Goal: Information Seeking & Learning: Find specific fact

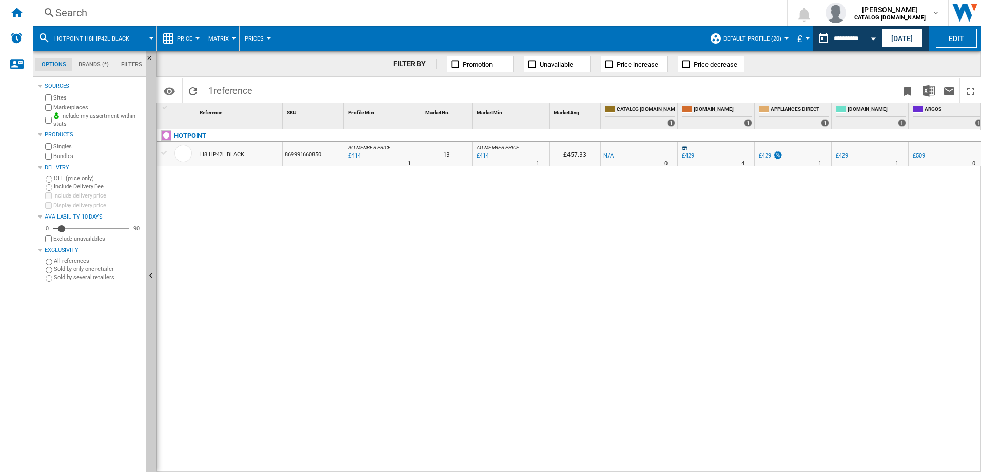
drag, startPoint x: 626, startPoint y: 467, endPoint x: 654, endPoint y: 469, distance: 27.8
click at [654, 469] on div "0 AO MEMBER PRICE : -1.0 % £414 % N/A 1 AO MEMBER PRICE : 13 AO MEMBER PRICE : …" at bounding box center [662, 300] width 637 height 343
click at [558, 332] on div "0 AO MEMBER PRICE : -1.0 % £414 % N/A 1 AO MEMBER PRICE : 13 AO MEMBER PRICE : …" at bounding box center [662, 300] width 637 height 343
drag, startPoint x: 496, startPoint y: 466, endPoint x: 537, endPoint y: 467, distance: 40.5
click at [537, 467] on div "0 AO MEMBER PRICE : -1.0 % £414 % N/A 1 AO MEMBER PRICE : 13 AO MEMBER PRICE : …" at bounding box center [662, 300] width 637 height 343
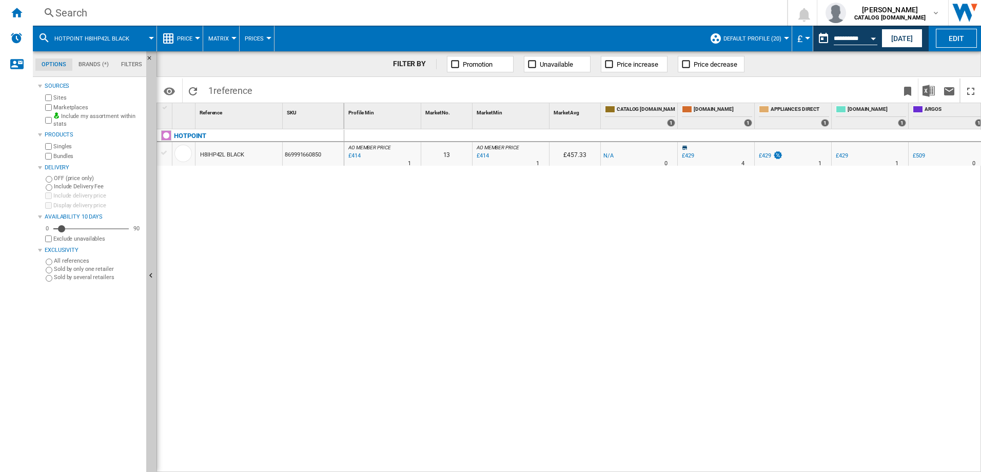
click at [39, 41] on md-icon at bounding box center [44, 38] width 12 height 12
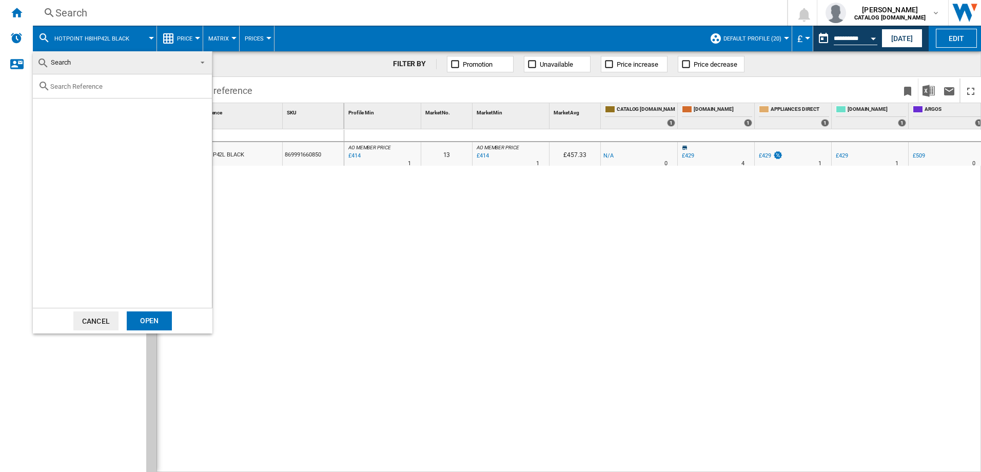
click at [374, 301] on md-backdrop at bounding box center [490, 236] width 981 height 472
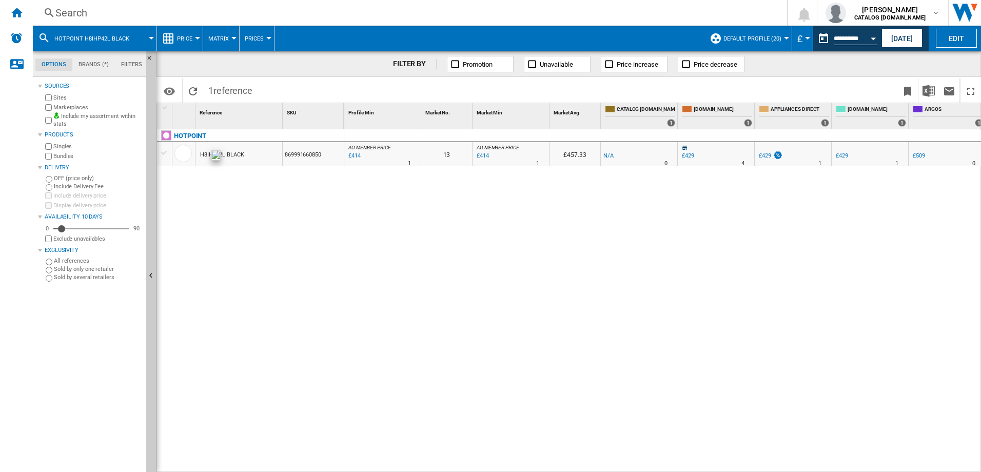
click at [181, 155] on div at bounding box center [182, 153] width 17 height 17
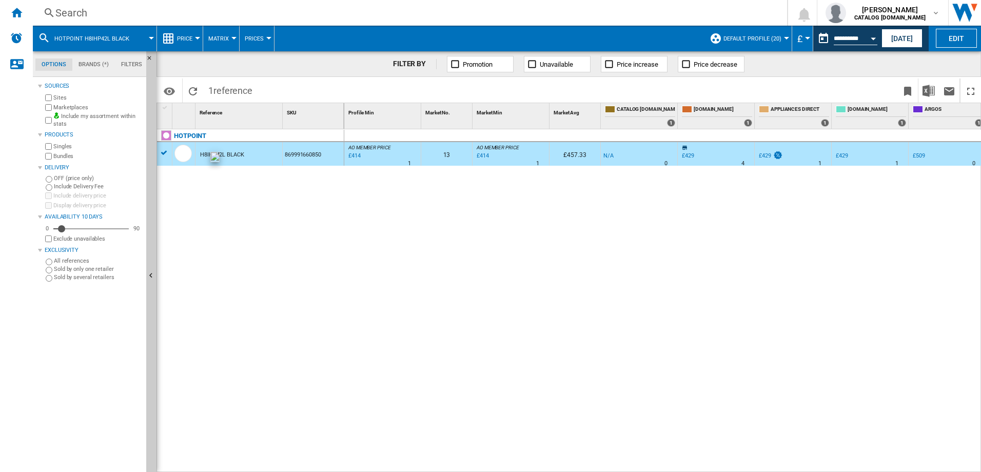
click at [185, 152] on div at bounding box center [182, 153] width 17 height 17
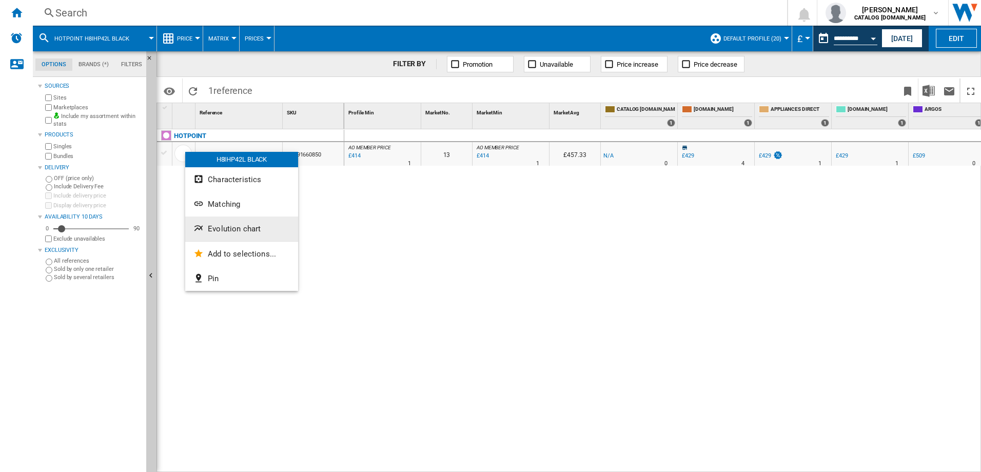
click at [208, 227] on span "Evolution chart" at bounding box center [234, 228] width 53 height 9
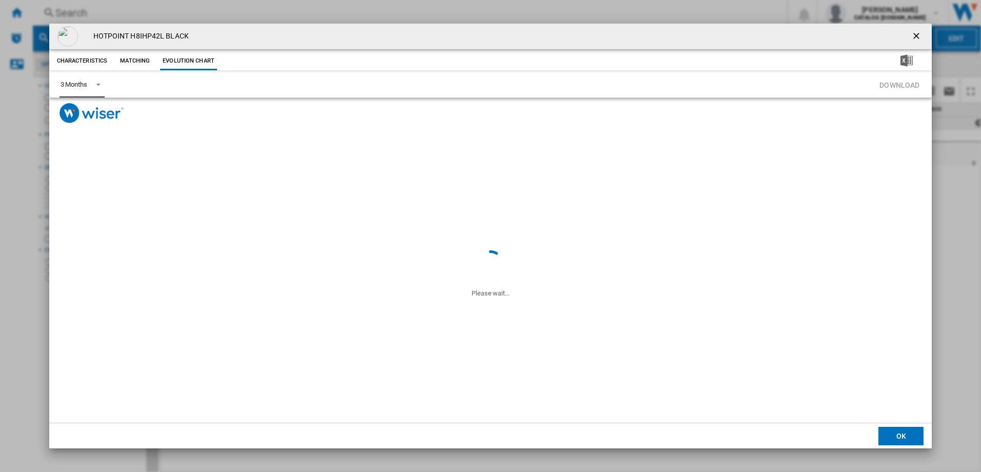
click at [91, 91] on md-select-value "3 Months" at bounding box center [81, 84] width 45 height 25
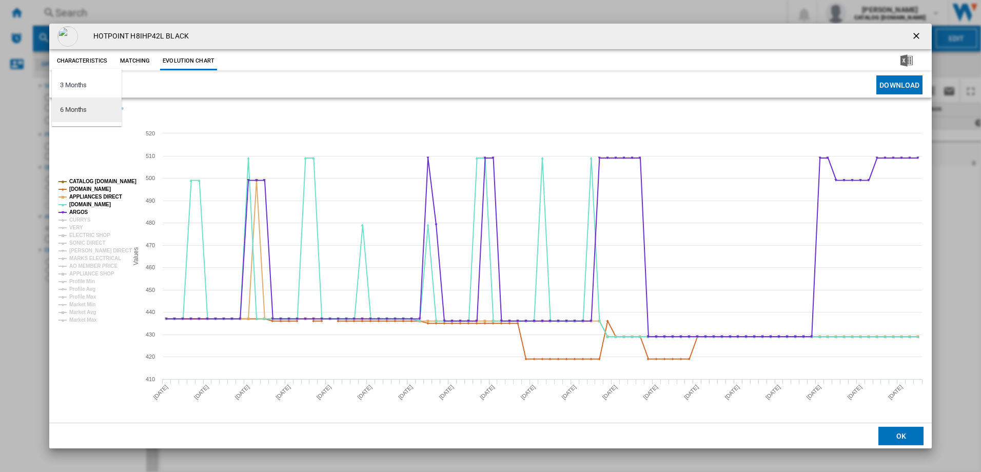
click at [80, 101] on md-option "6 Months" at bounding box center [87, 109] width 70 height 25
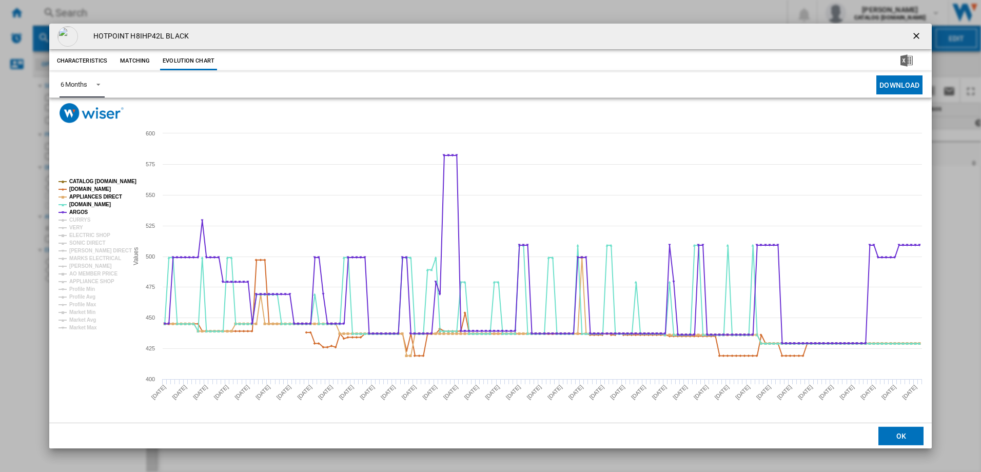
click at [103, 182] on tspan "CATALOG [DOMAIN_NAME]" at bounding box center [102, 181] width 67 height 6
click at [103, 188] on tspan "[DOMAIN_NAME]" at bounding box center [90, 189] width 42 height 6
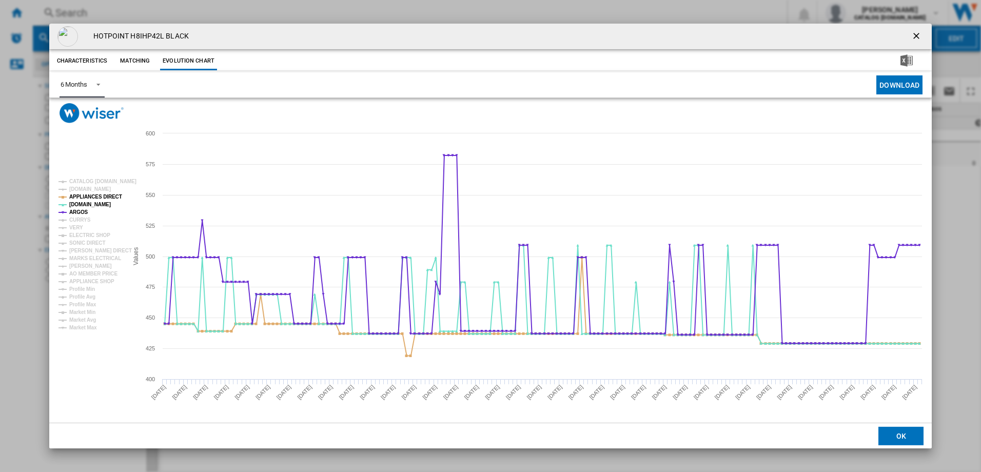
click at [98, 201] on rect "Product popup" at bounding box center [88, 254] width 69 height 160
click at [112, 198] on tspan "APPLIANCES DIRECT" at bounding box center [95, 197] width 53 height 6
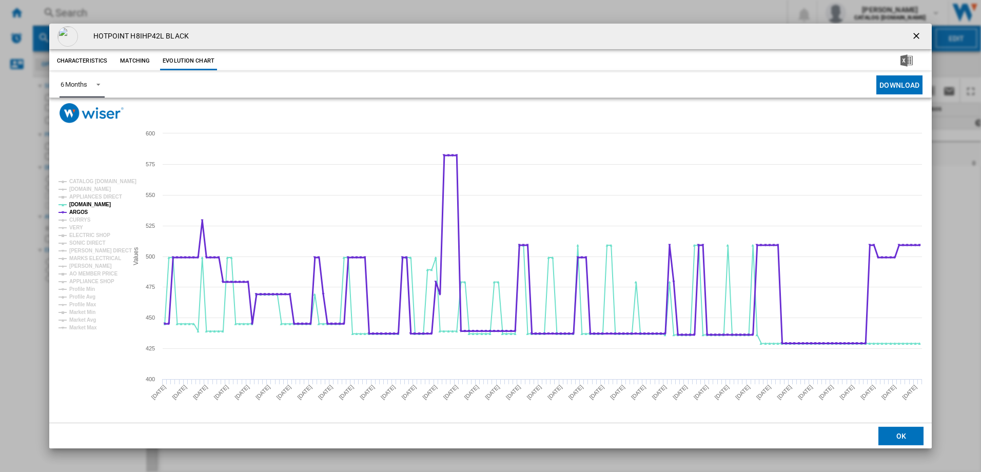
click at [79, 211] on tspan "ARGOS" at bounding box center [78, 212] width 19 height 6
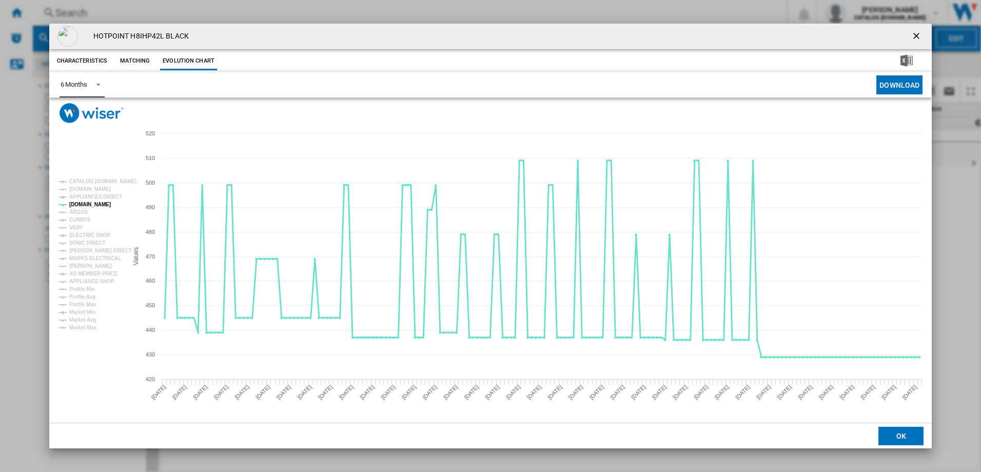
click at [86, 204] on tspan "[DOMAIN_NAME]" at bounding box center [90, 205] width 42 height 6
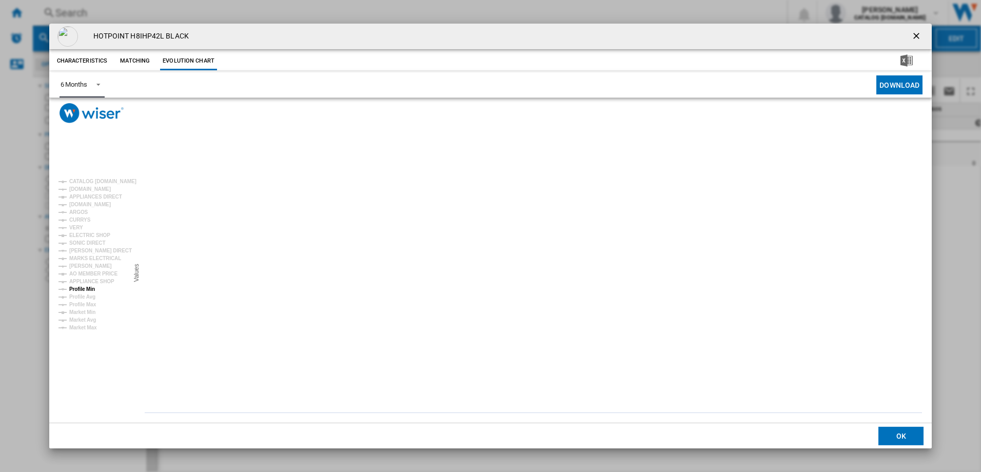
click at [93, 286] on tspan "Profile Min" at bounding box center [82, 289] width 26 height 6
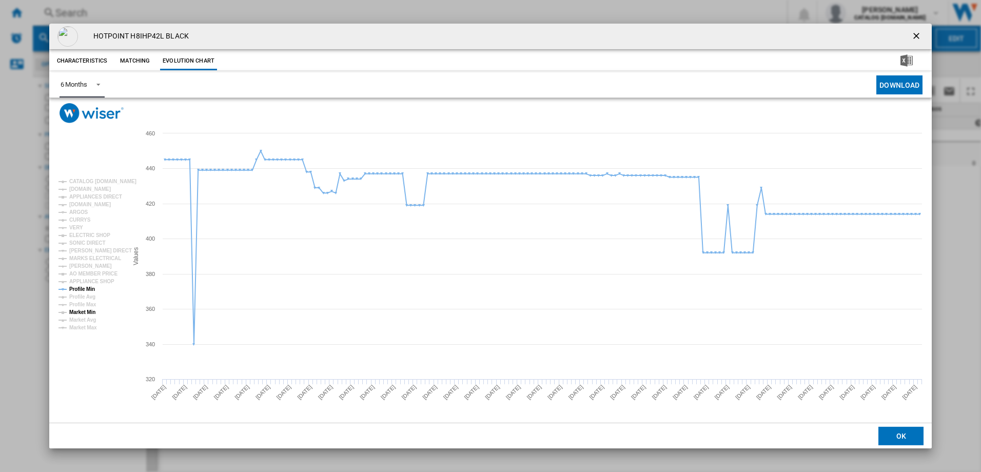
click at [91, 314] on tspan "Market Min" at bounding box center [82, 312] width 26 height 6
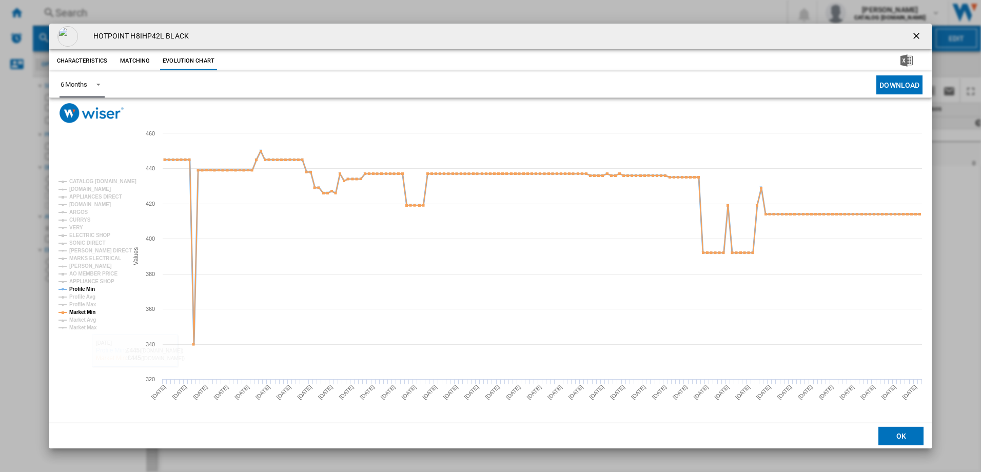
click at [78, 291] on tspan "Profile Min" at bounding box center [82, 289] width 26 height 6
click at [89, 312] on tspan "Market Min" at bounding box center [82, 312] width 26 height 6
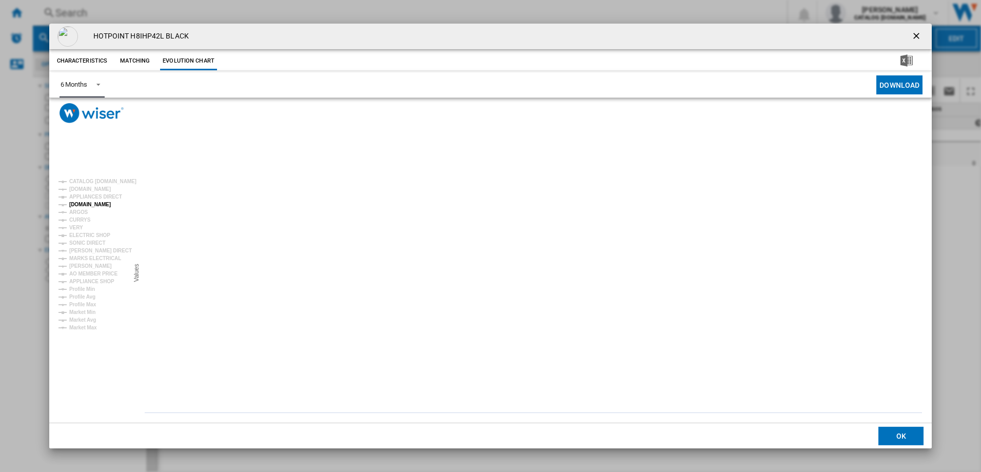
click at [80, 207] on tspan "[DOMAIN_NAME]" at bounding box center [90, 205] width 42 height 6
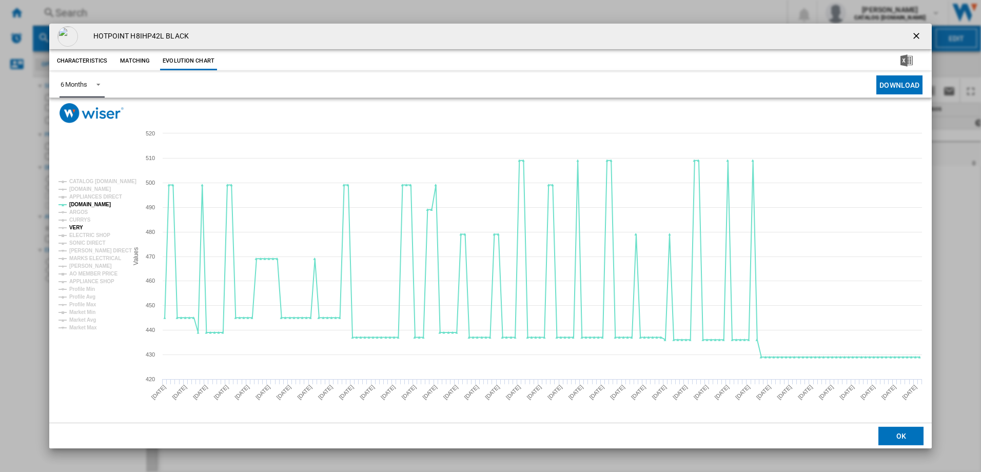
click at [77, 227] on tspan "VERY" at bounding box center [76, 228] width 14 height 6
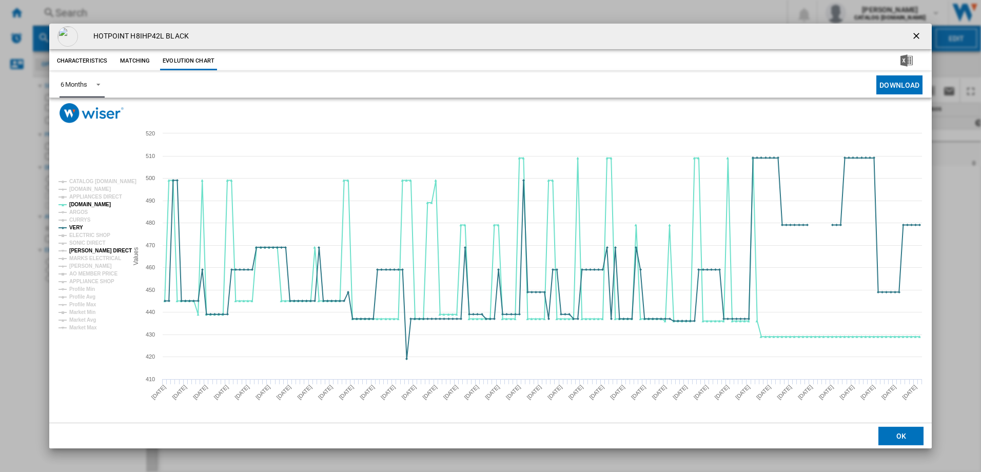
click at [97, 248] on tspan "[PERSON_NAME] DIRECT" at bounding box center [100, 251] width 63 height 6
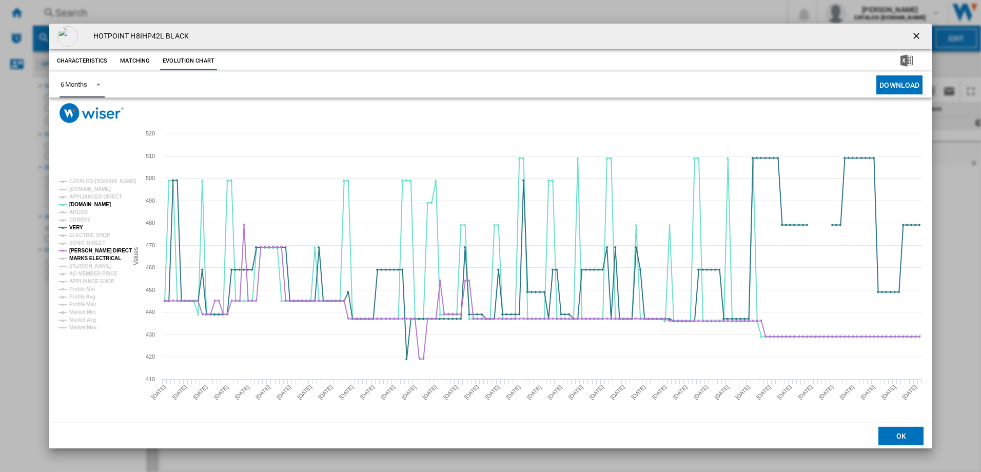
click at [102, 258] on tspan "MARKS ELECTRICAL" at bounding box center [95, 258] width 52 height 6
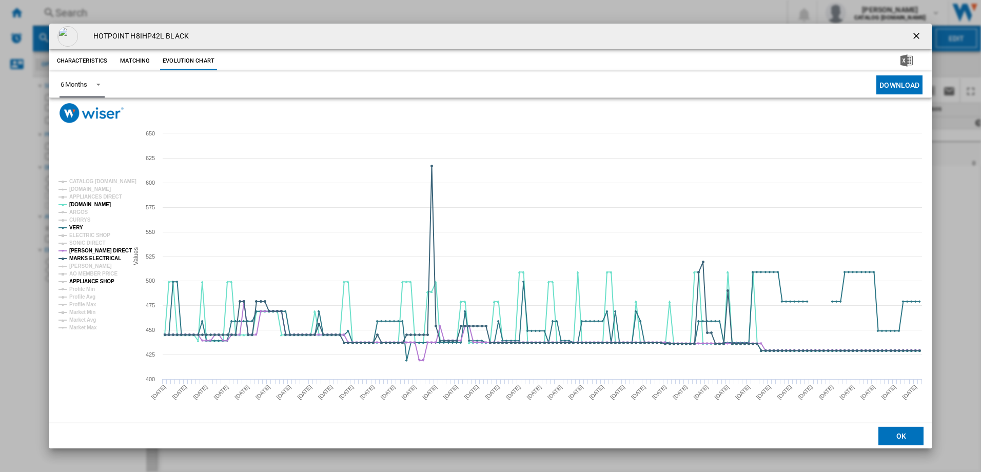
click at [102, 278] on tspan "APPLIANCE SHOP" at bounding box center [91, 281] width 45 height 6
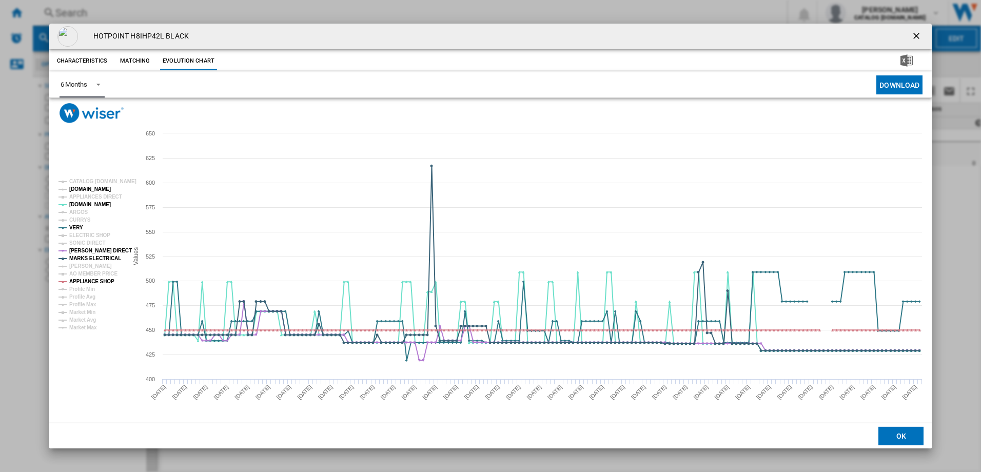
click at [99, 192] on tspan "[DOMAIN_NAME]" at bounding box center [90, 189] width 42 height 6
click at [97, 195] on tspan "APPLIANCES DIRECT" at bounding box center [95, 197] width 53 height 6
click at [84, 219] on tspan "CURRYS" at bounding box center [80, 220] width 22 height 6
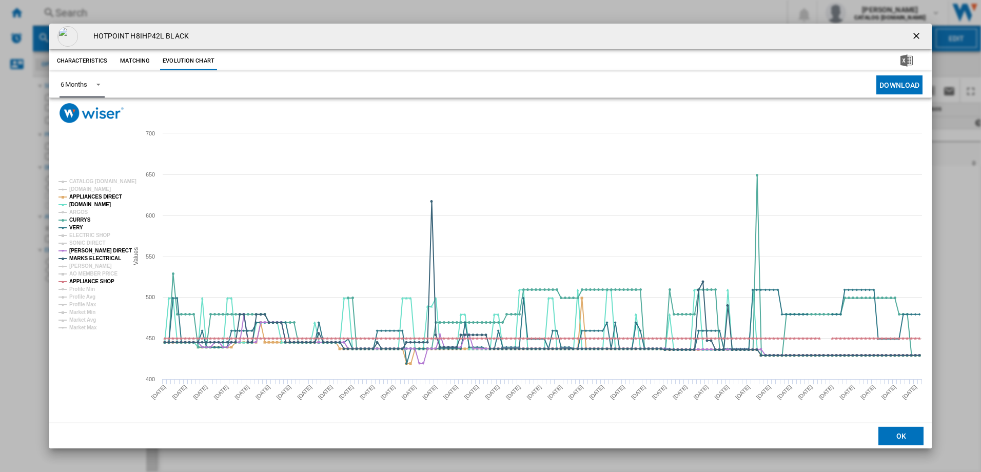
click at [92, 81] on span "Product popup" at bounding box center [95, 83] width 12 height 9
click at [99, 59] on md-option "3 Months" at bounding box center [87, 60] width 70 height 25
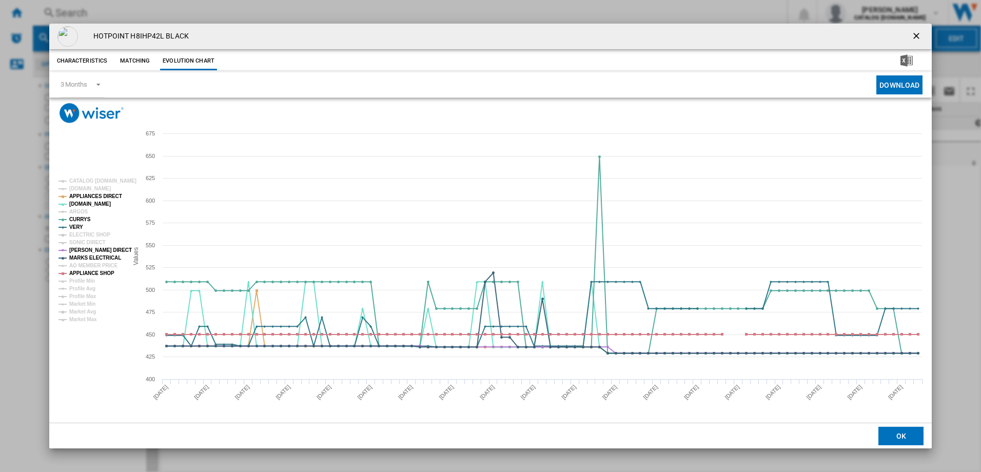
click at [91, 57] on button "Characteristics" at bounding box center [82, 61] width 56 height 18
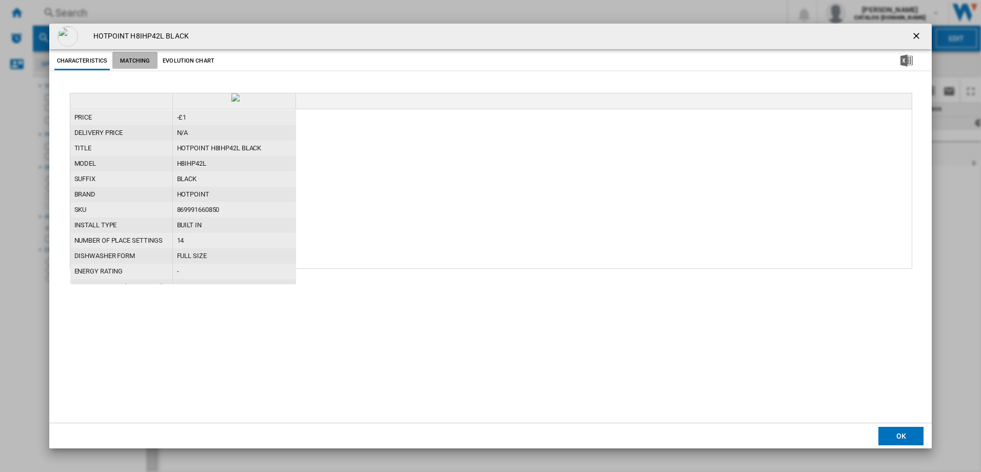
click at [131, 61] on button "Matching" at bounding box center [134, 61] width 45 height 18
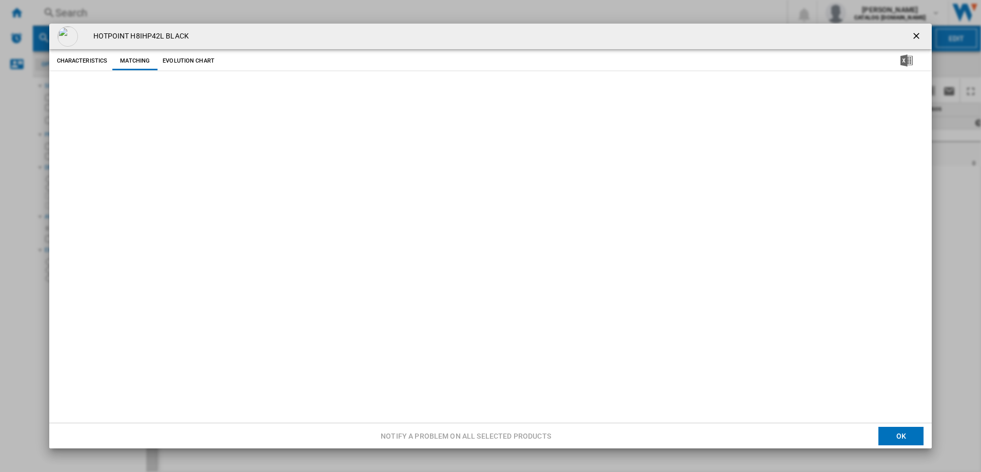
click at [181, 62] on button "Evolution chart" at bounding box center [188, 61] width 57 height 18
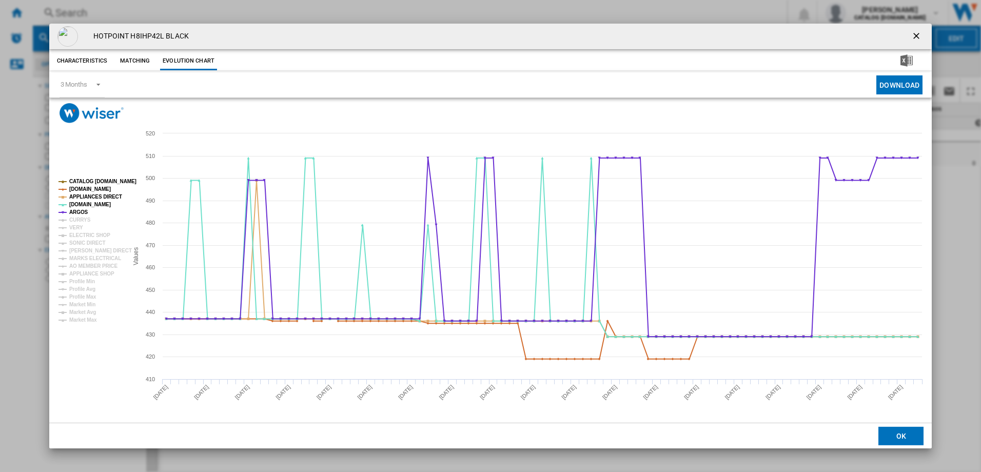
click at [95, 182] on tspan "CATALOG [DOMAIN_NAME]" at bounding box center [102, 181] width 67 height 6
click at [89, 190] on tspan "[DOMAIN_NAME]" at bounding box center [90, 189] width 42 height 6
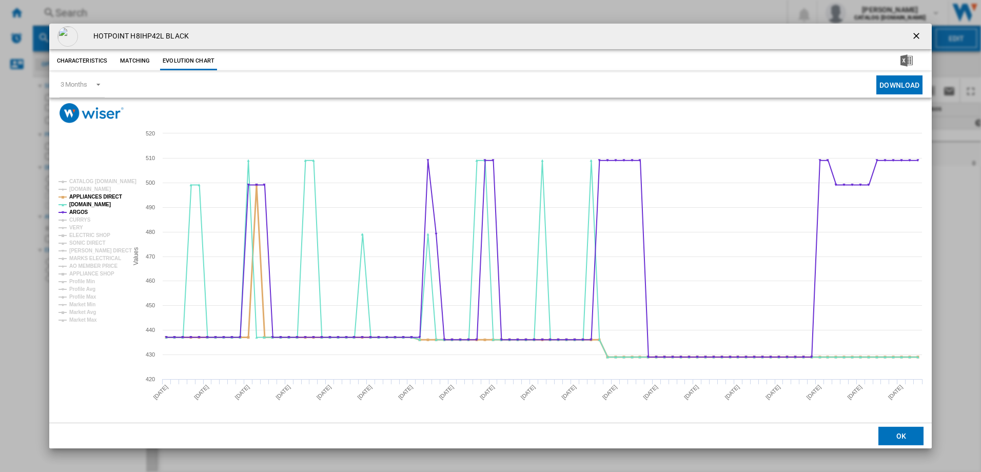
click at [87, 197] on tspan "APPLIANCES DIRECT" at bounding box center [95, 197] width 53 height 6
click at [79, 204] on tspan "[DOMAIN_NAME]" at bounding box center [90, 205] width 42 height 6
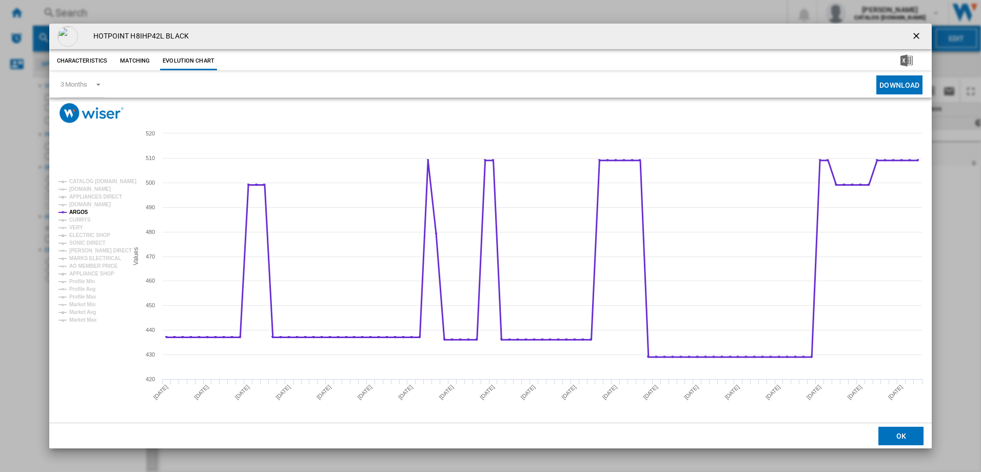
click at [75, 211] on tspan "ARGOS" at bounding box center [78, 212] width 19 height 6
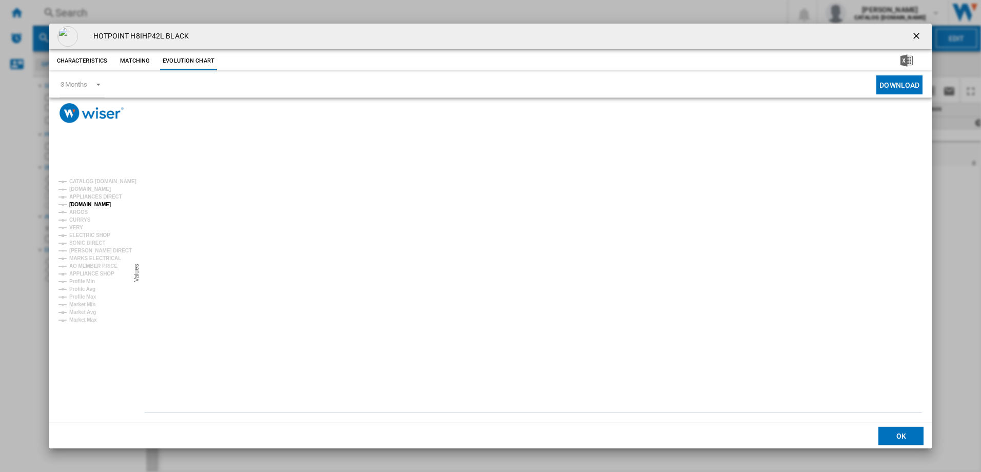
click at [81, 205] on tspan "[DOMAIN_NAME]" at bounding box center [90, 205] width 42 height 6
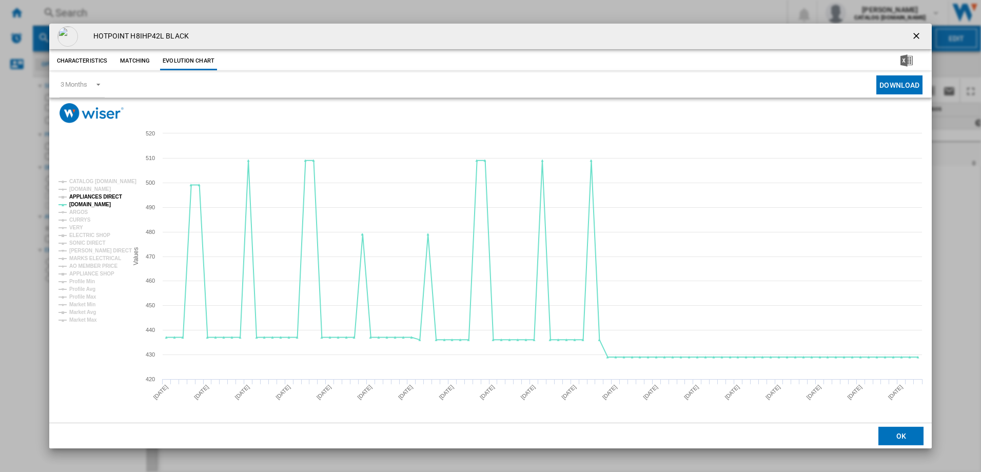
click at [94, 196] on tspan "APPLIANCES DIRECT" at bounding box center [95, 197] width 53 height 6
drag, startPoint x: 72, startPoint y: 212, endPoint x: 78, endPoint y: 222, distance: 12.0
click at [98, 224] on g "CATALOG [DOMAIN_NAME] [DOMAIN_NAME] APPLIANCES DIRECT [DOMAIN_NAME] ARGOS CURRY…" at bounding box center [95, 250] width 82 height 152
click at [76, 221] on tspan "CURRYS" at bounding box center [80, 220] width 22 height 6
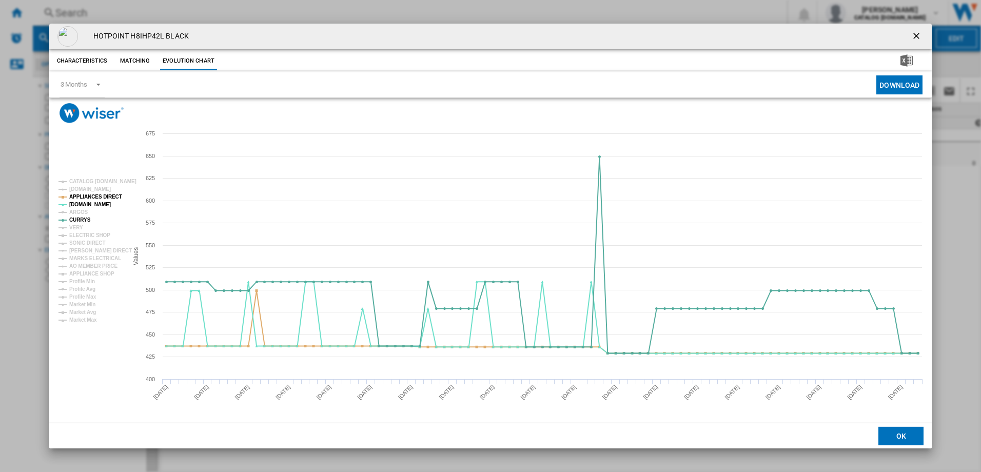
click at [68, 224] on rect "Product popup" at bounding box center [88, 250] width 69 height 152
click at [76, 225] on tspan "VERY" at bounding box center [76, 228] width 14 height 6
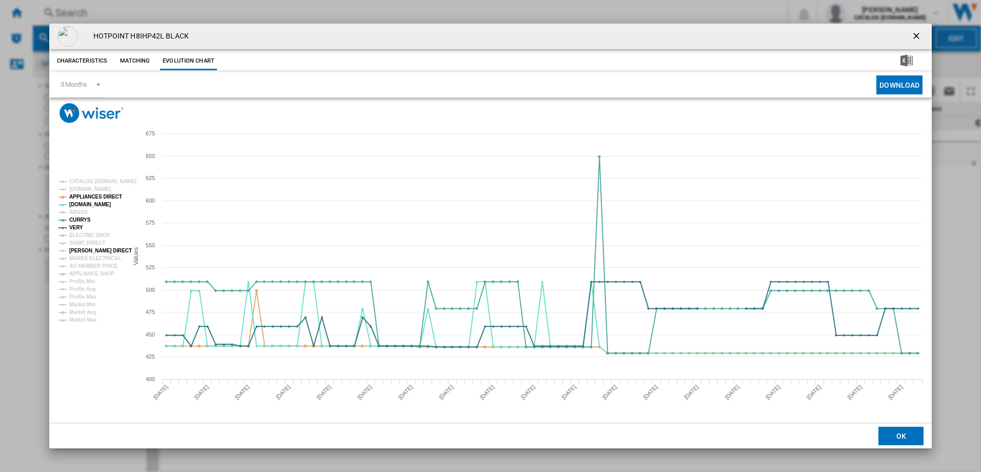
click at [85, 250] on tspan "[PERSON_NAME] DIRECT" at bounding box center [100, 251] width 63 height 6
click at [99, 257] on tspan "MARKS ELECTRICAL" at bounding box center [95, 258] width 52 height 6
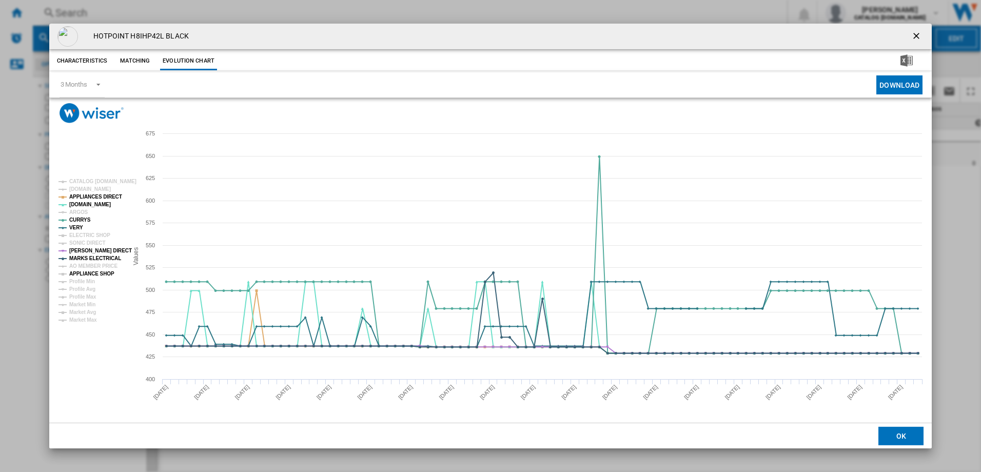
click at [93, 271] on tspan "APPLIANCE SHOP" at bounding box center [91, 274] width 45 height 6
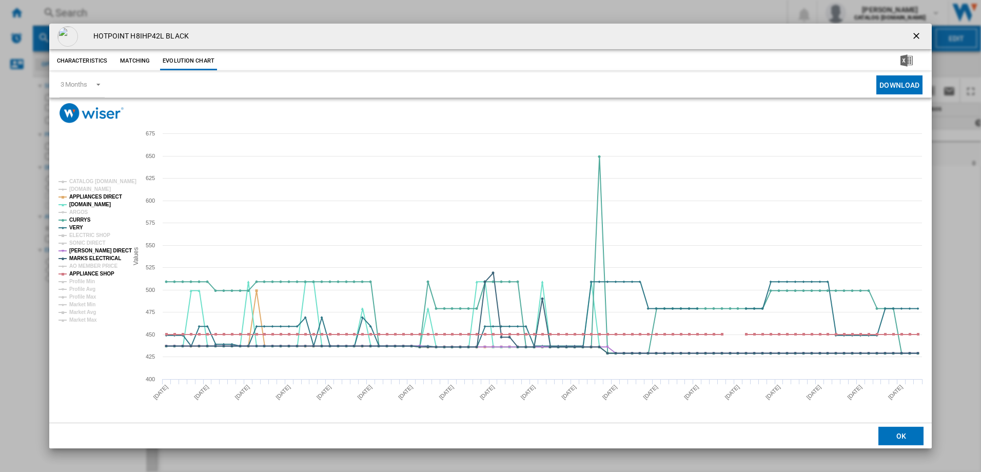
drag, startPoint x: 106, startPoint y: 241, endPoint x: 107, endPoint y: 234, distance: 6.7
drag, startPoint x: 107, startPoint y: 234, endPoint x: 76, endPoint y: 403, distance: 171.5
click at [76, 403] on rect "Product popup" at bounding box center [490, 273] width 883 height 300
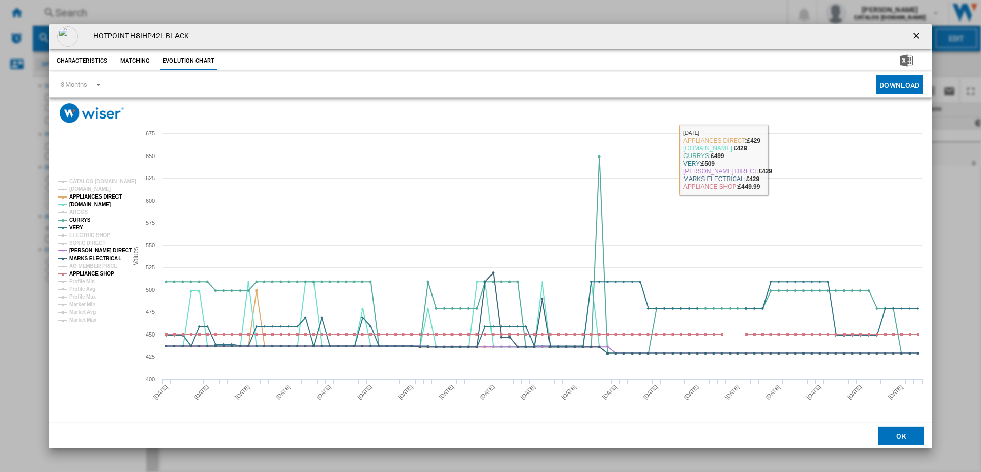
click at [906, 78] on button "Download" at bounding box center [899, 84] width 46 height 19
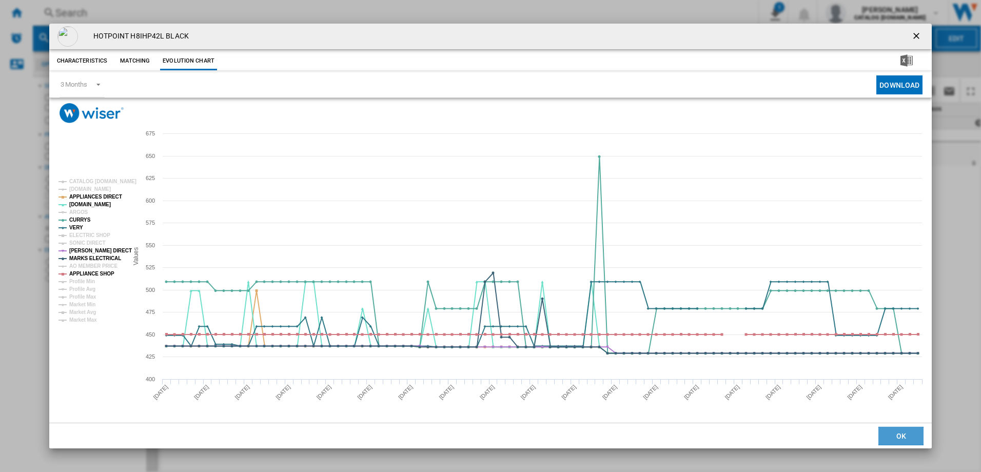
click at [909, 440] on button "OK" at bounding box center [900, 436] width 45 height 18
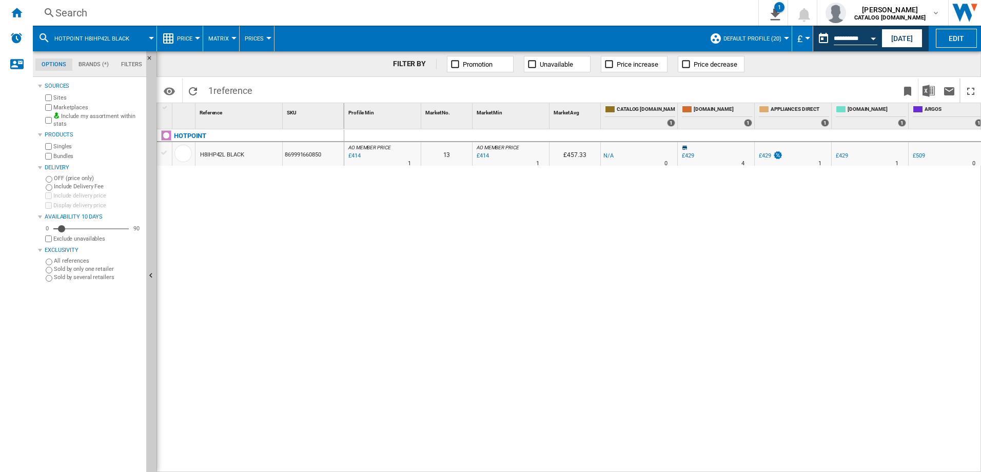
click at [65, 33] on button "HOTPOINT H8IHP42L BLACK" at bounding box center [96, 39] width 85 height 26
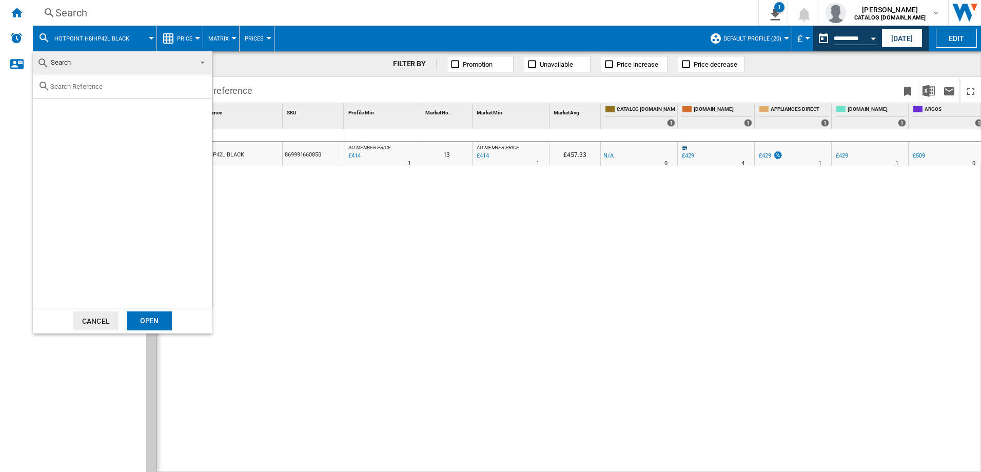
click at [337, 395] on md-backdrop at bounding box center [490, 236] width 981 height 472
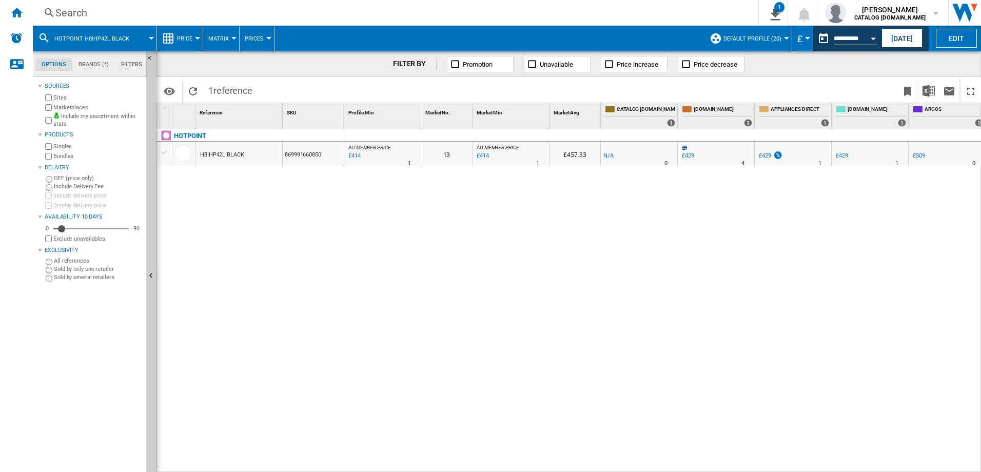
click at [117, 27] on button "HOTPOINT H8IHP42L BLACK" at bounding box center [96, 39] width 85 height 26
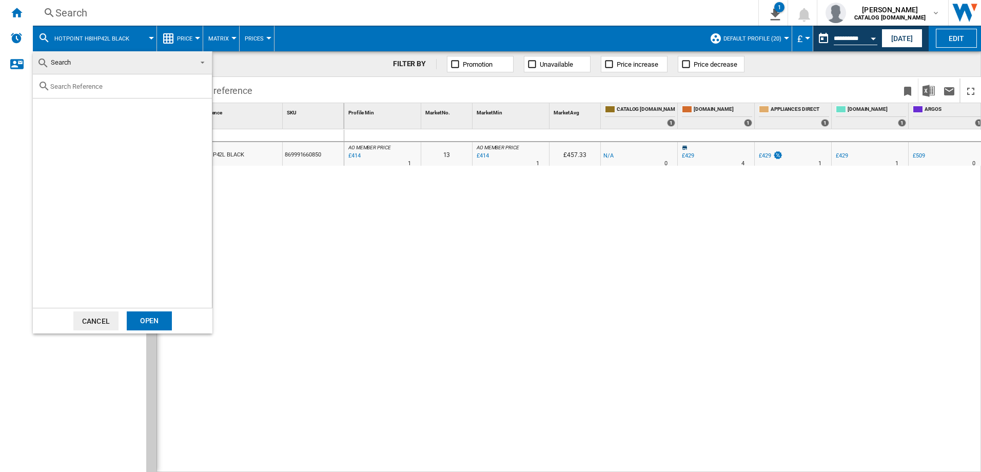
click at [88, 76] on div at bounding box center [122, 86] width 179 height 24
click at [103, 83] on input "text" at bounding box center [128, 87] width 156 height 8
paste input "IN2IE10CS80UK"
type input "IN2IE10CS80"
click at [146, 316] on div "Open" at bounding box center [149, 320] width 45 height 19
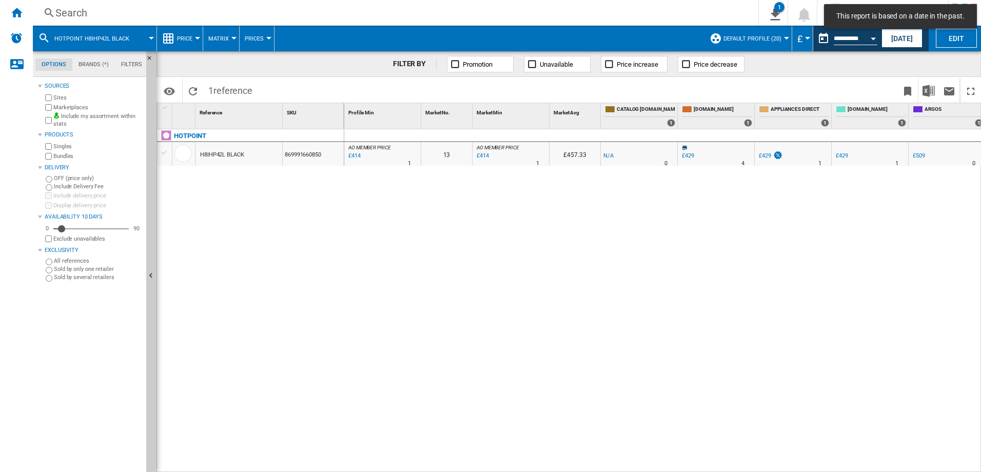
click at [103, 36] on span "HOTPOINT H8IHP42L BLACK" at bounding box center [91, 38] width 75 height 7
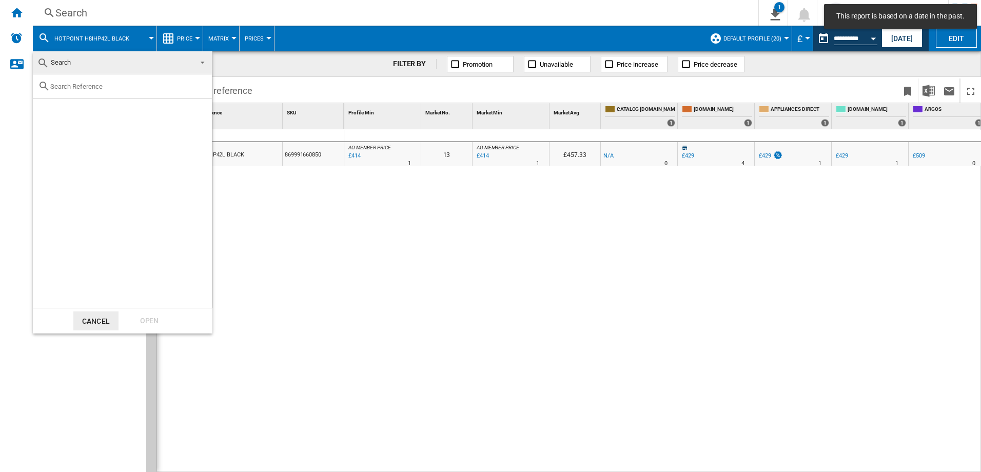
click at [101, 81] on div at bounding box center [122, 86] width 179 height 24
click at [96, 91] on div at bounding box center [122, 86] width 179 height 24
paste input "IN2IE10CS80UK"
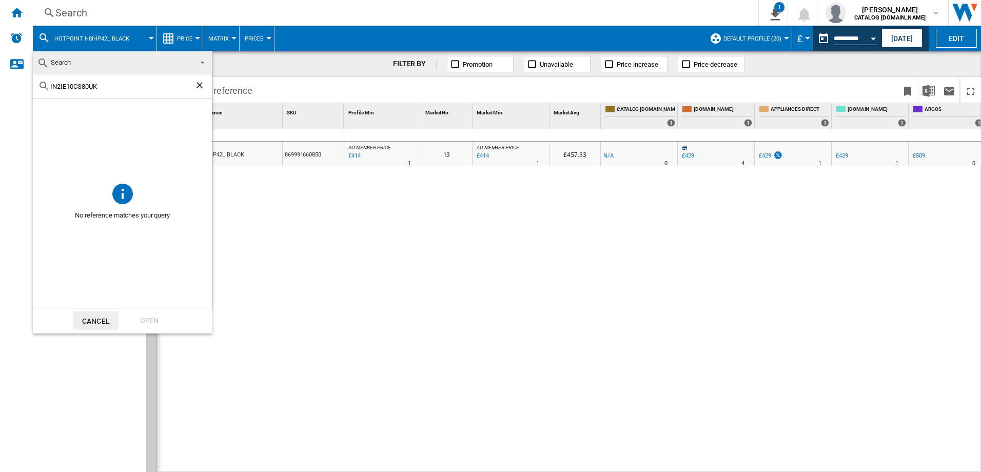
type input "IN2IE10CS80UK"
click at [436, 277] on md-backdrop at bounding box center [490, 236] width 981 height 472
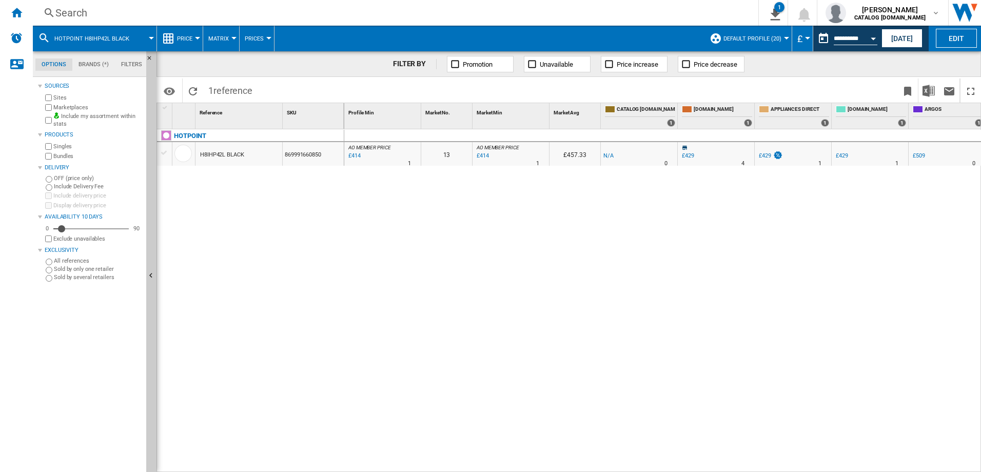
click at [78, 11] on div "Search" at bounding box center [393, 13] width 676 height 14
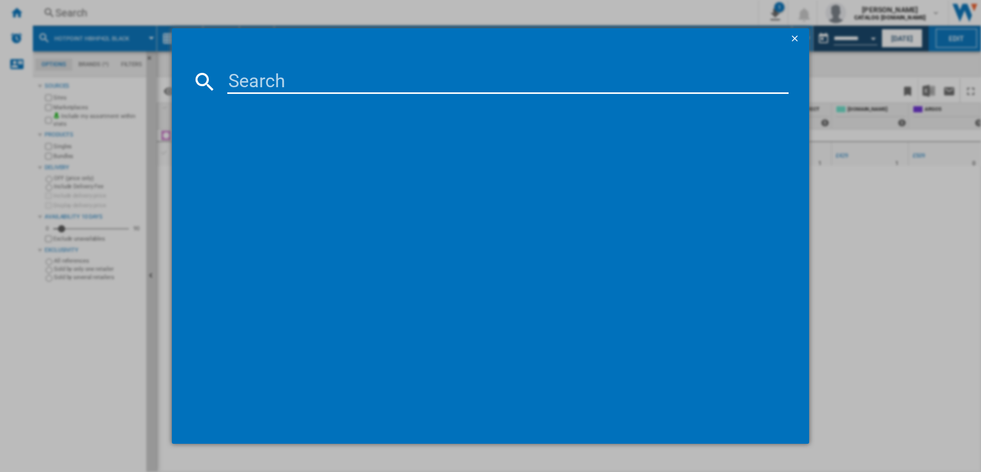
click at [301, 81] on input at bounding box center [508, 81] width 562 height 25
paste input "IN2IE10CS80UK"
type input "IN2IE10CS80UK"
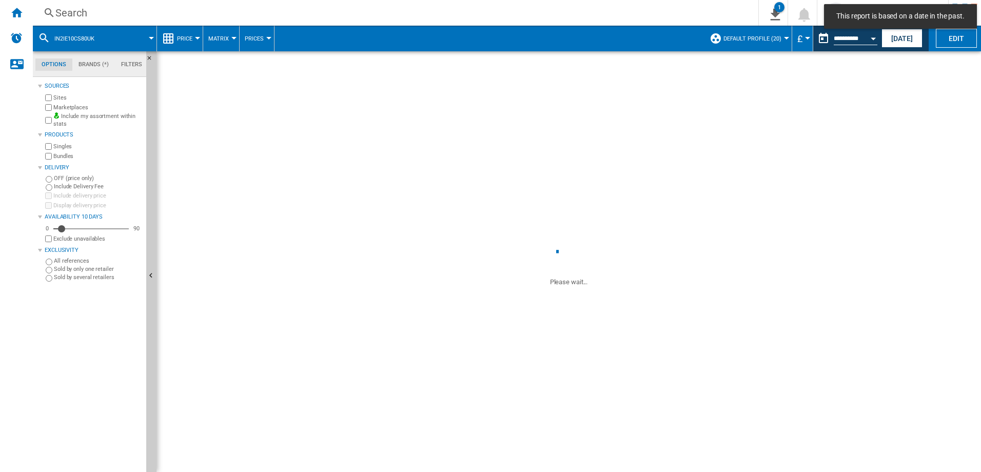
click at [128, 16] on div "Search" at bounding box center [393, 13] width 676 height 14
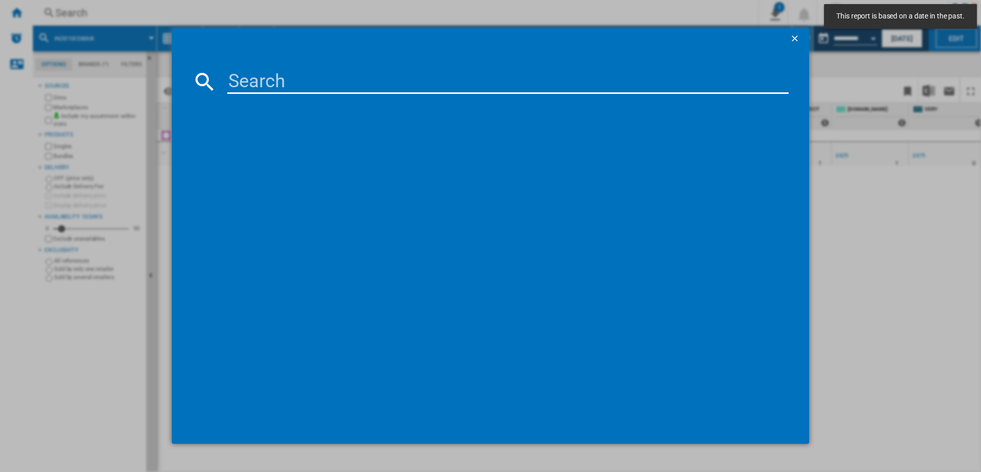
click at [327, 81] on input at bounding box center [508, 81] width 562 height 25
click at [329, 74] on input at bounding box center [508, 81] width 562 height 25
paste input "IN2IE10CS80UK"
type input "IN2IE10CS80"
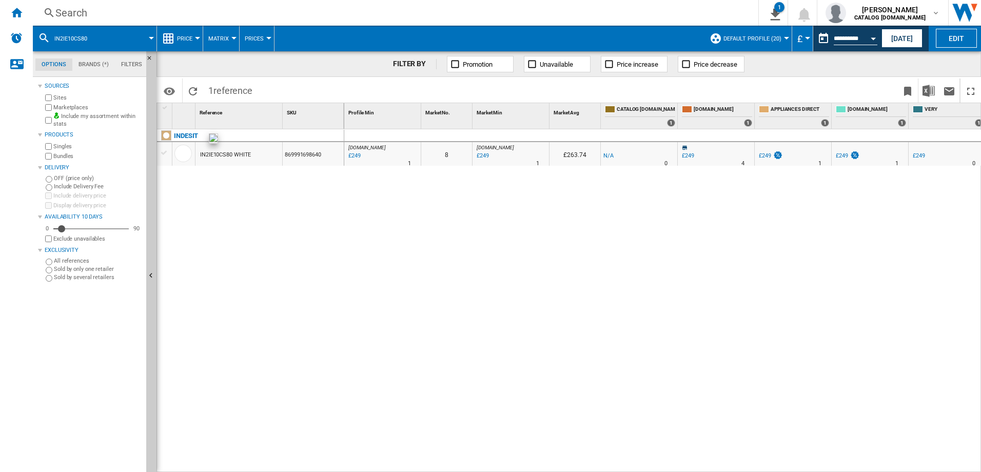
click at [184, 155] on div at bounding box center [182, 153] width 17 height 17
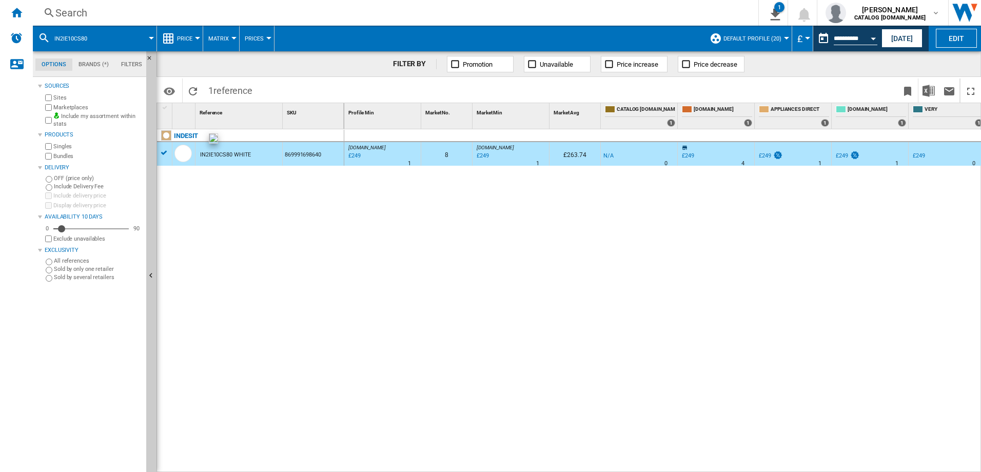
click at [184, 155] on div at bounding box center [182, 153] width 17 height 17
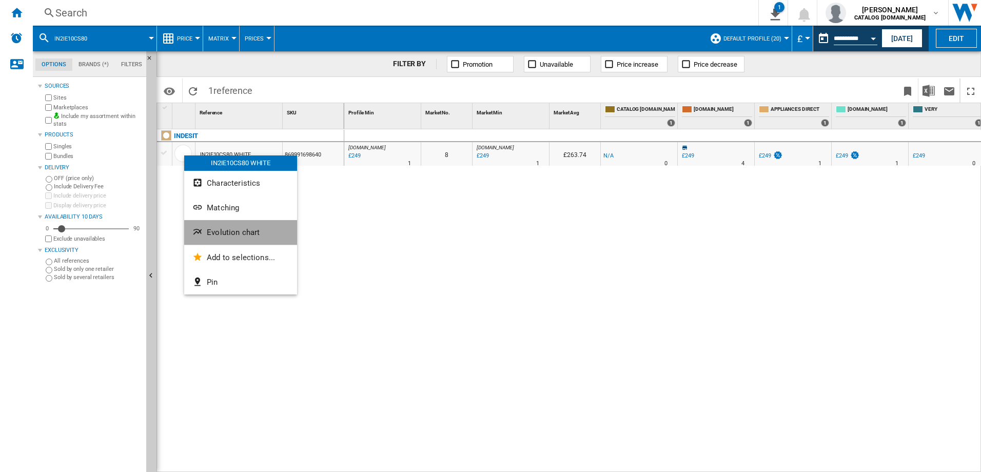
click at [232, 229] on span "Evolution chart" at bounding box center [233, 232] width 53 height 9
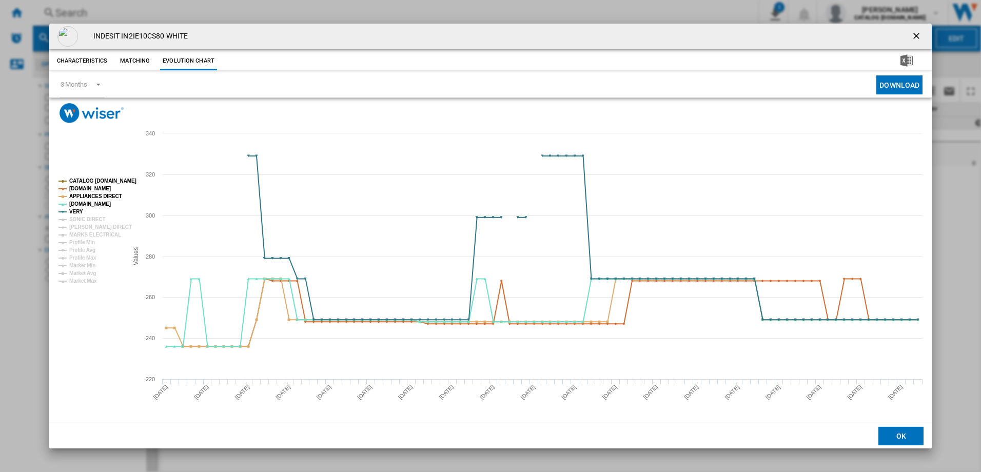
click at [98, 181] on tspan "CATALOG [DOMAIN_NAME]" at bounding box center [102, 181] width 67 height 6
click at [95, 181] on tspan "CATALOG [DOMAIN_NAME]" at bounding box center [102, 181] width 67 height 6
click at [97, 181] on tspan "CATALOG [DOMAIN_NAME]" at bounding box center [102, 181] width 67 height 6
click at [91, 186] on tspan "[DOMAIN_NAME]" at bounding box center [90, 189] width 42 height 6
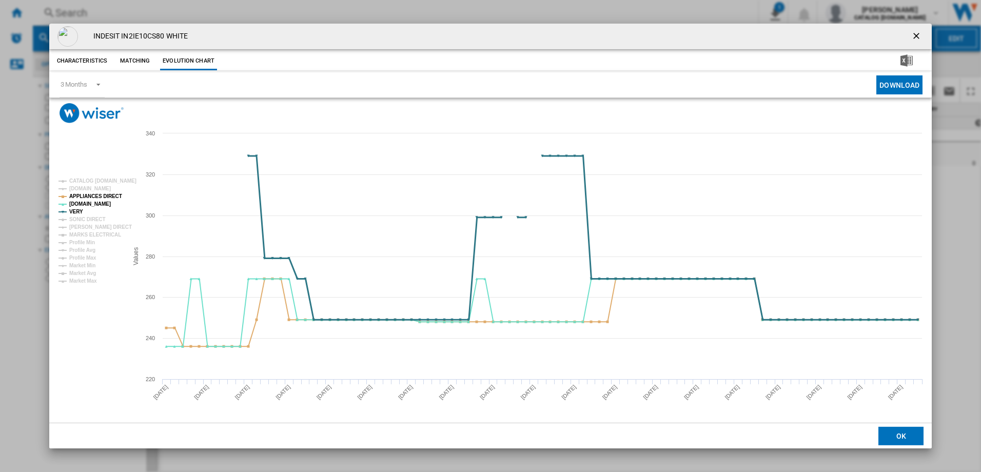
click at [81, 209] on tspan "VERY" at bounding box center [76, 212] width 14 height 6
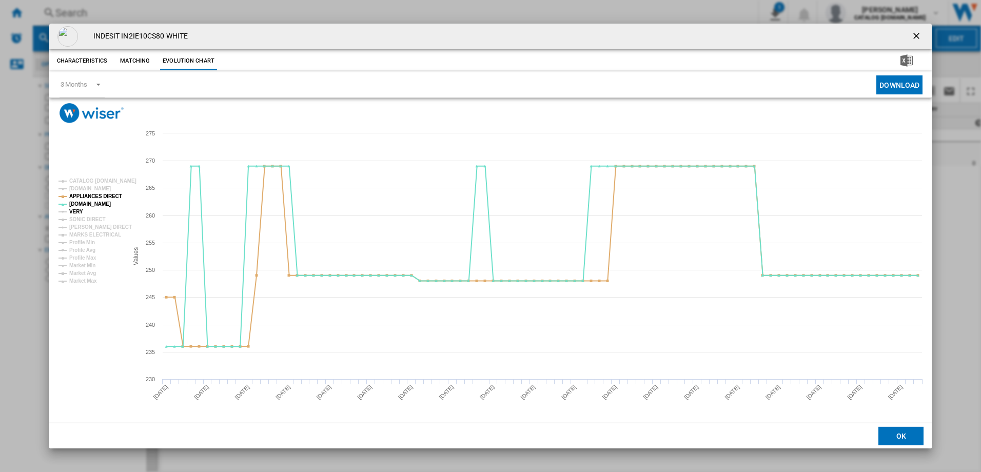
click at [76, 210] on tspan "VERY" at bounding box center [76, 212] width 14 height 6
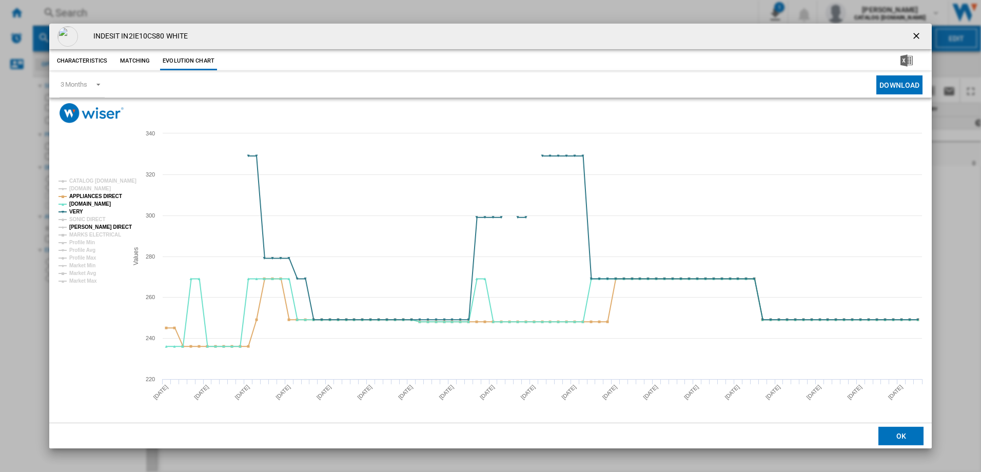
click at [102, 229] on tspan "[PERSON_NAME] DIRECT" at bounding box center [100, 227] width 63 height 6
click at [103, 232] on tspan "MARKS ELECTRICAL" at bounding box center [95, 235] width 52 height 6
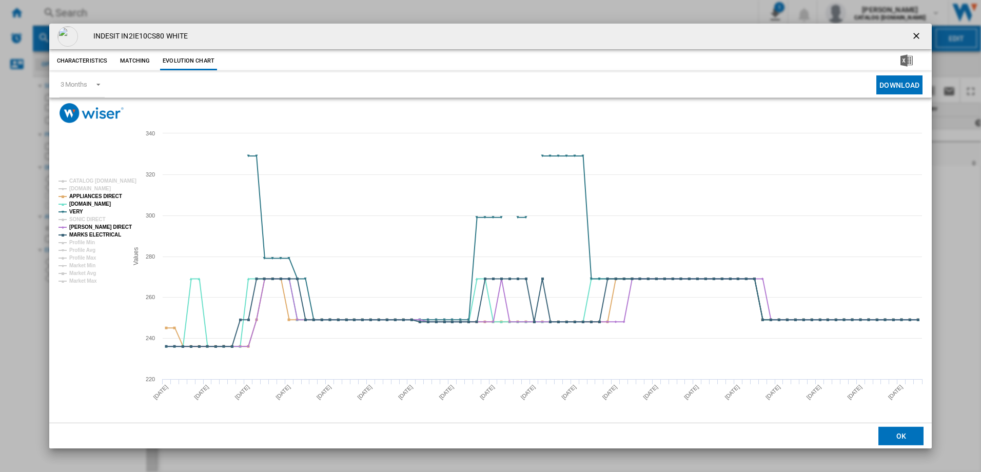
click at [901, 86] on button "Download" at bounding box center [899, 84] width 46 height 19
click at [648, 68] on div "Characteristics Matching Evolution chart" at bounding box center [490, 60] width 883 height 21
click at [951, 188] on div "INDESIT IN2IE10CS80 WHITE Characteristics Matching Evolution chart price -£1 de…" at bounding box center [490, 236] width 981 height 472
click at [914, 38] on ng-md-icon "getI18NText('BUTTONS.CLOSE_DIALOG')" at bounding box center [917, 37] width 12 height 12
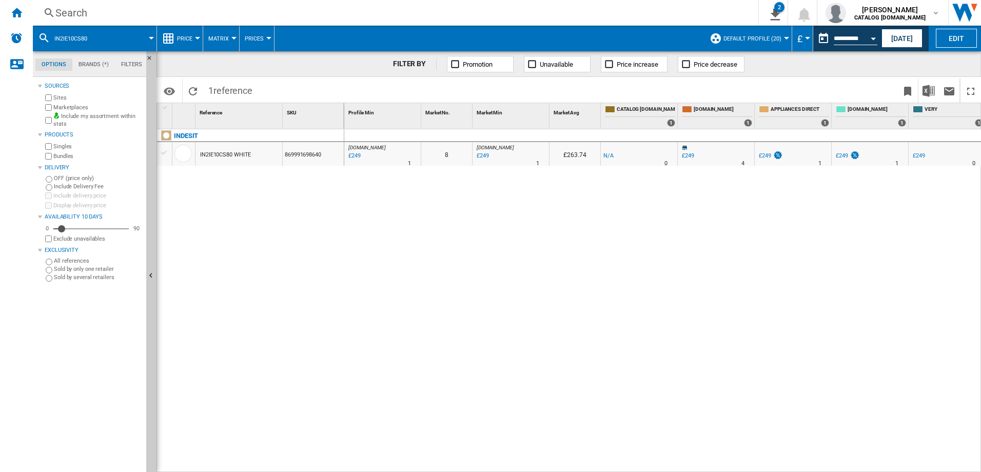
click at [141, 7] on div "Search" at bounding box center [393, 13] width 676 height 14
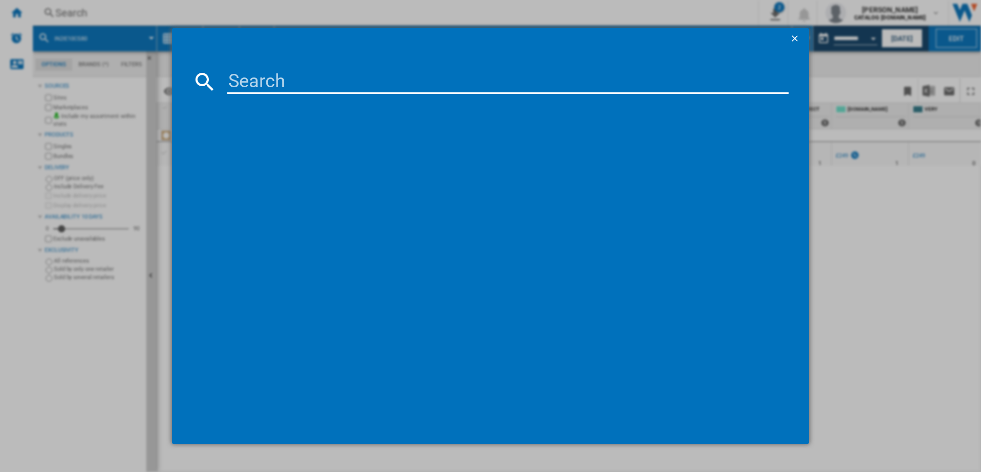
type input "IN2ID10CS80UK"
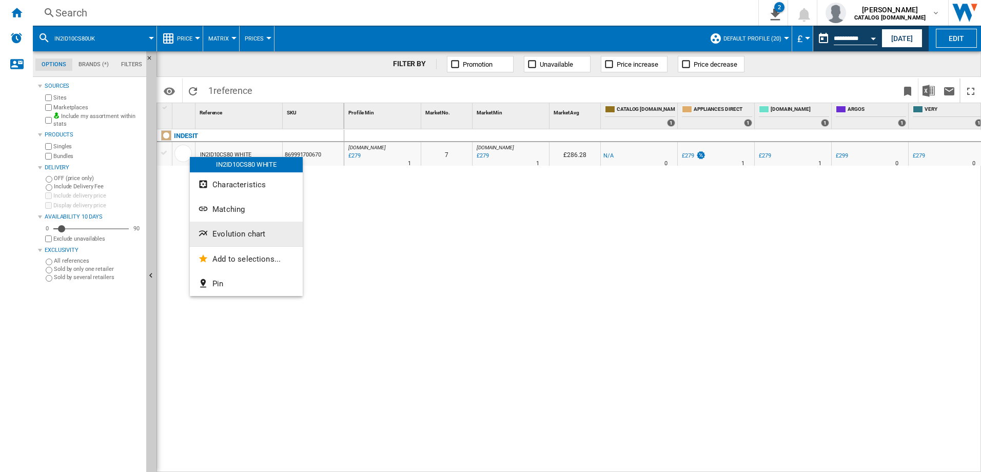
click at [253, 232] on span "Evolution chart" at bounding box center [238, 233] width 53 height 9
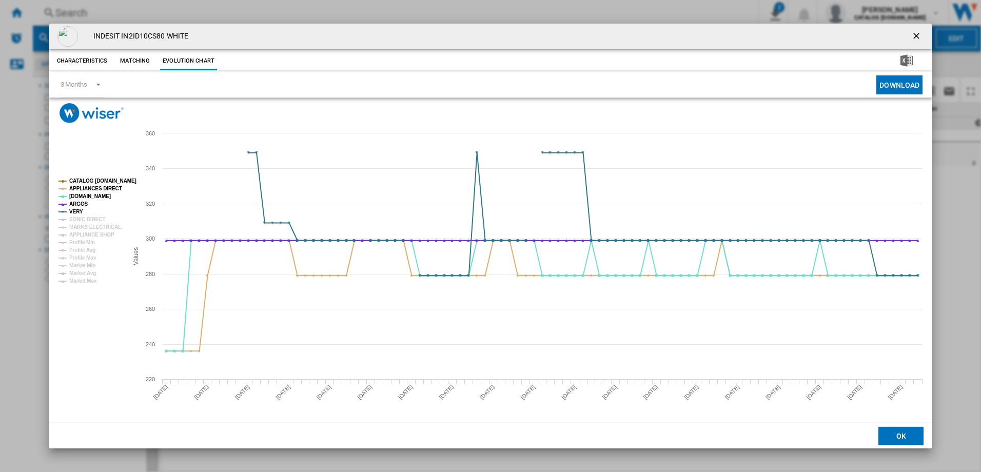
click at [105, 179] on tspan "CATALOG [DOMAIN_NAME]" at bounding box center [102, 181] width 67 height 6
click at [76, 205] on tspan "ARGOS" at bounding box center [78, 204] width 19 height 6
click at [103, 224] on tspan "MARKS ELECTRICAL" at bounding box center [95, 227] width 52 height 6
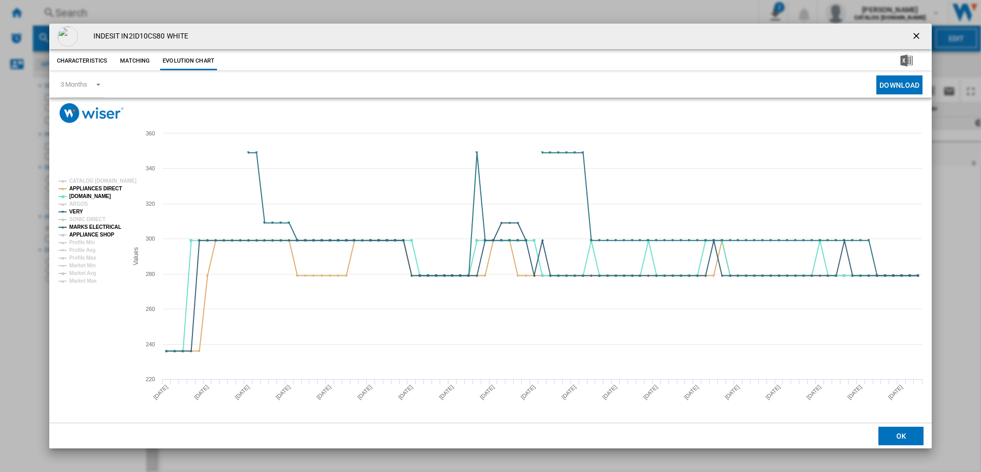
click at [98, 235] on tspan "APPLIANCE SHOP" at bounding box center [91, 235] width 45 height 6
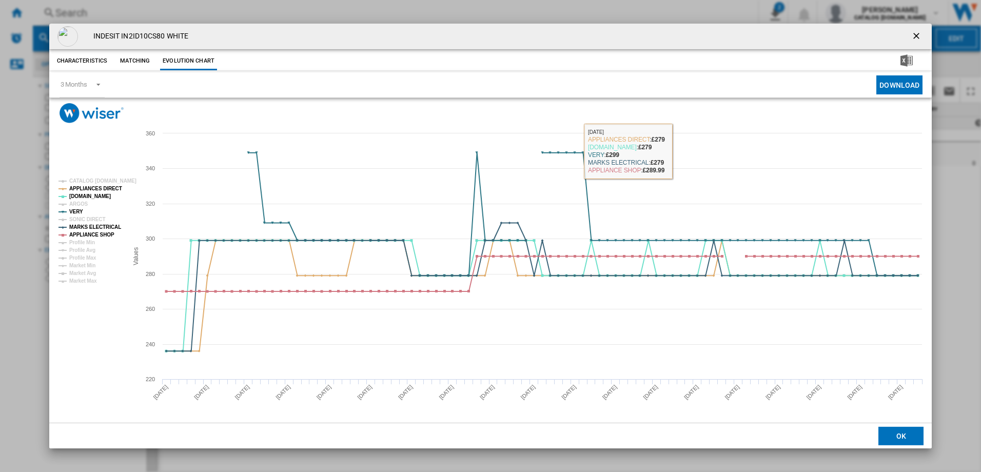
click at [890, 85] on button "Download" at bounding box center [899, 84] width 46 height 19
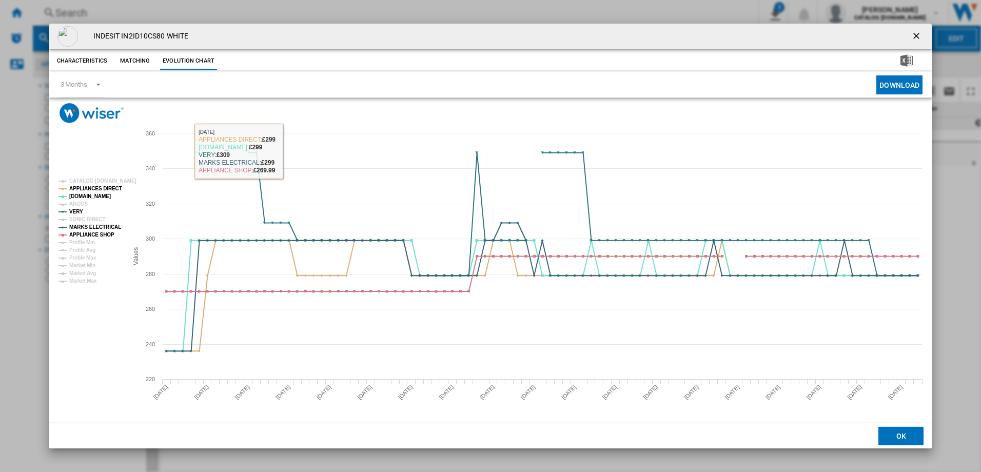
click at [303, 24] on div "INDESIT IN2ID10CS80 WHITE" at bounding box center [490, 37] width 883 height 26
click at [922, 36] on ng-md-icon "getI18NText('BUTTONS.CLOSE_DIALOG')" at bounding box center [917, 37] width 12 height 12
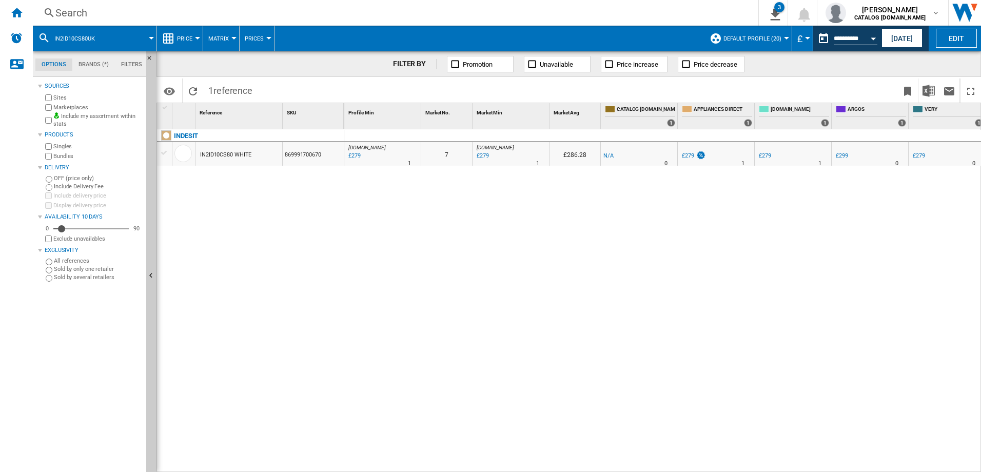
click at [66, 11] on div "Search" at bounding box center [393, 13] width 676 height 14
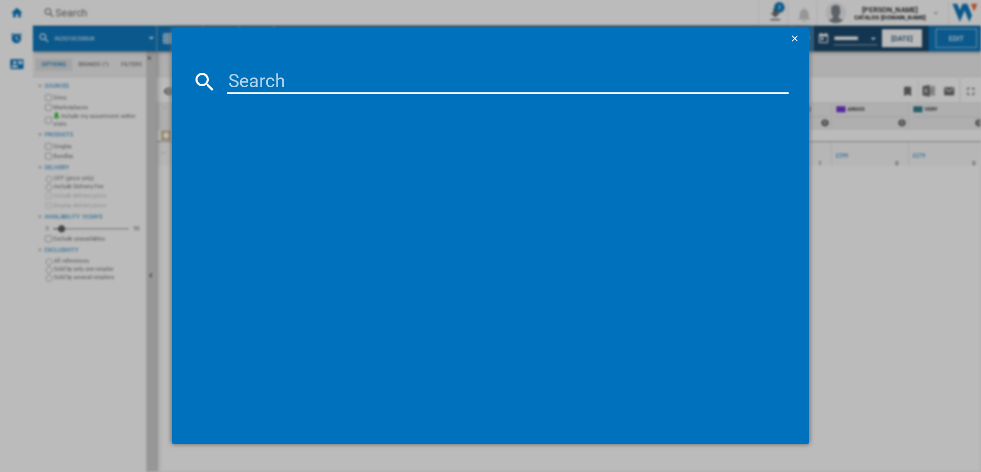
type input "HP2IE10CS80UK"
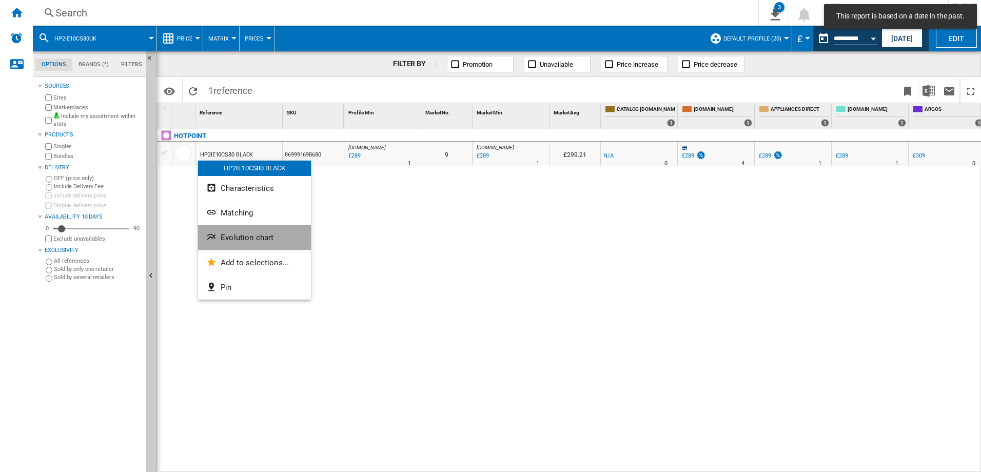
click at [240, 243] on button "Evolution chart" at bounding box center [254, 237] width 113 height 25
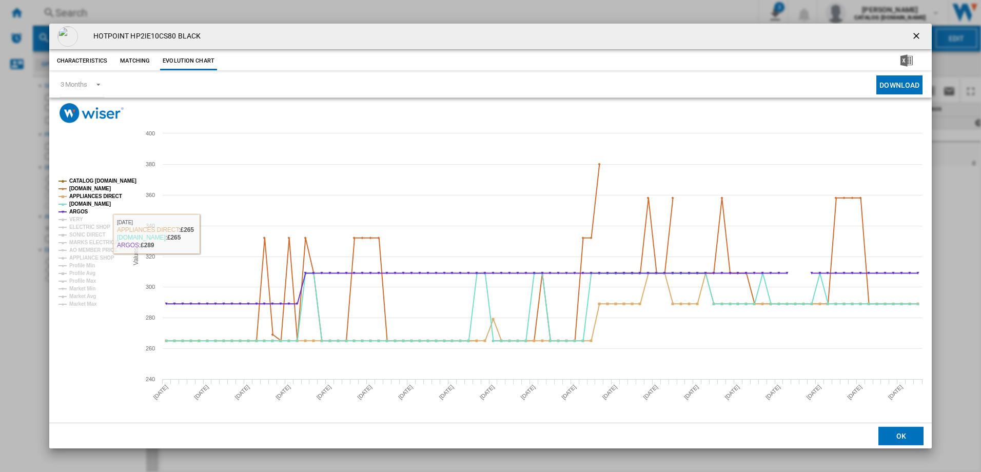
click at [103, 181] on tspan "CATALOG [DOMAIN_NAME]" at bounding box center [102, 181] width 67 height 6
click at [97, 183] on tspan "CATALOG [DOMAIN_NAME]" at bounding box center [102, 181] width 67 height 6
click at [102, 179] on tspan "CATALOG [DOMAIN_NAME]" at bounding box center [102, 181] width 67 height 6
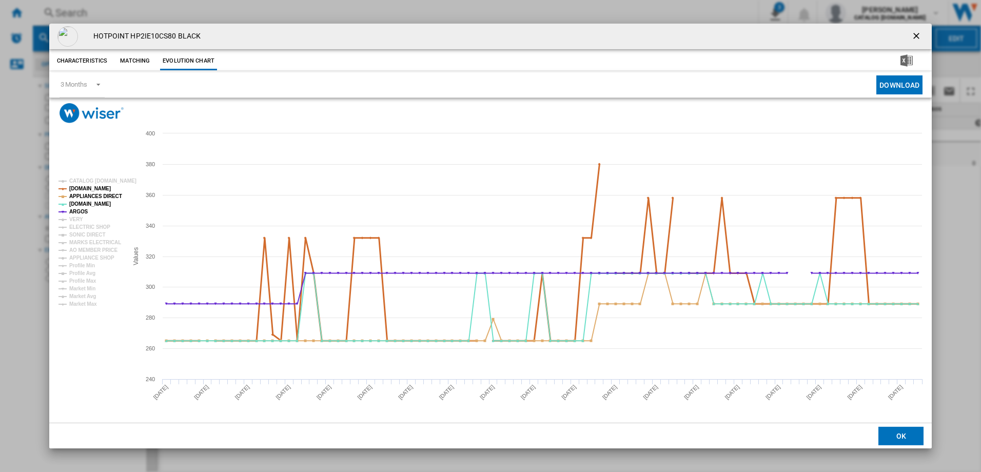
click at [96, 186] on tspan "[DOMAIN_NAME]" at bounding box center [90, 189] width 42 height 6
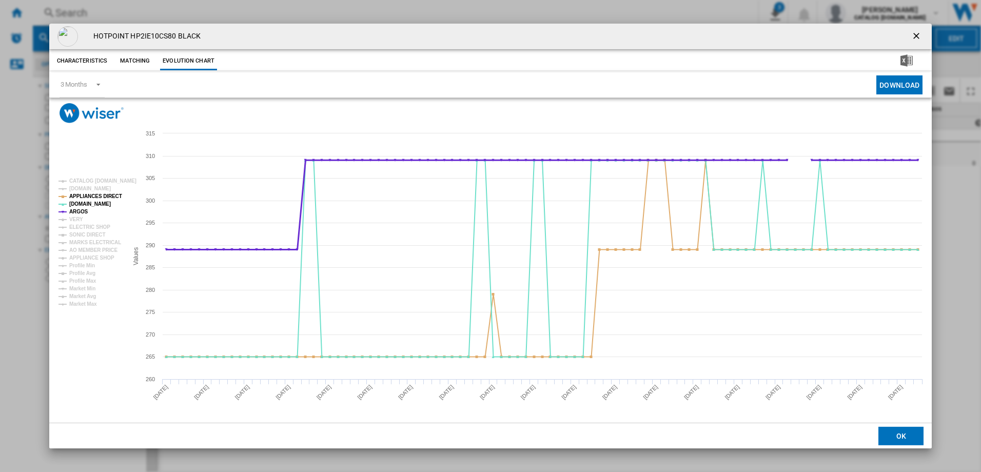
click at [79, 214] on tspan "ARGOS" at bounding box center [78, 212] width 19 height 6
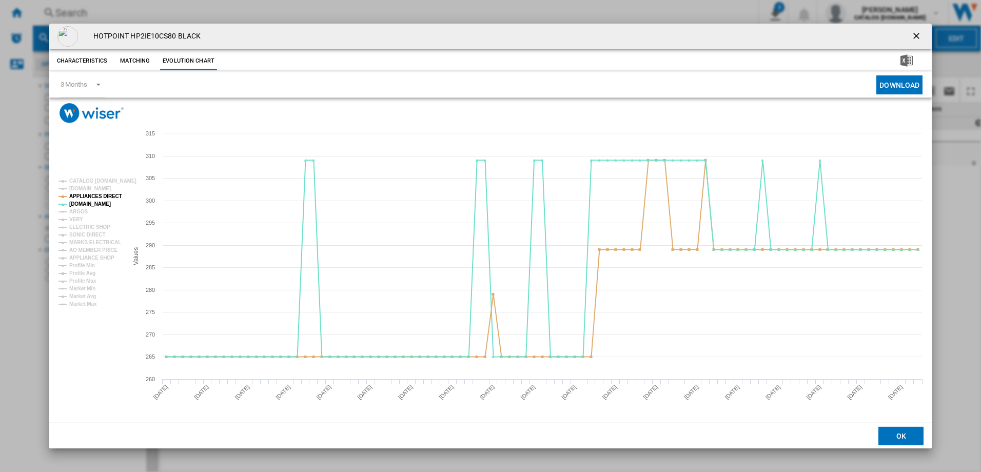
click at [84, 220] on rect "Product popup" at bounding box center [88, 242] width 69 height 136
click at [79, 220] on tspan "VERY" at bounding box center [76, 219] width 14 height 6
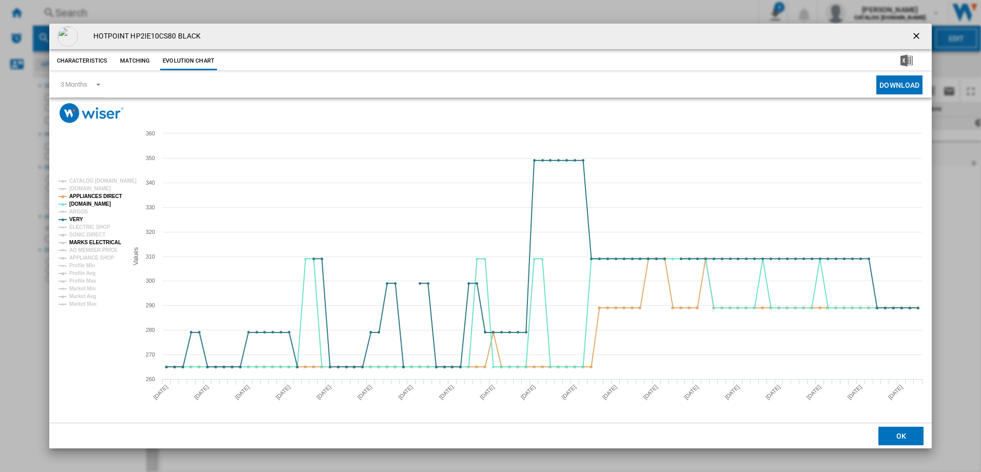
click at [108, 242] on tspan "MARKS ELECTRICAL" at bounding box center [95, 243] width 52 height 6
click at [103, 260] on tspan "APPLIANCE SHOP" at bounding box center [91, 258] width 45 height 6
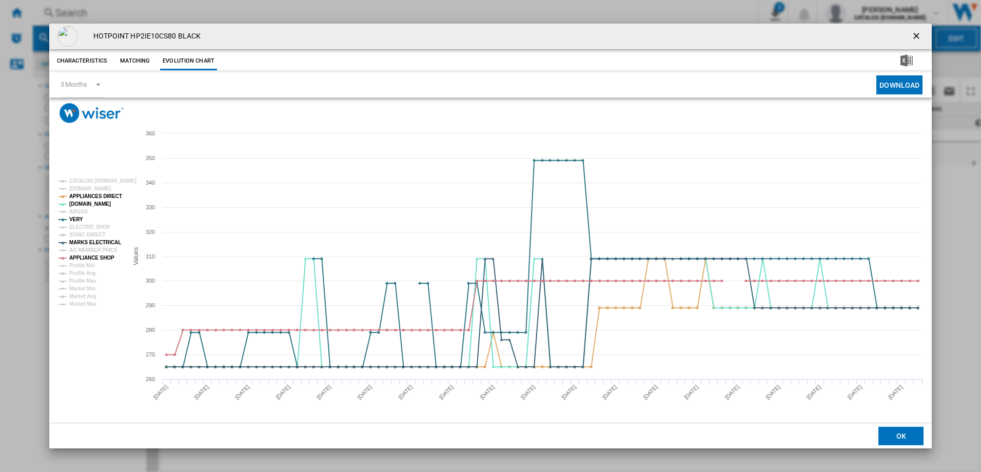
drag, startPoint x: 898, startPoint y: 81, endPoint x: 741, endPoint y: 76, distance: 157.5
click at [898, 81] on button "Download" at bounding box center [899, 84] width 46 height 19
drag, startPoint x: 961, startPoint y: 263, endPoint x: 946, endPoint y: 250, distance: 19.6
click at [961, 263] on div "HOTPOINT HP2IE10CS80 BLACK Characteristics Matching Evolution chart price -£1 d…" at bounding box center [490, 236] width 981 height 472
click at [918, 34] on ng-md-icon "getI18NText('BUTTONS.CLOSE_DIALOG')" at bounding box center [917, 37] width 12 height 12
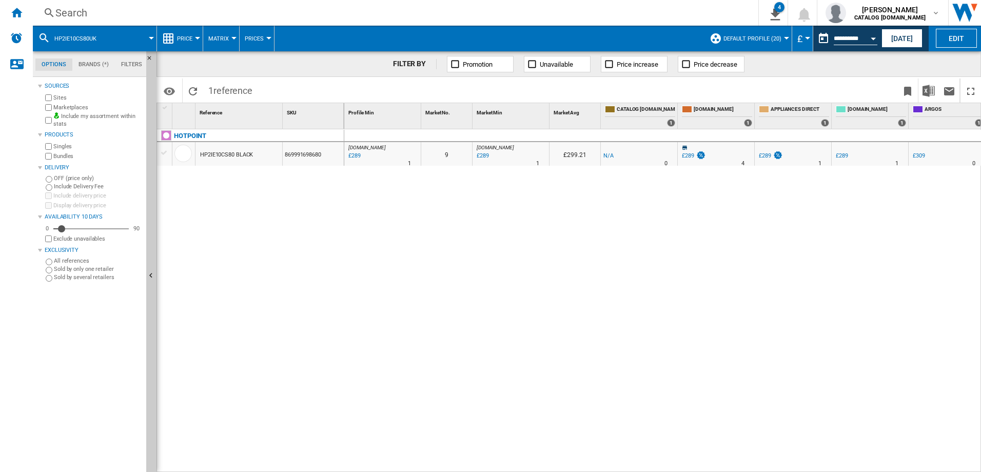
click at [129, 11] on div "Search" at bounding box center [393, 13] width 676 height 14
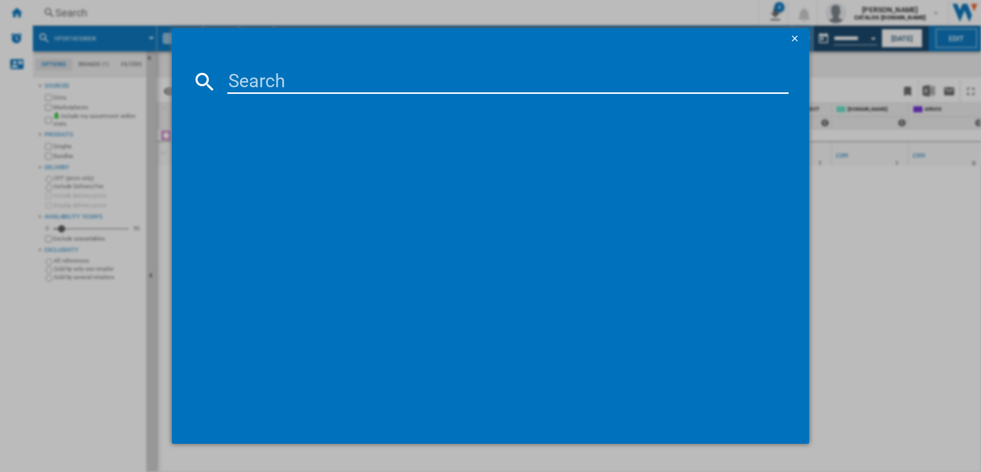
type input "HP4ID11CS80UK"
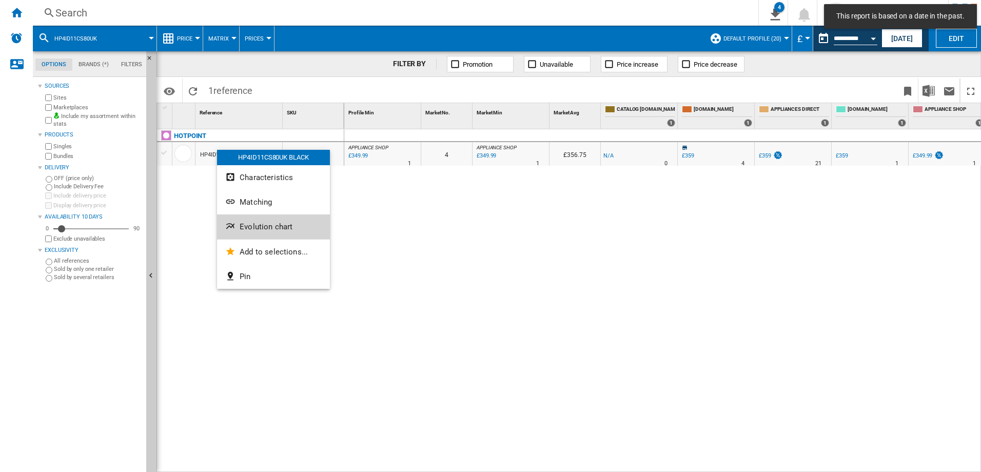
click at [271, 223] on span "Evolution chart" at bounding box center [266, 226] width 53 height 9
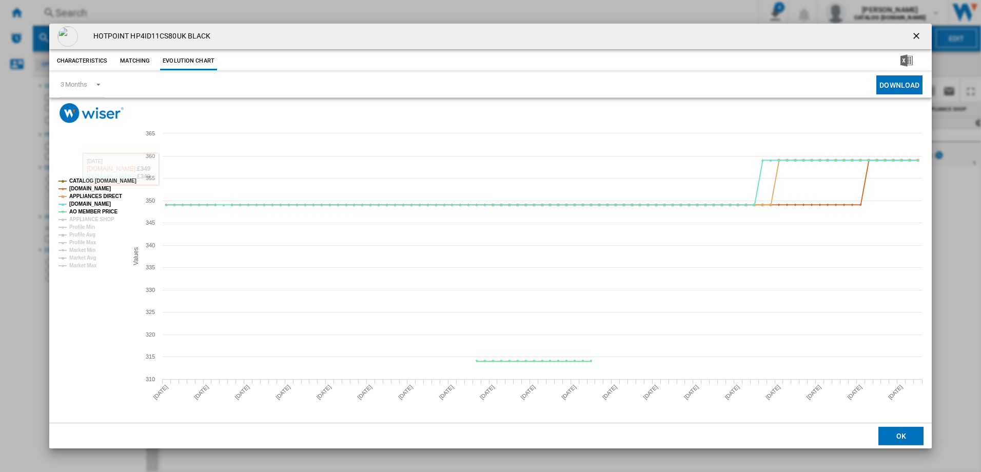
click at [87, 180] on tspan "CATALOG [DOMAIN_NAME]" at bounding box center [102, 181] width 67 height 6
click at [95, 189] on tspan "[DOMAIN_NAME]" at bounding box center [90, 189] width 42 height 6
click at [85, 211] on tspan "AO MEMBER PRICE" at bounding box center [93, 212] width 48 height 6
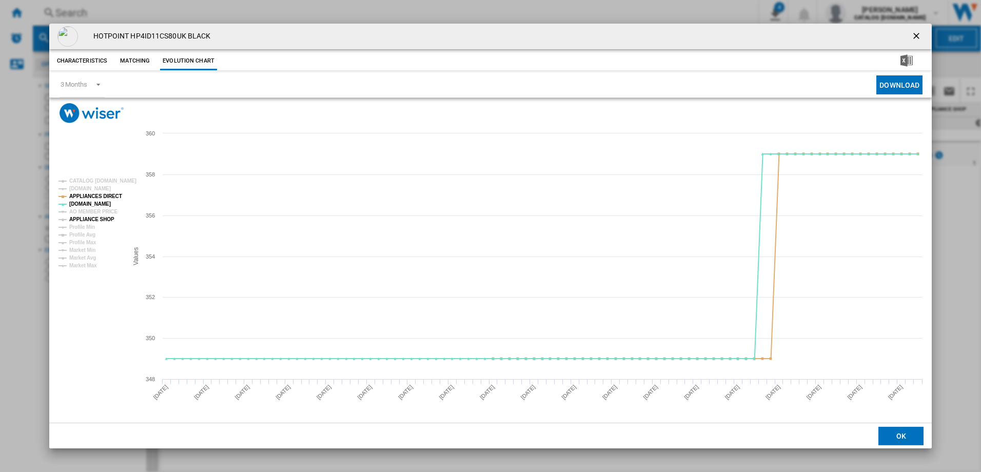
click at [103, 219] on tspan "APPLIANCE SHOP" at bounding box center [91, 219] width 45 height 6
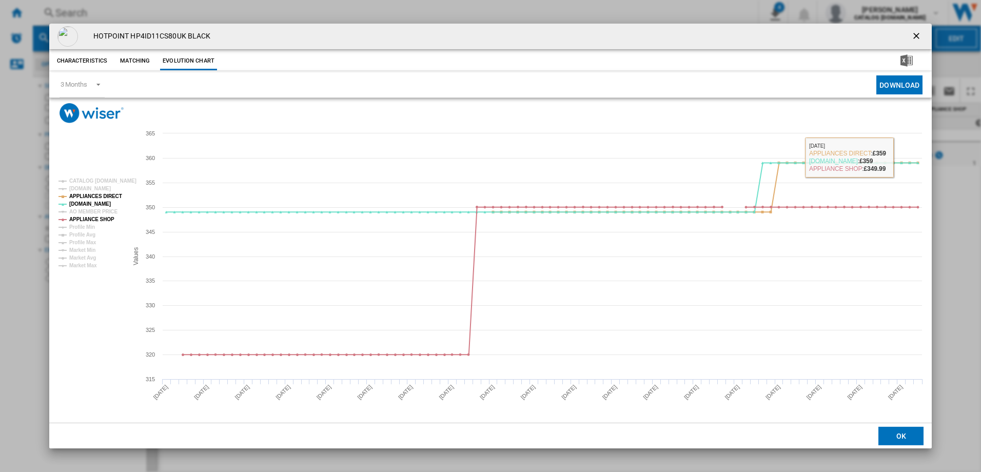
drag, startPoint x: 883, startPoint y: 78, endPoint x: 733, endPoint y: 92, distance: 150.9
click at [883, 78] on button "Download" at bounding box center [899, 84] width 46 height 19
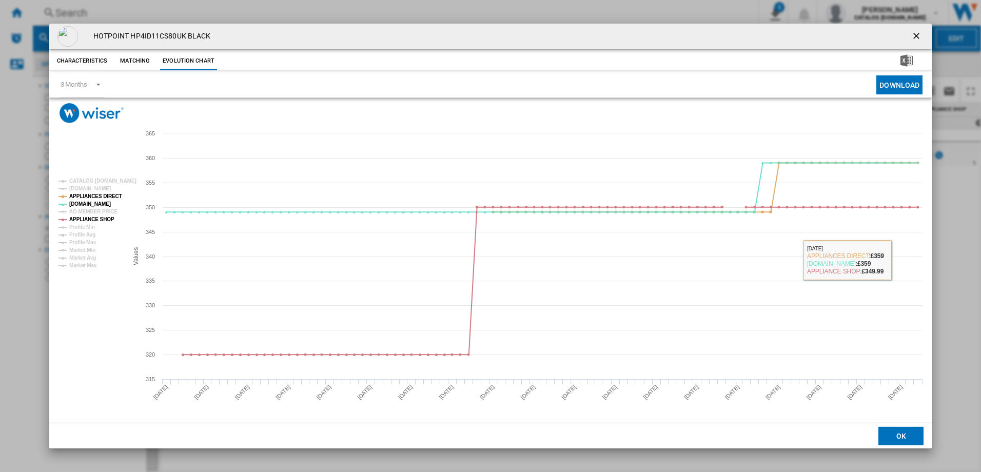
click at [947, 269] on div "HOTPOINT HP4ID11CS80UK BLACK Characteristics Matching Evolution chart price -£1…" at bounding box center [490, 236] width 981 height 472
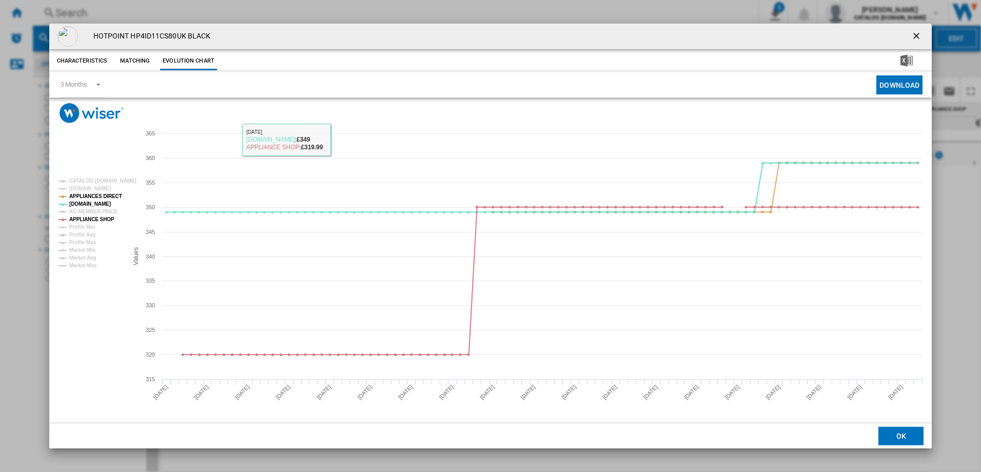
click at [583, 19] on div "HOTPOINT HP4ID11CS80UK BLACK Characteristics Matching Evolution chart price -£1…" at bounding box center [490, 236] width 981 height 472
click at [911, 30] on button "Product popup" at bounding box center [917, 36] width 21 height 21
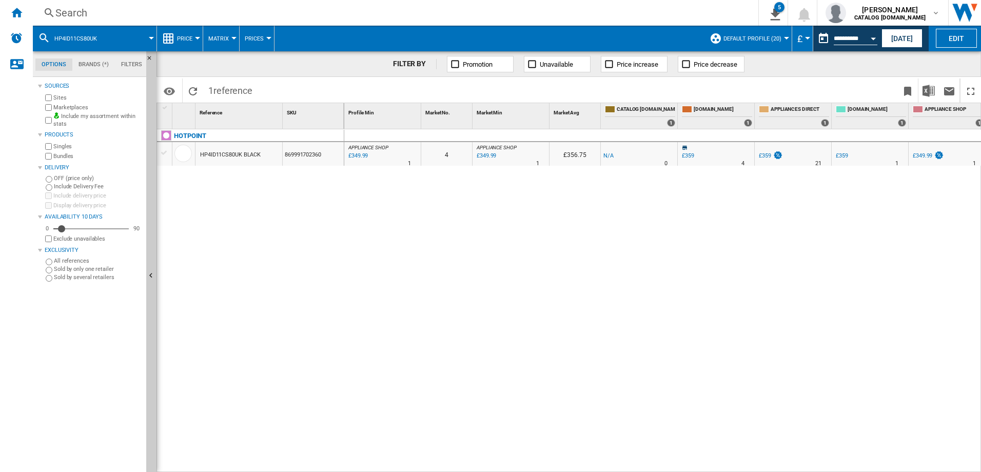
click at [172, 12] on div "Search" at bounding box center [393, 13] width 676 height 14
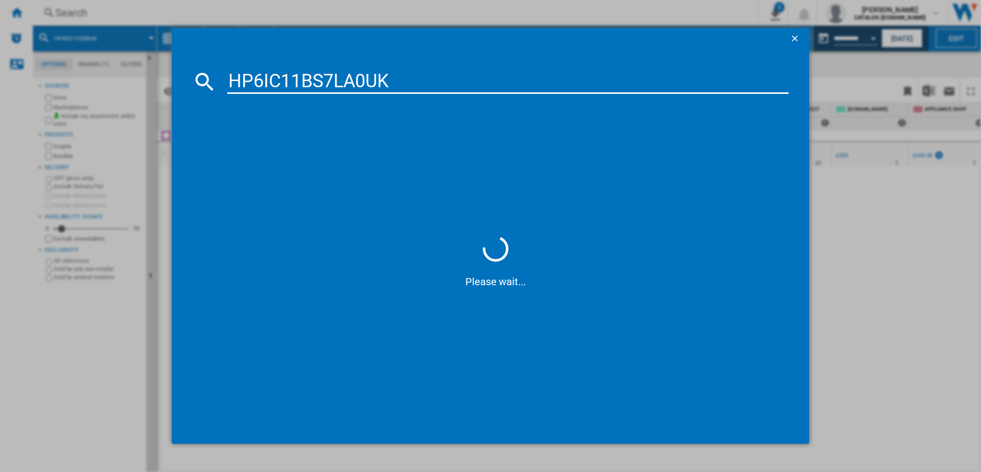
click at [392, 72] on input "HP6IC11BS7LA0UK" at bounding box center [508, 81] width 562 height 25
type input "HP6IC11BS7LA0"
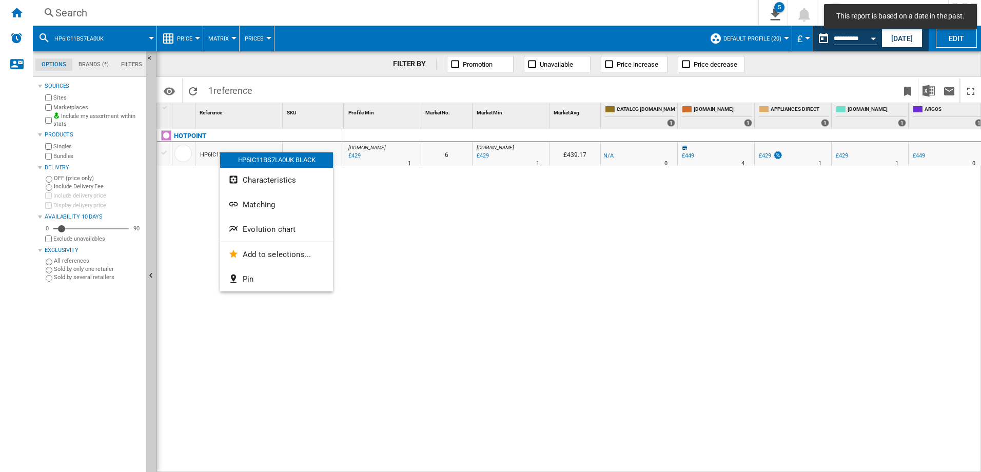
click at [250, 224] on button "Evolution chart" at bounding box center [276, 229] width 113 height 25
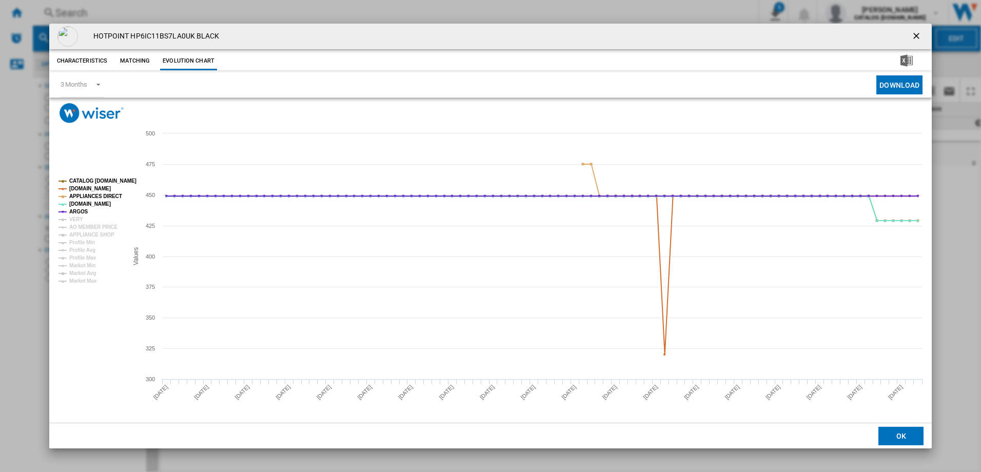
click at [103, 178] on tspan "CATALOG [DOMAIN_NAME]" at bounding box center [102, 181] width 67 height 6
click at [95, 187] on tspan "[DOMAIN_NAME]" at bounding box center [90, 189] width 42 height 6
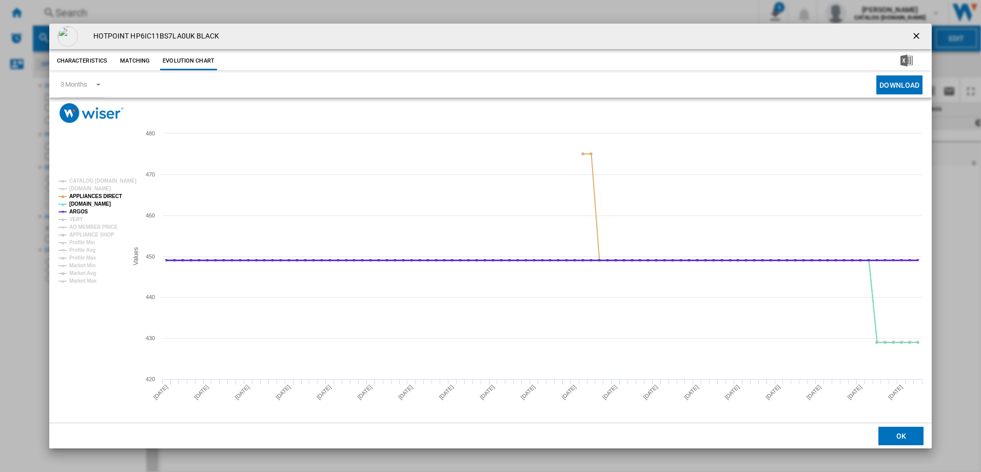
click at [76, 211] on tspan "ARGOS" at bounding box center [78, 212] width 19 height 6
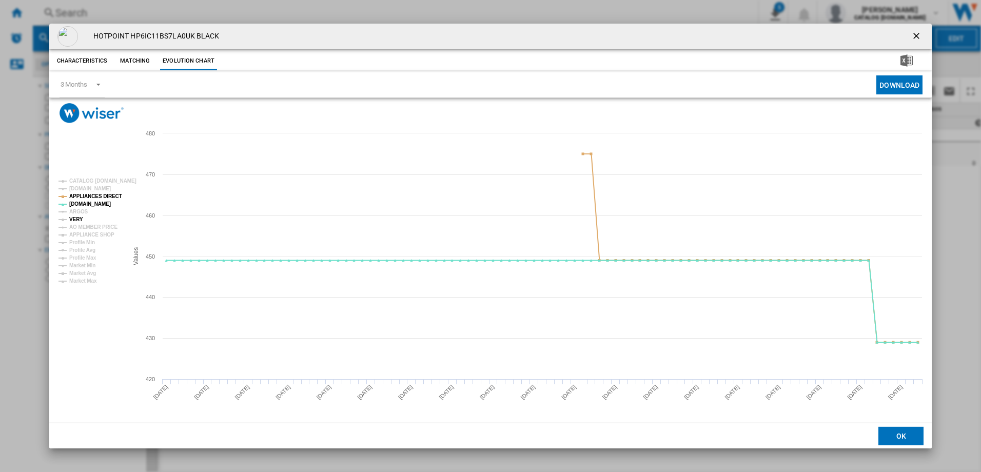
click at [76, 221] on tspan "VERY" at bounding box center [76, 219] width 14 height 6
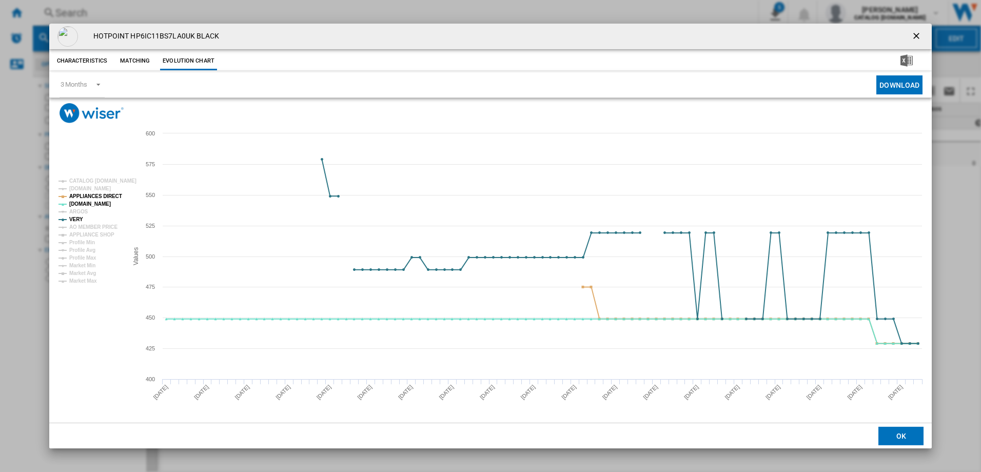
click at [99, 233] on tspan "APPLIANCE SHOP" at bounding box center [91, 235] width 45 height 6
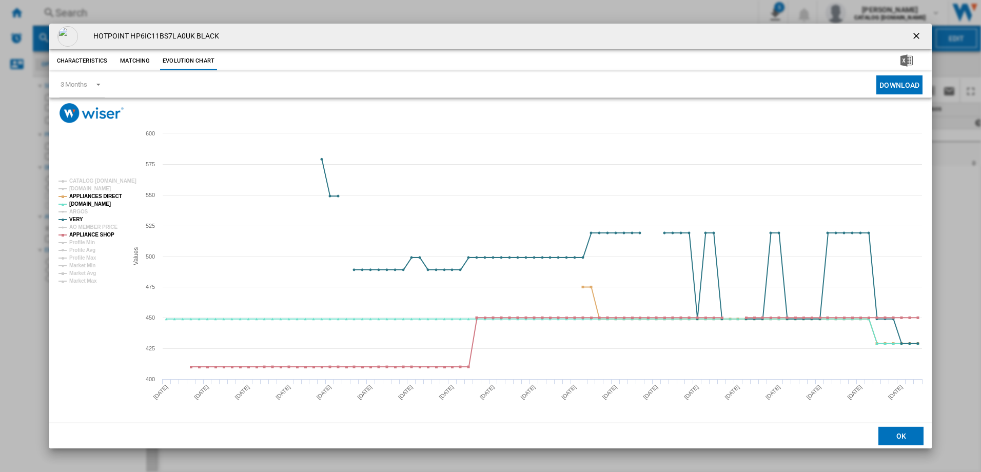
drag, startPoint x: 907, startPoint y: 83, endPoint x: 812, endPoint y: 106, distance: 97.8
click at [907, 83] on button "Download" at bounding box center [899, 84] width 46 height 19
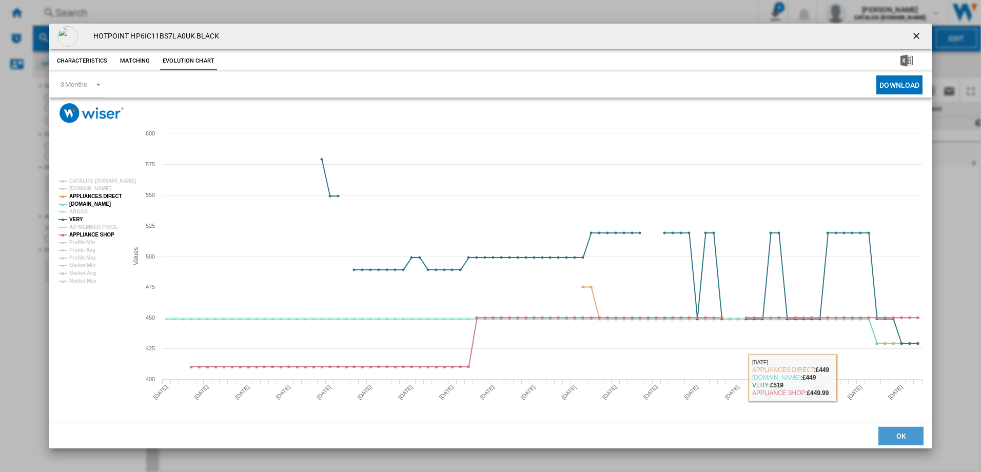
drag, startPoint x: 890, startPoint y: 432, endPoint x: 959, endPoint y: 424, distance: 69.7
click at [888, 432] on button "OK" at bounding box center [900, 436] width 45 height 18
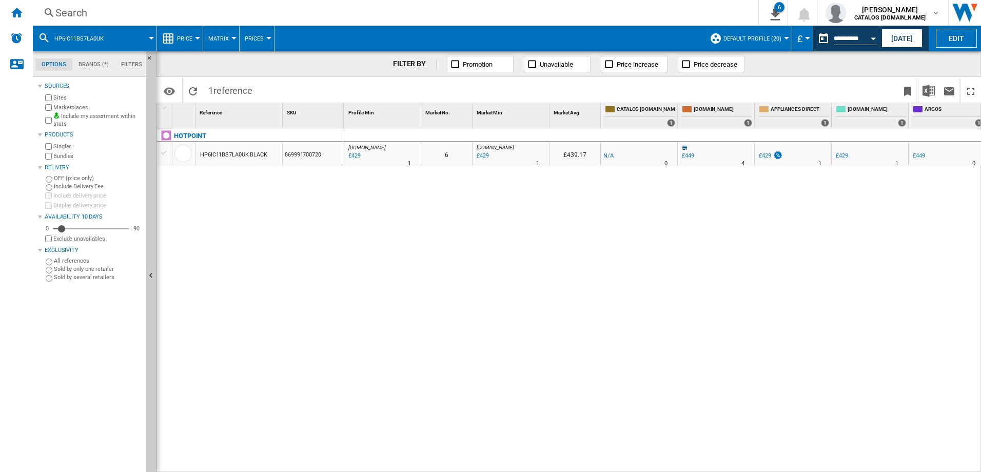
click at [127, 11] on div "Search" at bounding box center [393, 13] width 676 height 14
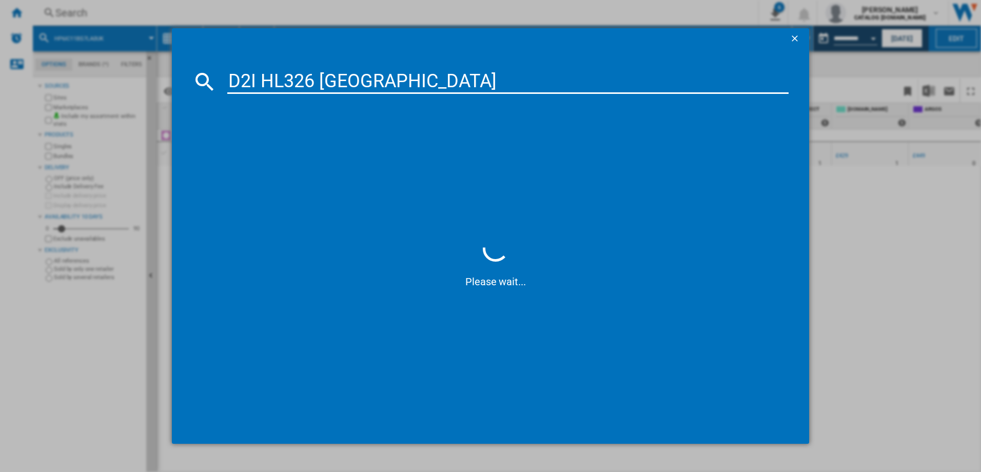
click at [319, 79] on input "D2I HL326 [GEOGRAPHIC_DATA]" at bounding box center [508, 81] width 562 height 25
type input "D2 HL326UK"
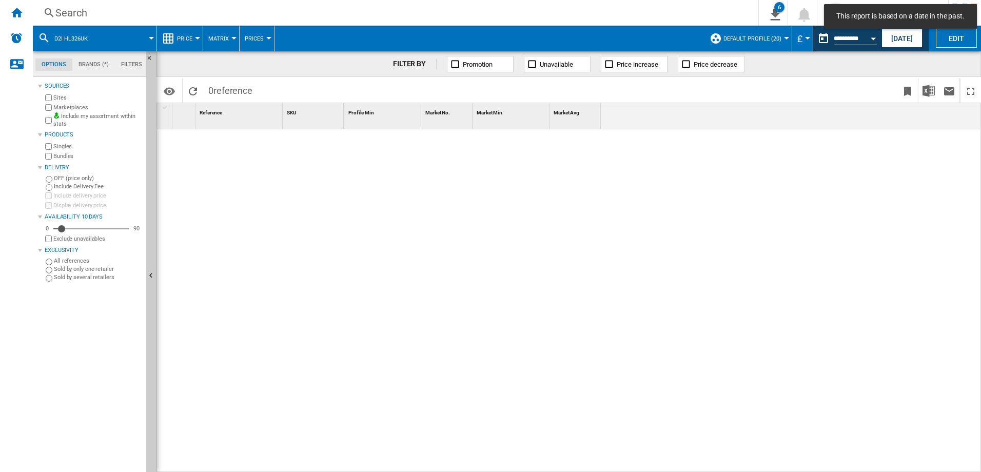
click at [463, 176] on div at bounding box center [662, 300] width 637 height 343
click at [125, 17] on div "Search" at bounding box center [393, 13] width 676 height 14
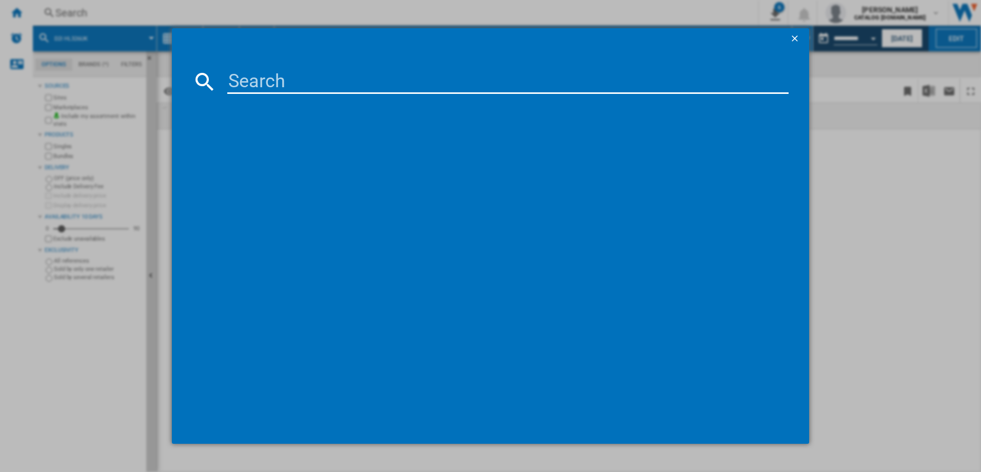
click at [284, 82] on input at bounding box center [508, 81] width 562 height 25
click at [262, 84] on input "D2I HL326 [GEOGRAPHIC_DATA]" at bounding box center [508, 81] width 562 height 25
type input "D2IHL326 [GEOGRAPHIC_DATA]"
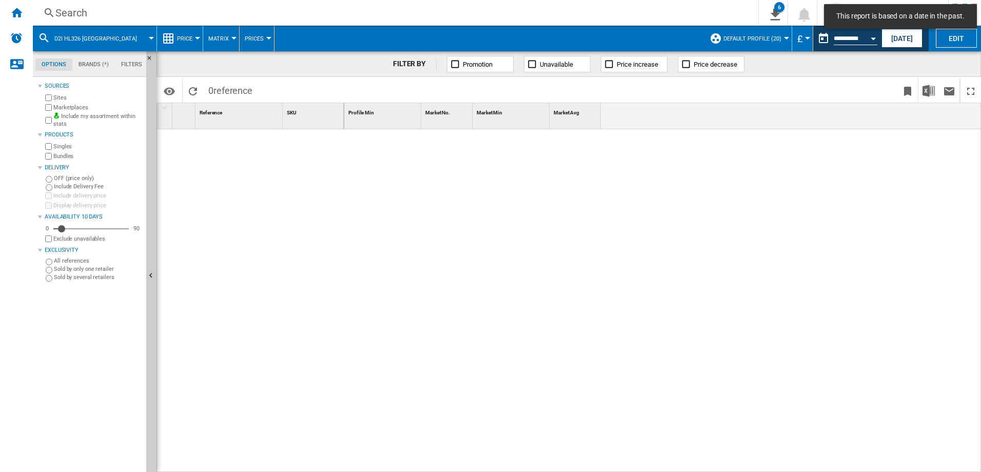
click at [483, 217] on div at bounding box center [662, 300] width 637 height 343
click at [190, 90] on ng-md-icon "Reload" at bounding box center [193, 91] width 12 height 12
click at [106, 10] on div "Search" at bounding box center [393, 13] width 676 height 14
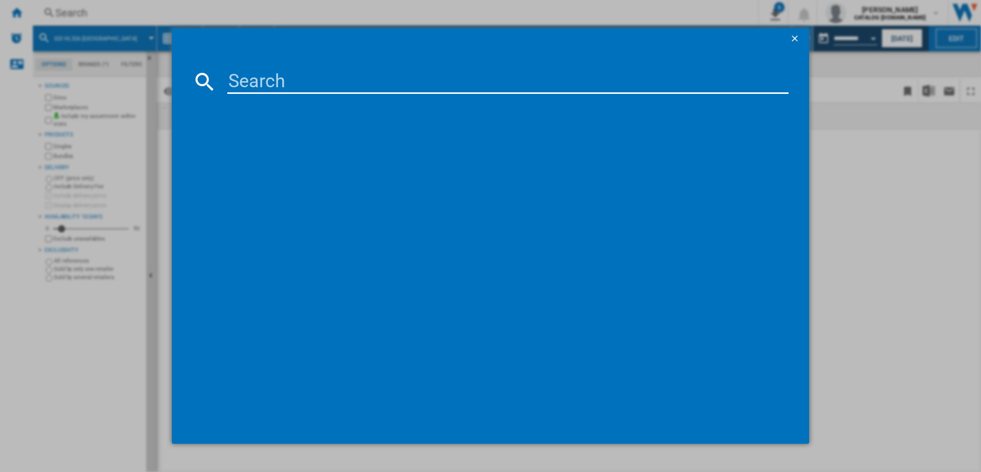
type input "IN2IE13DT70UK"
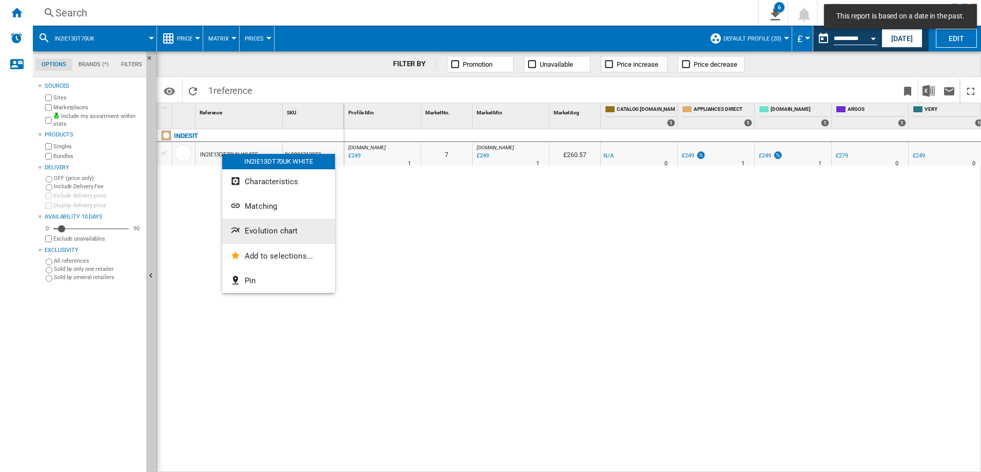
click at [261, 233] on span "Evolution chart" at bounding box center [271, 230] width 53 height 9
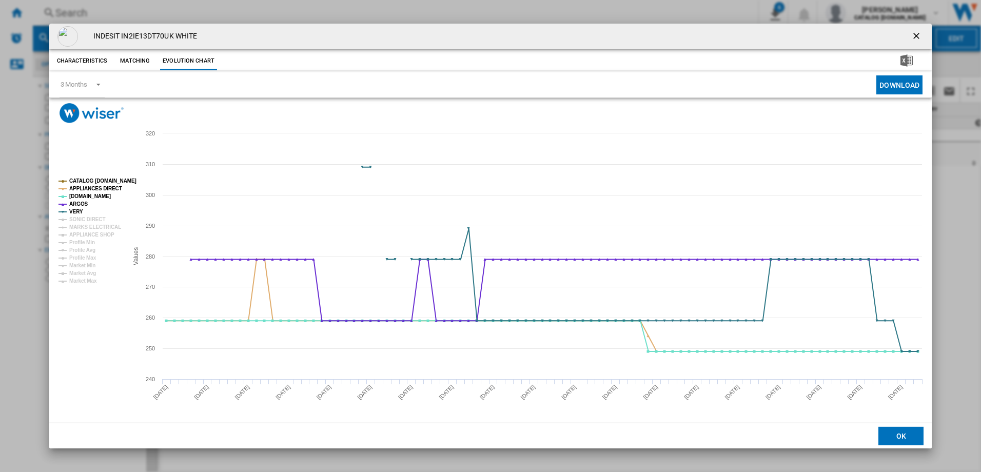
click at [105, 178] on tspan "CATALOG [DOMAIN_NAME]" at bounding box center [102, 181] width 67 height 6
click at [79, 206] on tspan "ARGOS" at bounding box center [78, 204] width 19 height 6
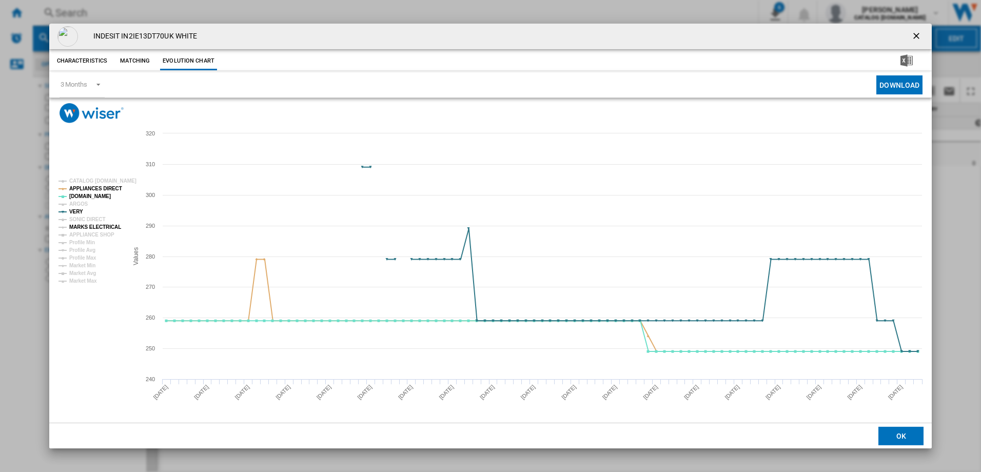
click at [106, 229] on tspan "MARKS ELECTRICAL" at bounding box center [95, 227] width 52 height 6
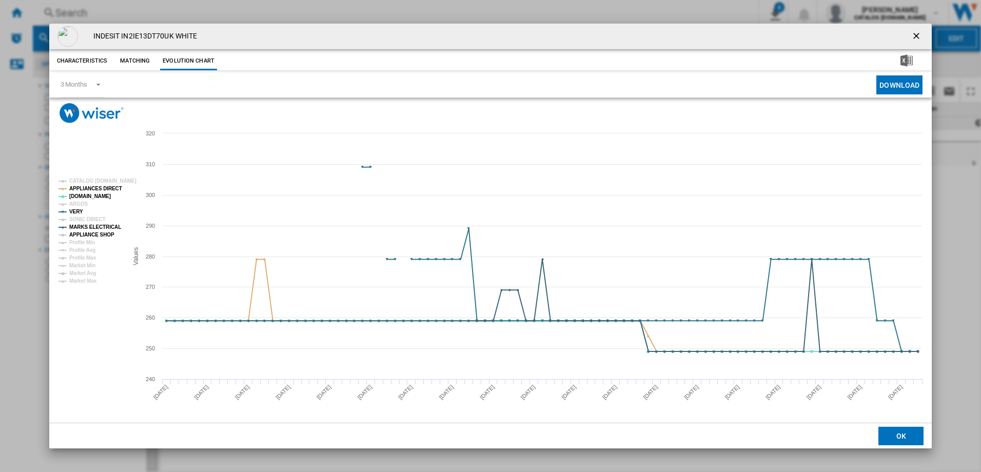
click at [102, 232] on tspan "APPLIANCE SHOP" at bounding box center [91, 235] width 45 height 6
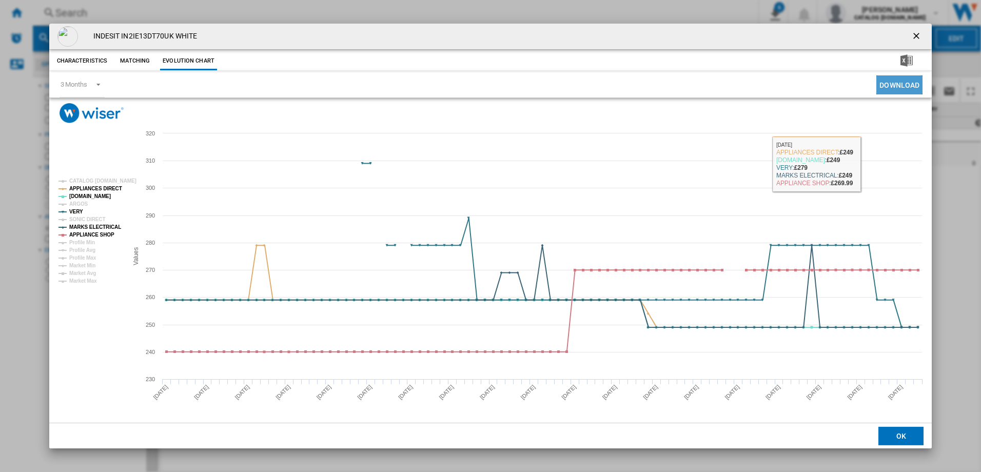
click at [906, 78] on button "Download" at bounding box center [899, 84] width 46 height 19
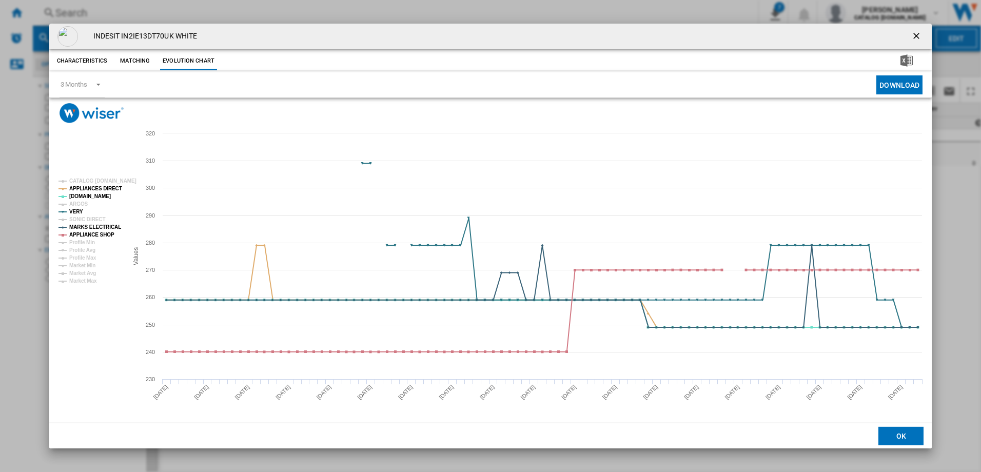
click at [923, 41] on ng-md-icon "getI18NText('BUTTONS.CLOSE_DIALOG')" at bounding box center [917, 37] width 12 height 12
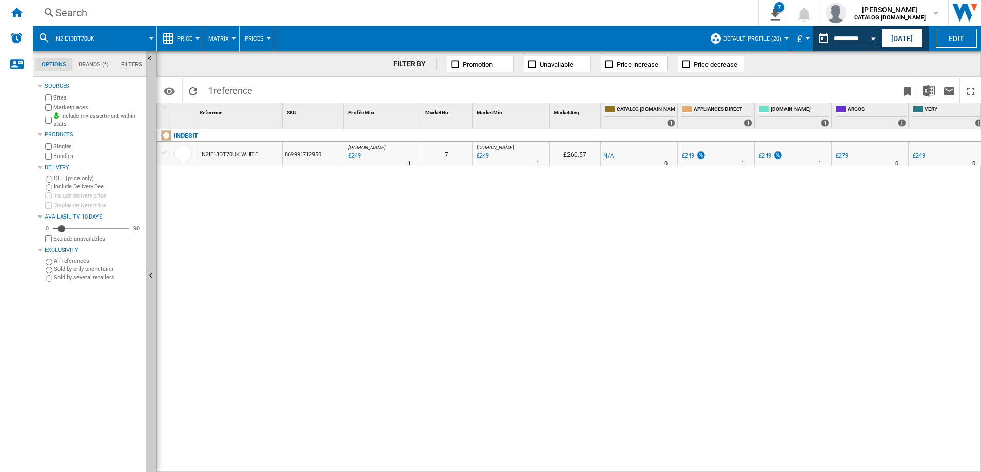
click at [114, 13] on div "Search" at bounding box center [393, 13] width 676 height 14
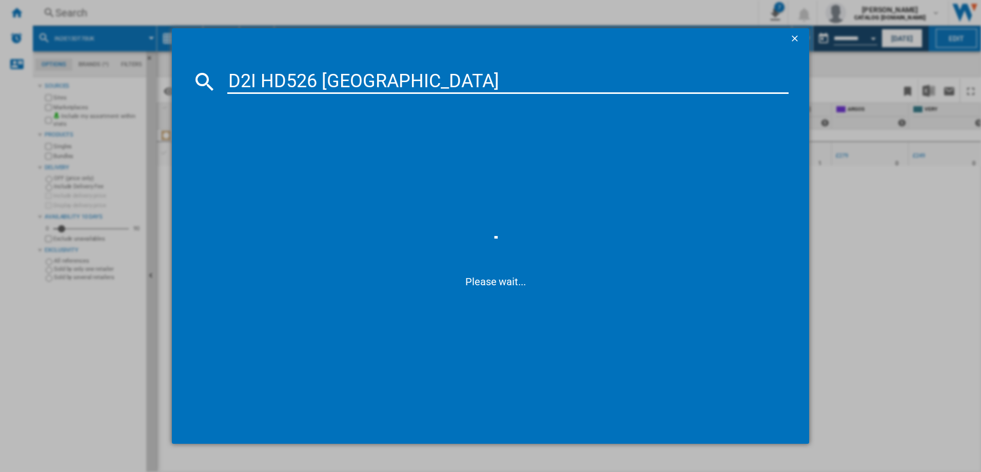
type input "D2I HD526 [GEOGRAPHIC_DATA]"
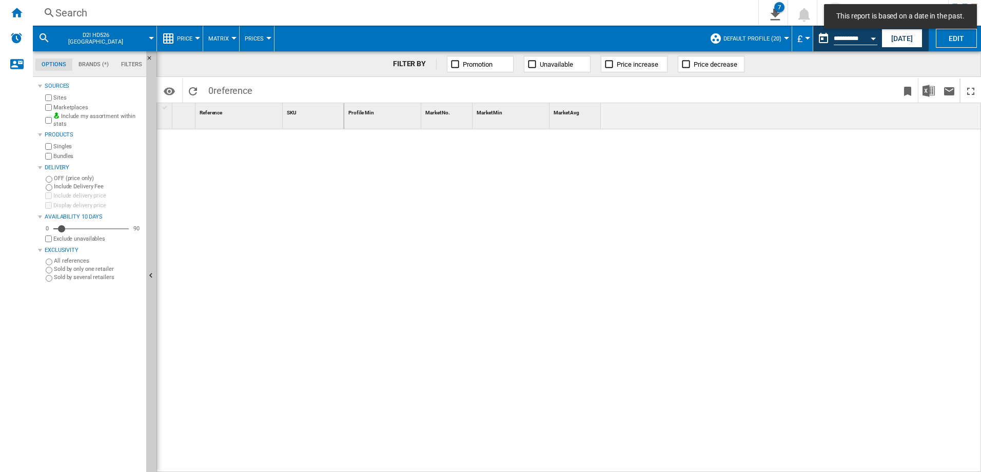
click at [95, 14] on div "Search" at bounding box center [393, 13] width 676 height 14
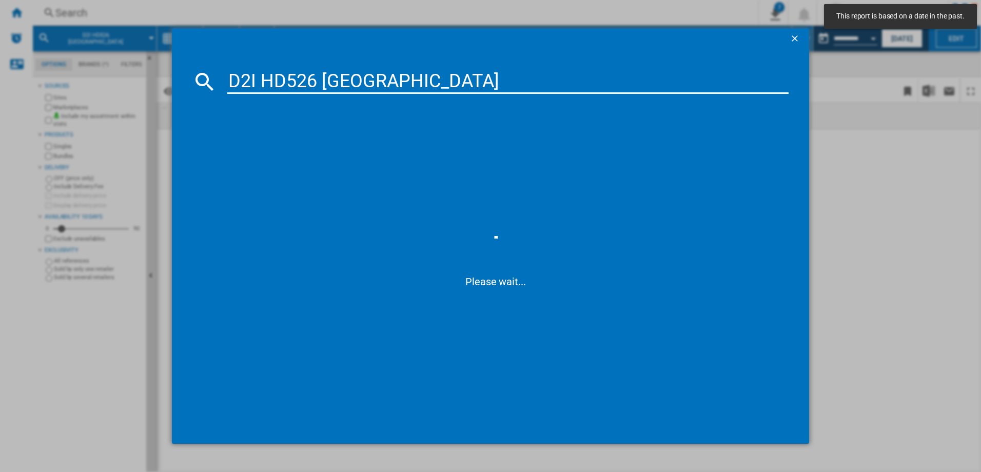
click at [263, 79] on input "D2I HD526 [GEOGRAPHIC_DATA]" at bounding box center [508, 81] width 562 height 25
type input "D2IHD526UK"
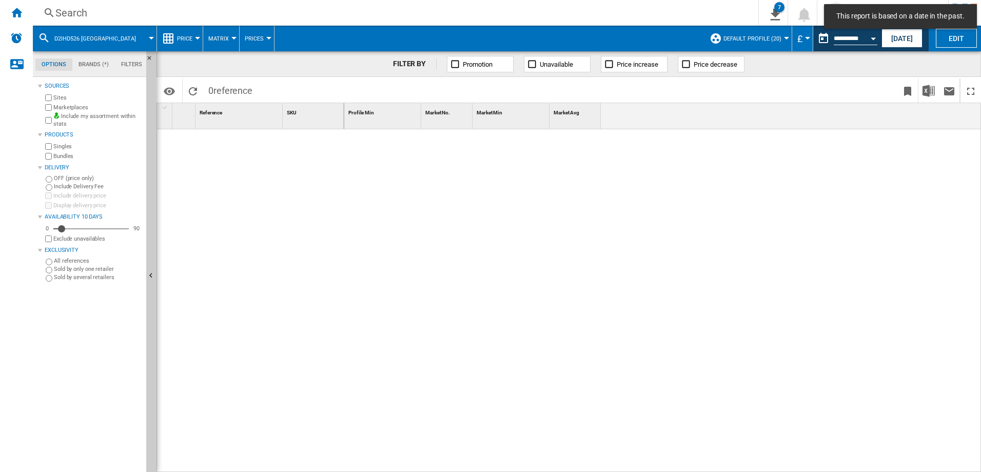
click at [136, 12] on div "Search" at bounding box center [393, 13] width 676 height 14
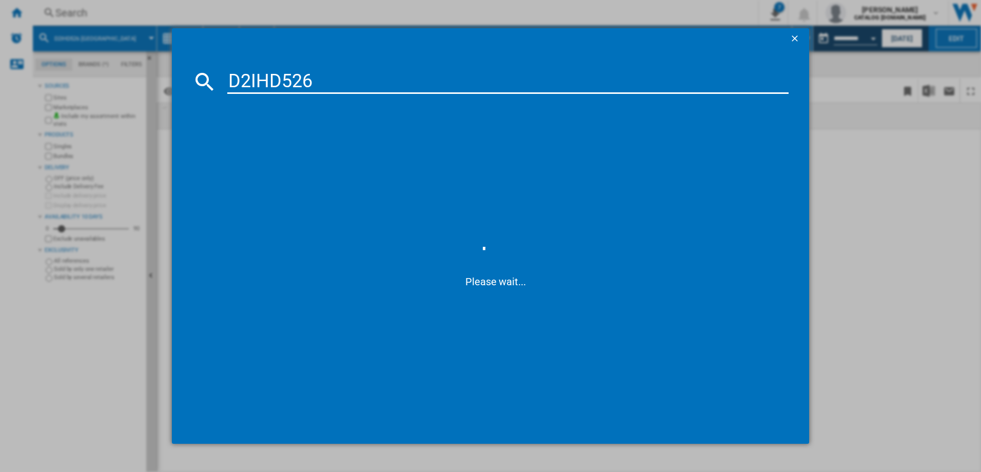
type input "D2IHD526"
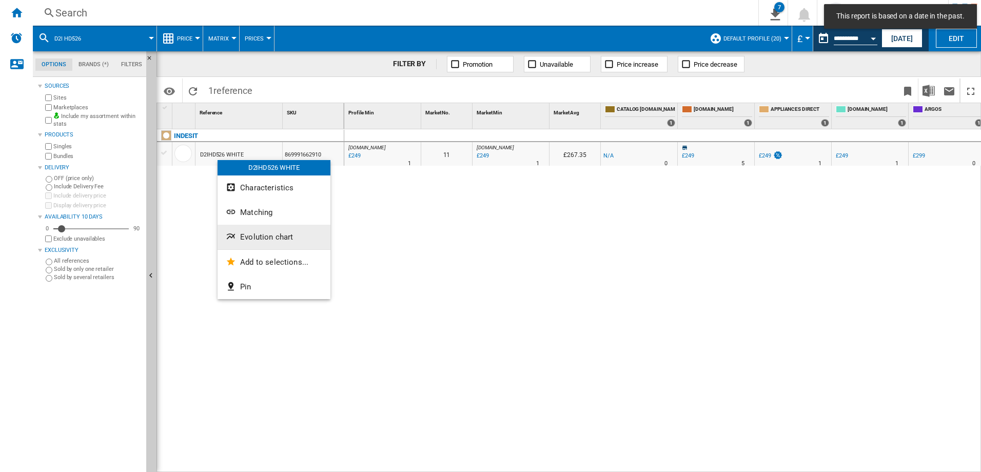
click at [266, 239] on span "Evolution chart" at bounding box center [266, 236] width 53 height 9
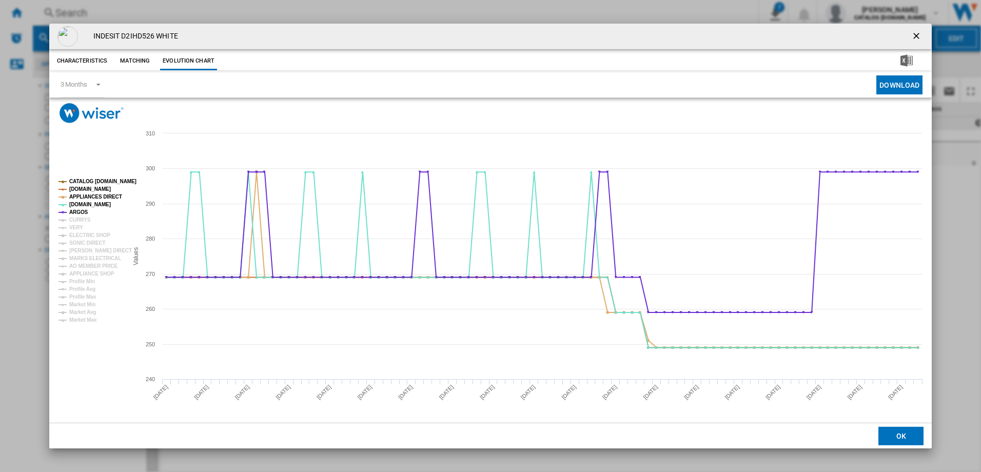
click at [73, 181] on tspan "CATALOG [DOMAIN_NAME]" at bounding box center [102, 181] width 67 height 6
click at [94, 188] on tspan "[DOMAIN_NAME]" at bounding box center [90, 189] width 42 height 6
click at [77, 212] on tspan "ARGOS" at bounding box center [78, 212] width 19 height 6
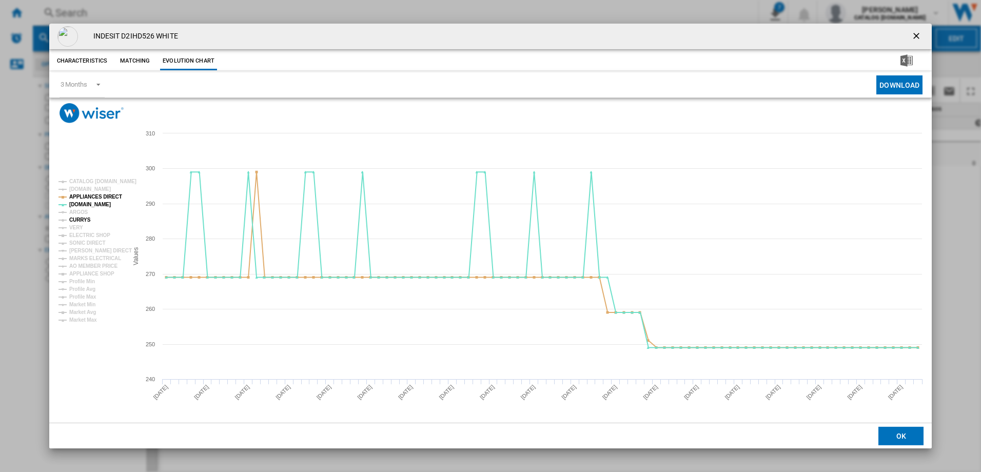
click at [82, 219] on tspan "CURRYS" at bounding box center [80, 220] width 22 height 6
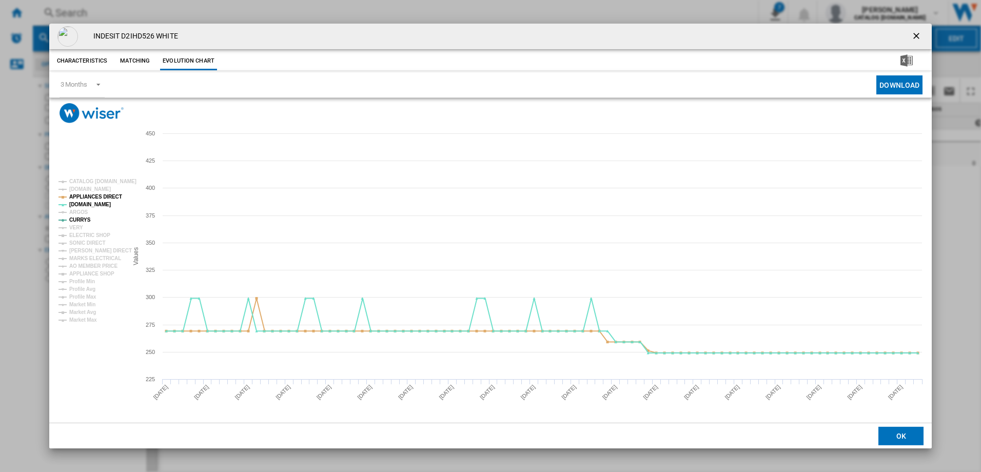
click at [82, 219] on tspan "CURRYS" at bounding box center [80, 220] width 22 height 6
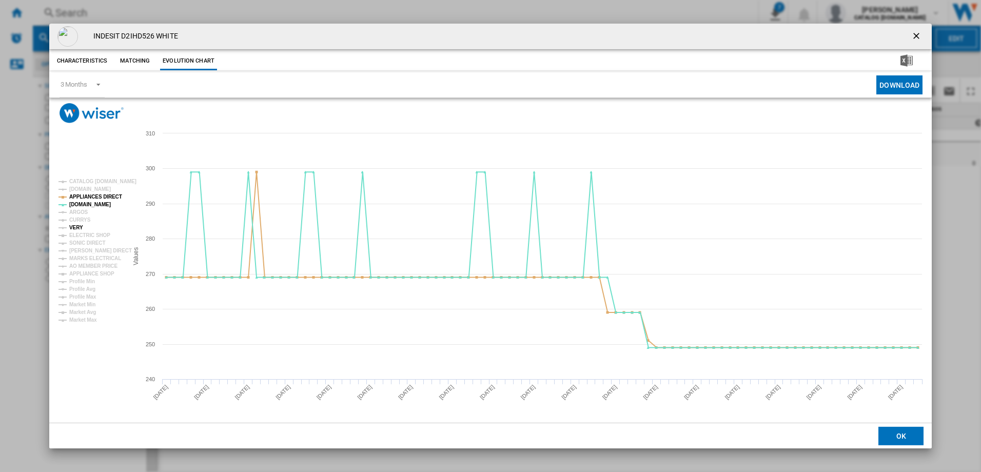
click at [77, 225] on tspan "VERY" at bounding box center [76, 228] width 14 height 6
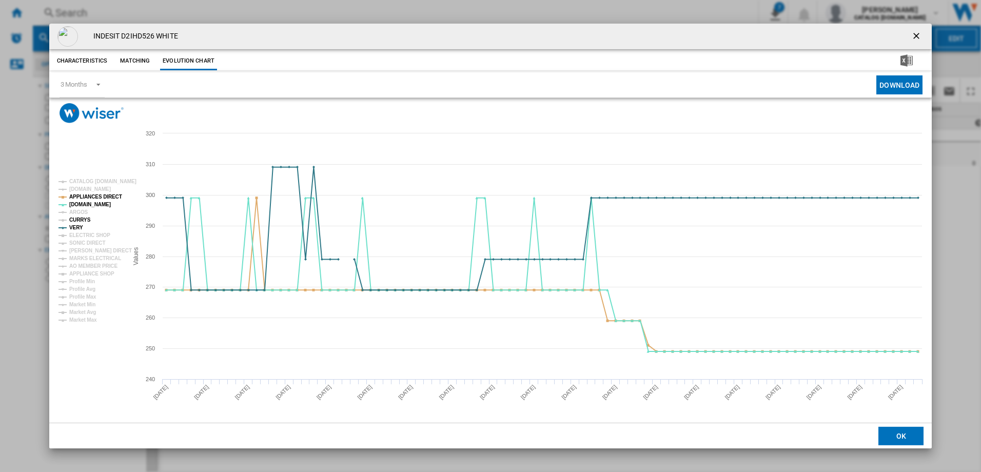
click at [73, 223] on tspan "CURRYS" at bounding box center [80, 220] width 22 height 6
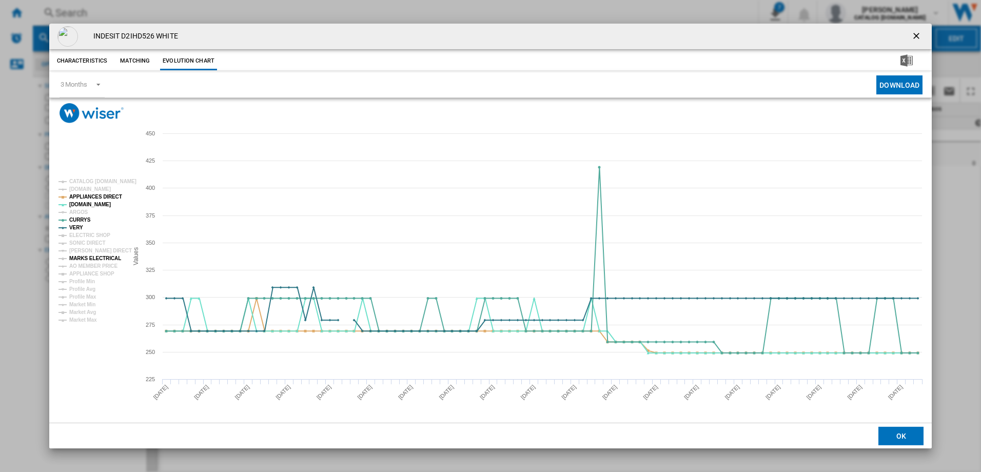
click at [104, 259] on tspan "MARKS ELECTRICAL" at bounding box center [95, 258] width 52 height 6
click at [102, 272] on tspan "APPLIANCE SHOP" at bounding box center [91, 274] width 45 height 6
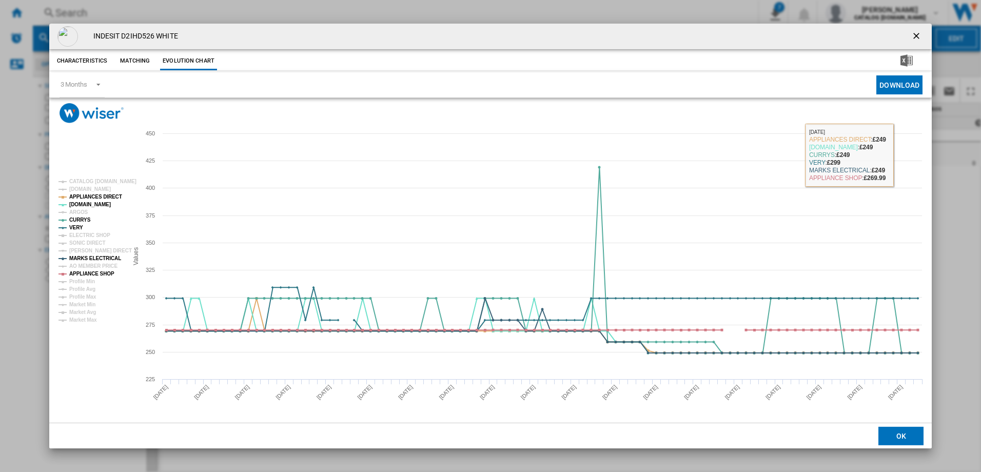
drag, startPoint x: 895, startPoint y: 84, endPoint x: 725, endPoint y: 108, distance: 172.0
click at [895, 84] on button "Download" at bounding box center [899, 84] width 46 height 19
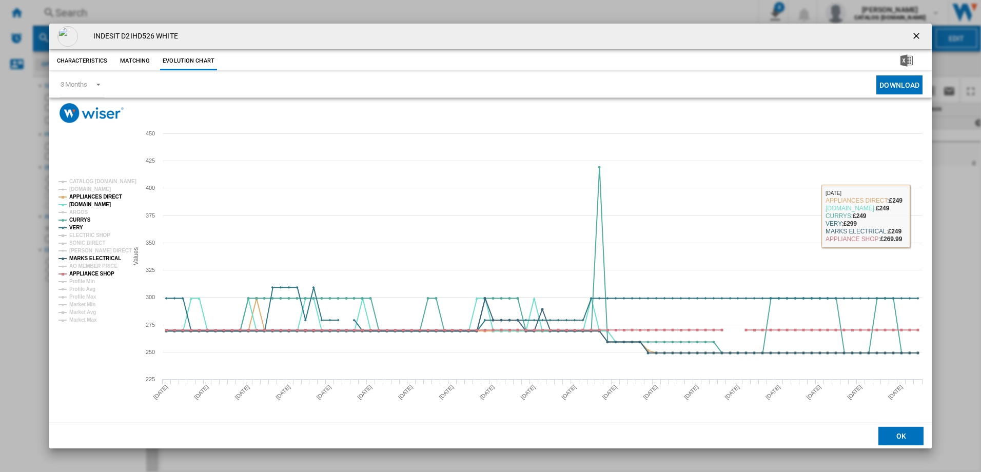
drag, startPoint x: 961, startPoint y: 225, endPoint x: 939, endPoint y: 261, distance: 41.4
click at [961, 225] on div "INDESIT D2IHD526 WHITE Characteristics Matching Evolution chart price -£1 deliv…" at bounding box center [490, 236] width 981 height 472
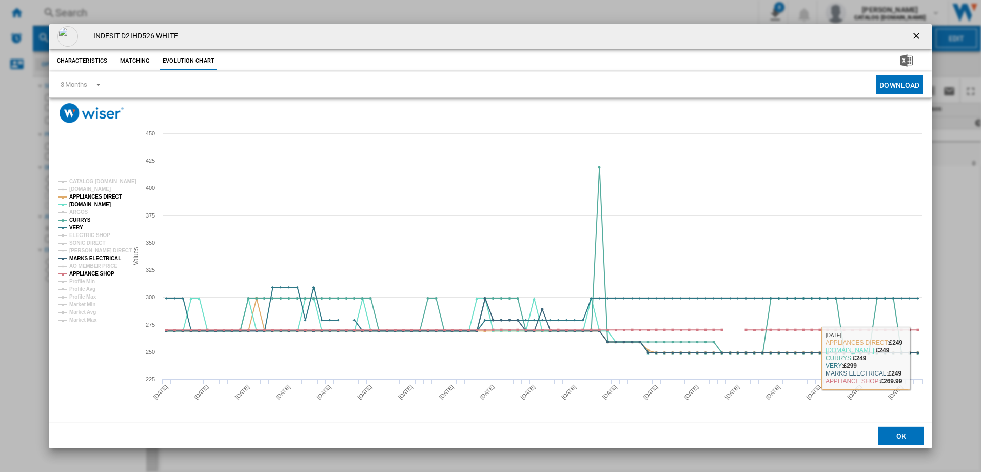
click at [908, 426] on md-dialog-actions "OK" at bounding box center [490, 436] width 883 height 26
click at [908, 436] on button "OK" at bounding box center [900, 436] width 45 height 18
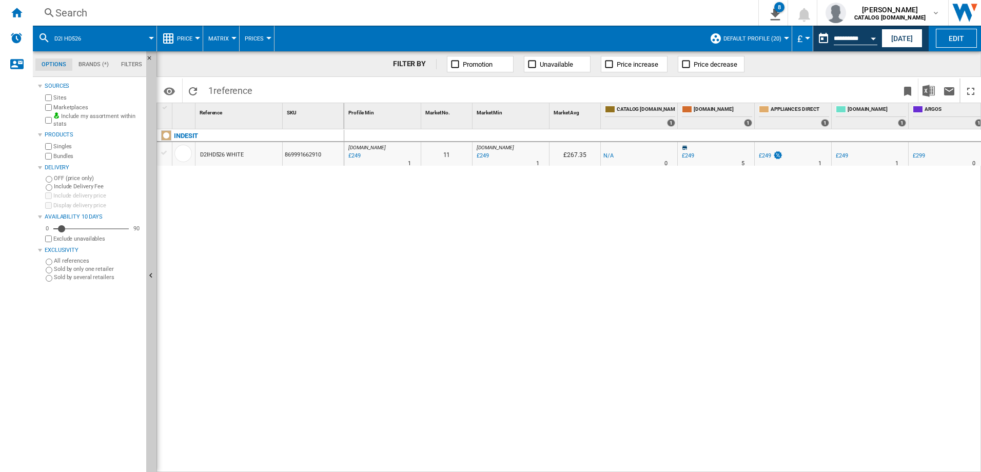
click at [252, 8] on div "Search" at bounding box center [393, 13] width 676 height 14
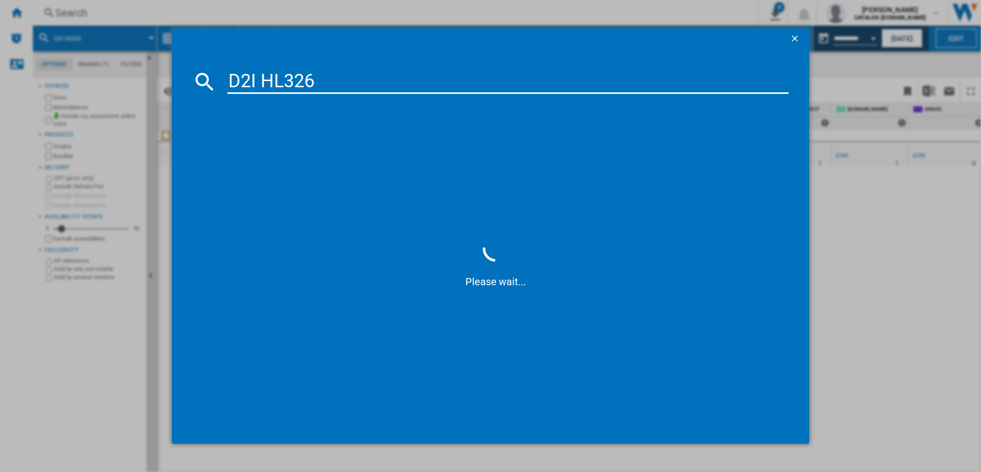
type input "D2IHL326"
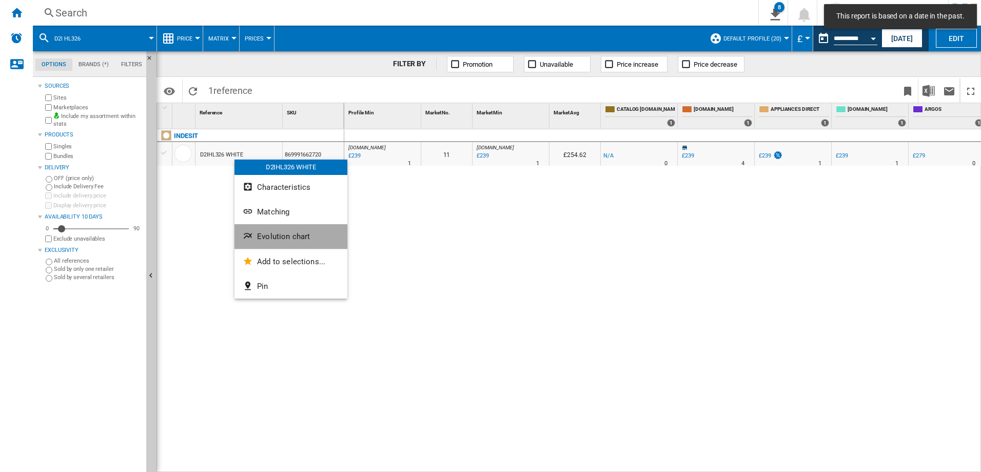
click at [283, 237] on span "Evolution chart" at bounding box center [283, 236] width 53 height 9
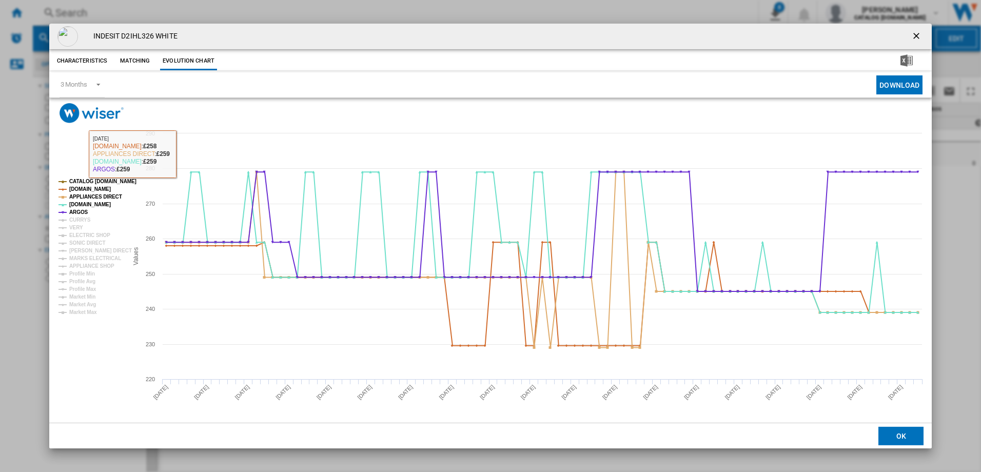
click at [110, 180] on tspan "CATALOG [DOMAIN_NAME]" at bounding box center [102, 181] width 67 height 6
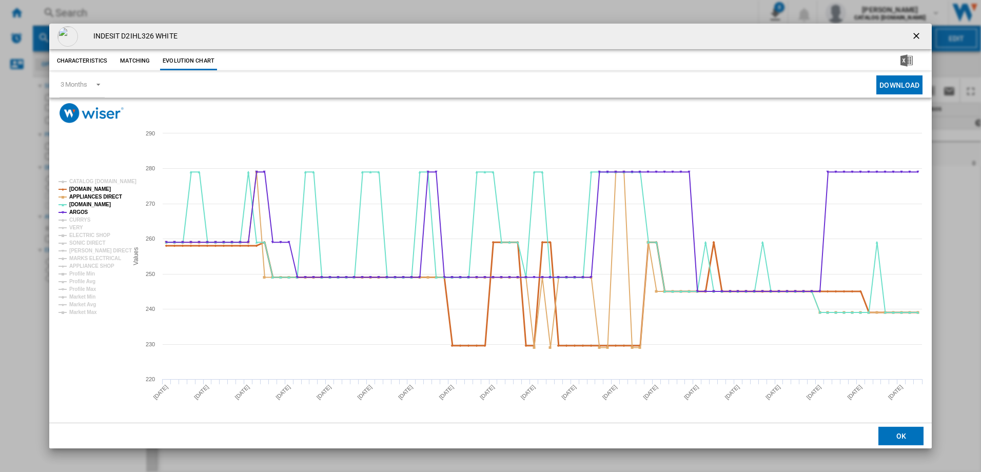
click at [98, 186] on tspan "[DOMAIN_NAME]" at bounding box center [90, 189] width 42 height 6
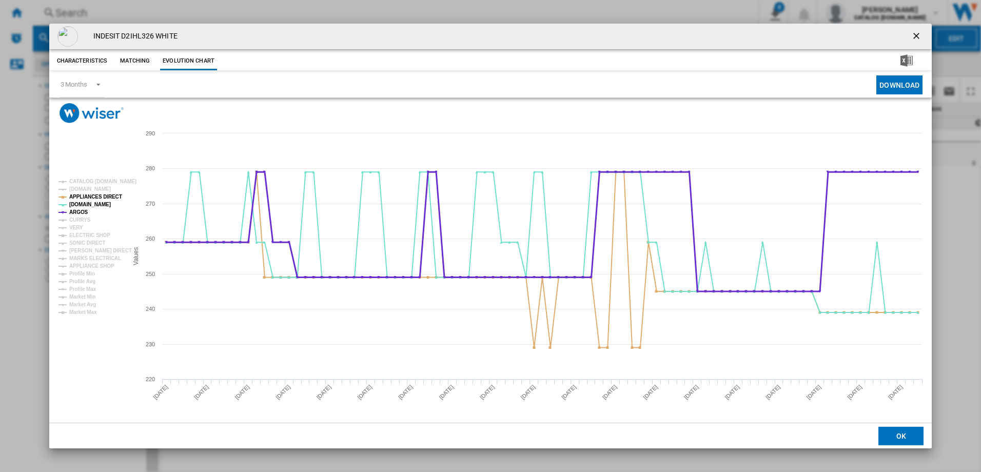
click at [77, 209] on tspan "ARGOS" at bounding box center [78, 212] width 19 height 6
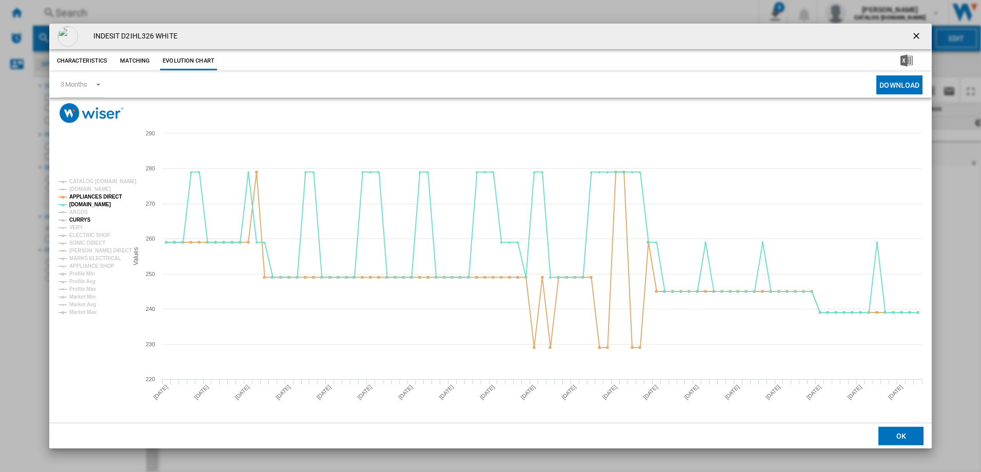
click at [83, 220] on tspan "CURRYS" at bounding box center [80, 220] width 22 height 6
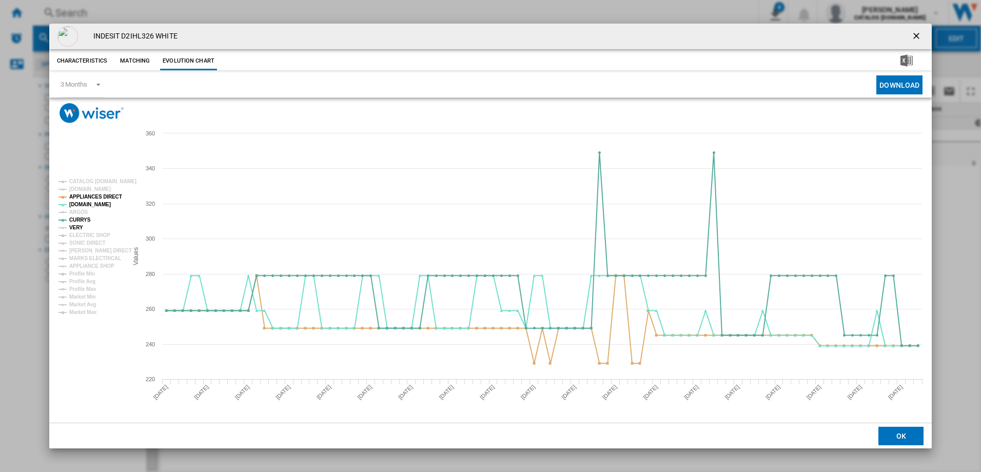
click at [73, 226] on tspan "VERY" at bounding box center [76, 228] width 14 height 6
click at [89, 264] on tspan "APPLIANCE SHOP" at bounding box center [91, 266] width 45 height 6
click at [95, 257] on tspan "MARKS ELECTRICAL" at bounding box center [95, 258] width 52 height 6
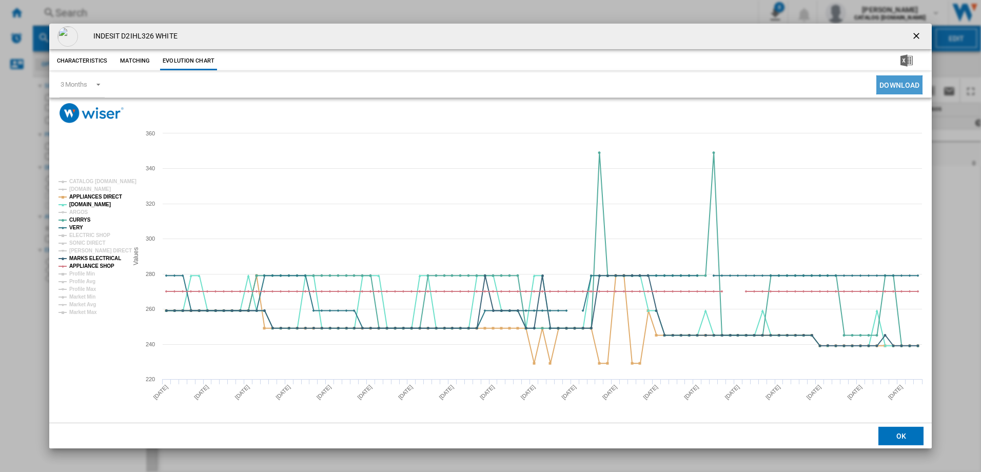
click at [891, 88] on button "Download" at bounding box center [899, 84] width 46 height 19
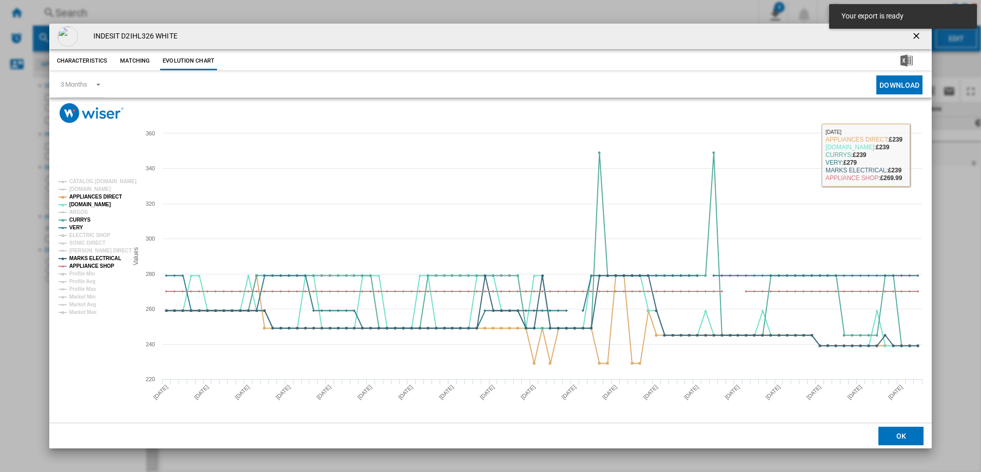
click at [965, 157] on div "INDESIT D2IHL326 WHITE Characteristics Matching Evolution chart price -£1 deliv…" at bounding box center [490, 236] width 981 height 472
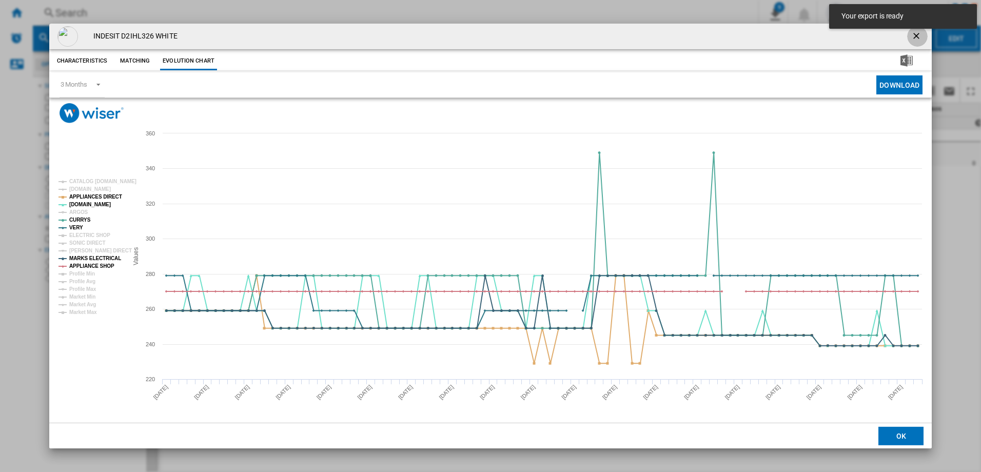
click at [912, 35] on ng-md-icon "getI18NText('BUTTONS.CLOSE_DIALOG')" at bounding box center [917, 37] width 12 height 12
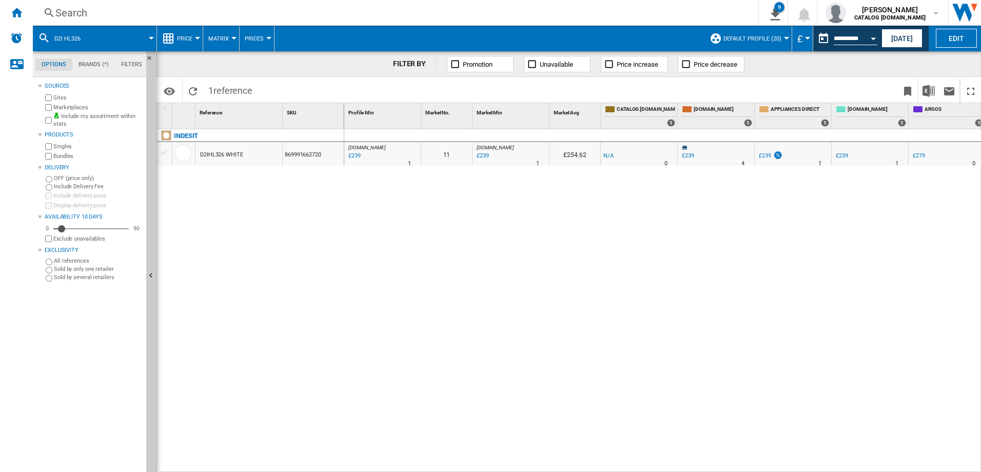
click at [106, 18] on div "Search" at bounding box center [393, 13] width 676 height 14
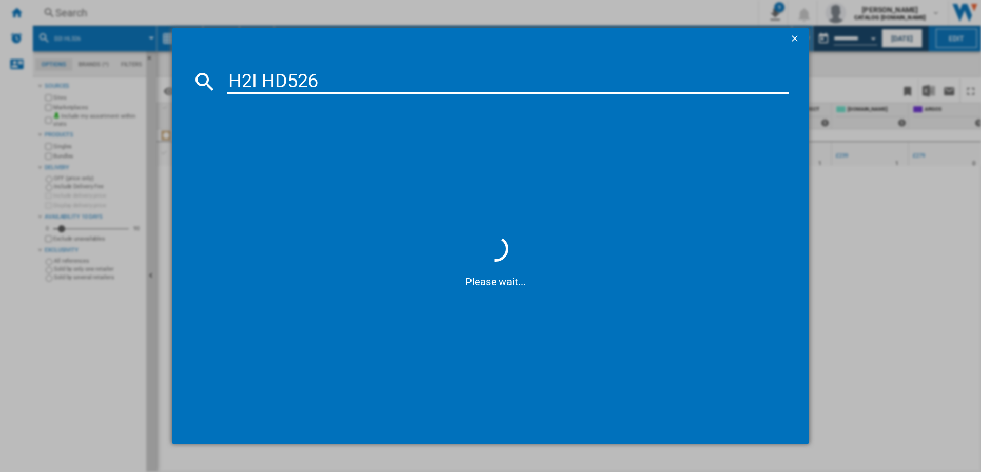
type input "H2IHD526"
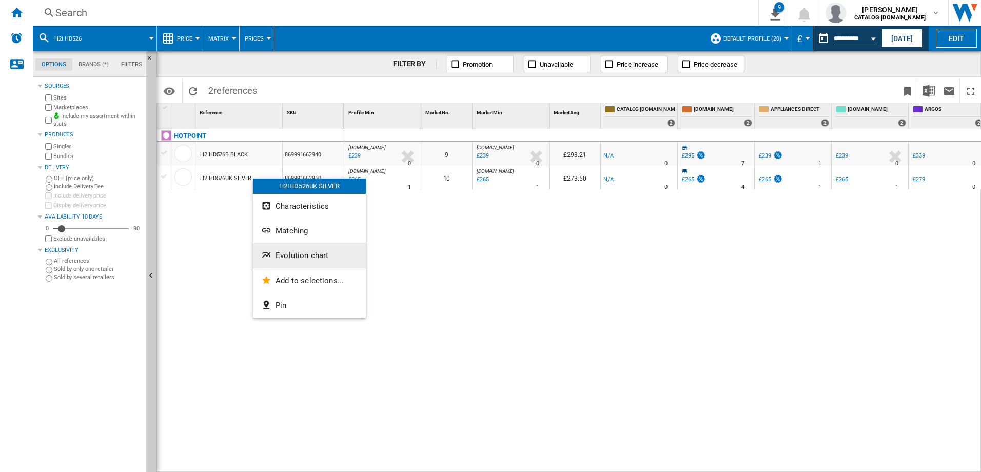
click at [301, 256] on span "Evolution chart" at bounding box center [301, 255] width 53 height 9
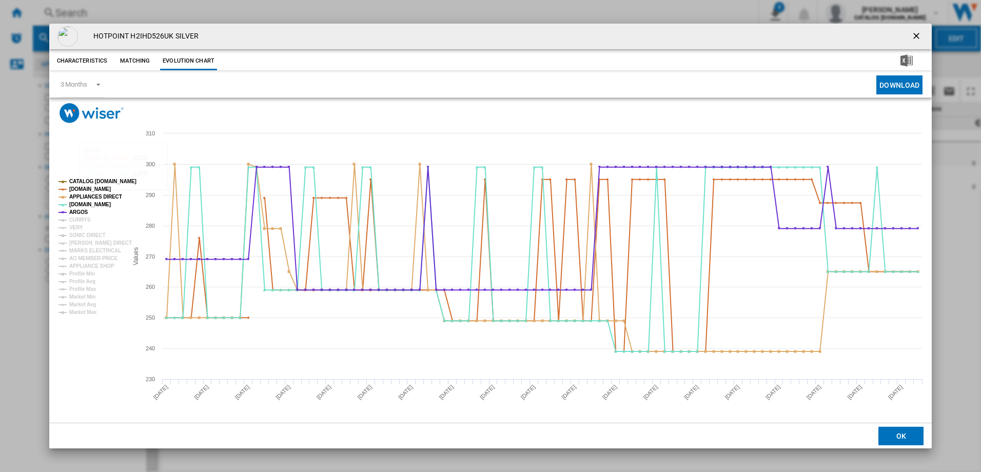
click at [88, 177] on rect "Product popup" at bounding box center [88, 246] width 69 height 144
click at [94, 178] on tspan "CATALOG [DOMAIN_NAME]" at bounding box center [102, 181] width 67 height 6
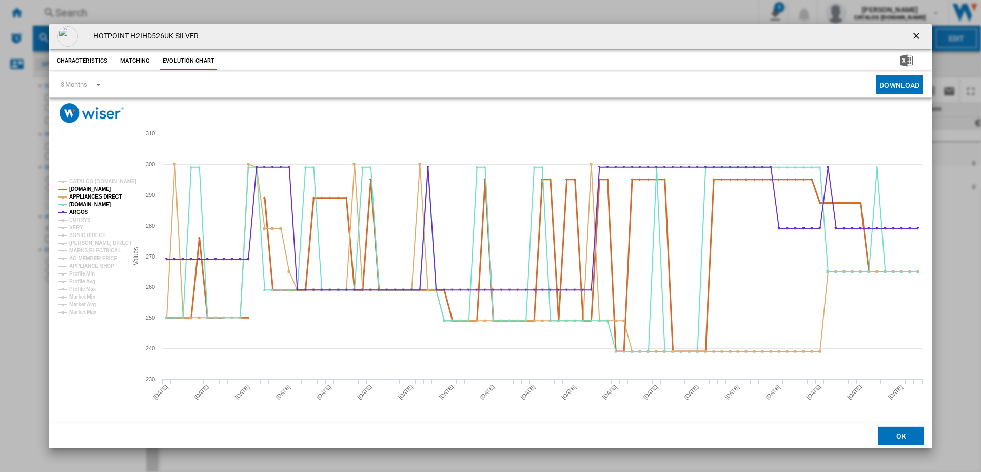
click at [98, 190] on tspan "[DOMAIN_NAME]" at bounding box center [90, 189] width 42 height 6
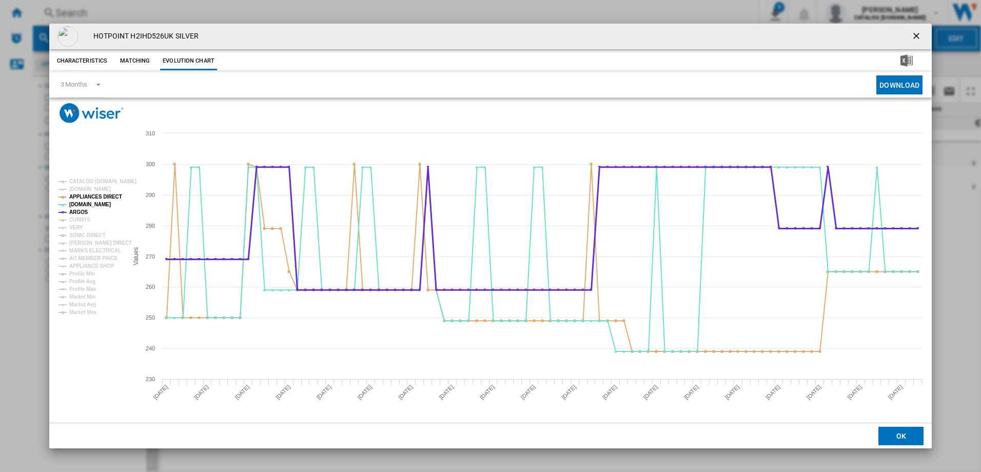
click at [77, 210] on tspan "ARGOS" at bounding box center [78, 212] width 19 height 6
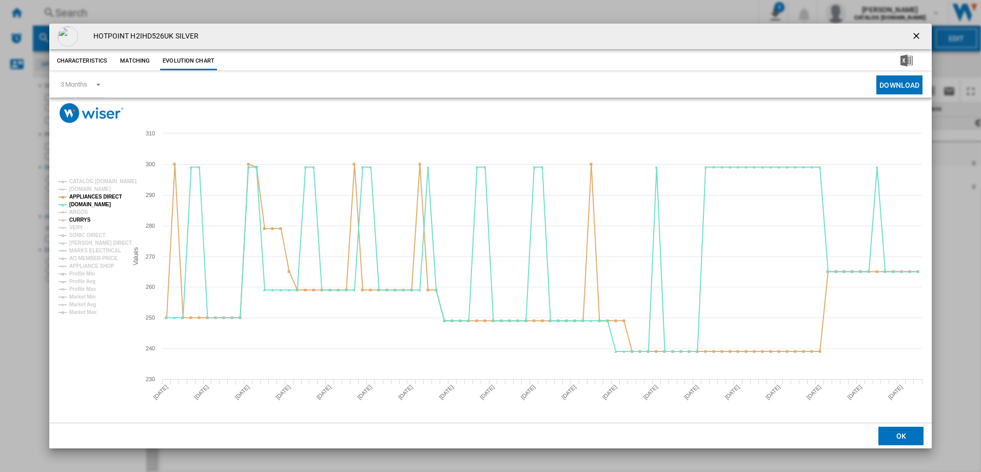
click at [86, 219] on tspan "CURRYS" at bounding box center [80, 220] width 22 height 6
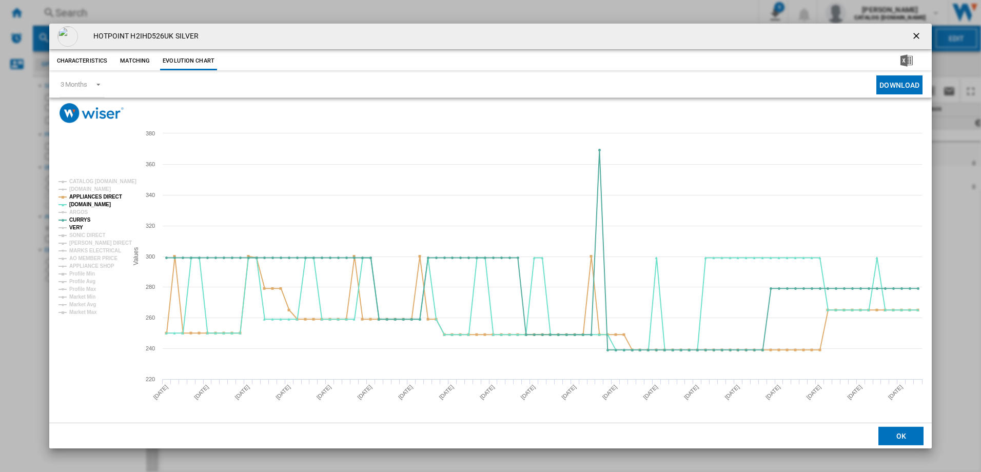
click at [71, 227] on tspan "VERY" at bounding box center [76, 228] width 14 height 6
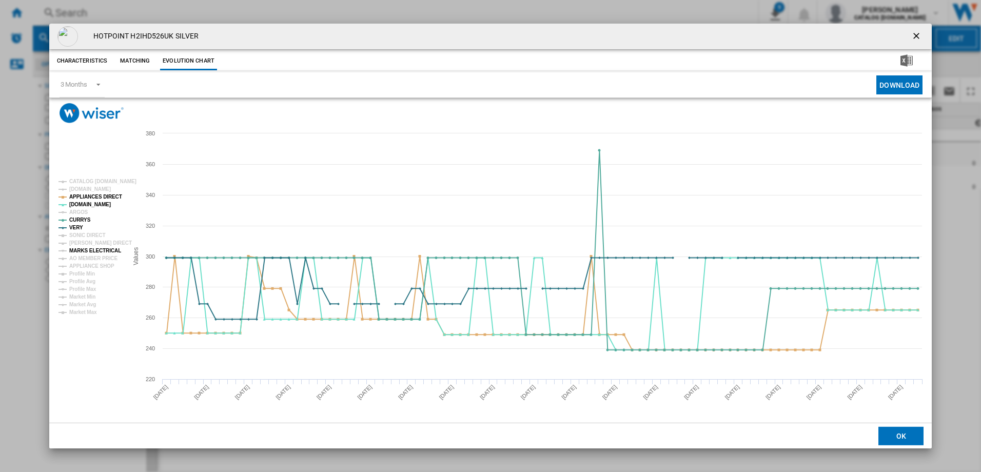
click at [108, 251] on tspan "MARKS ELECTRICAL" at bounding box center [95, 251] width 52 height 6
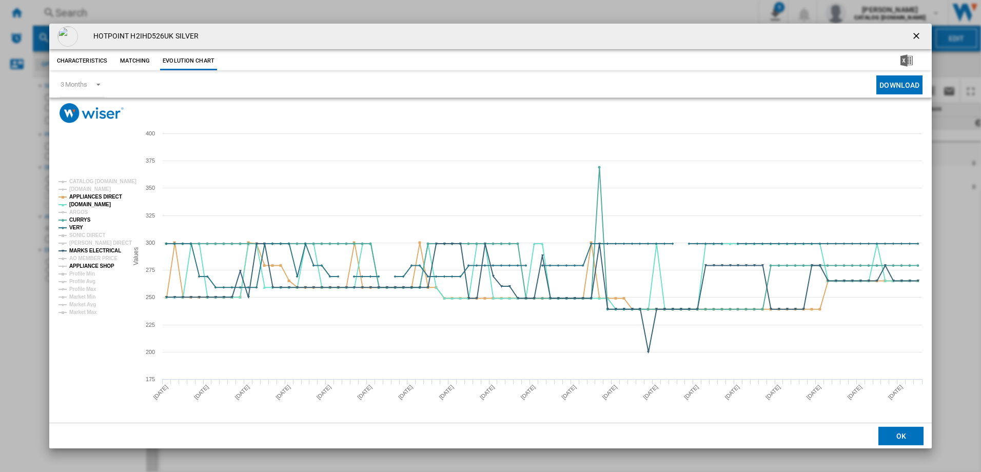
click at [98, 263] on tspan "APPLIANCE SHOP" at bounding box center [91, 266] width 45 height 6
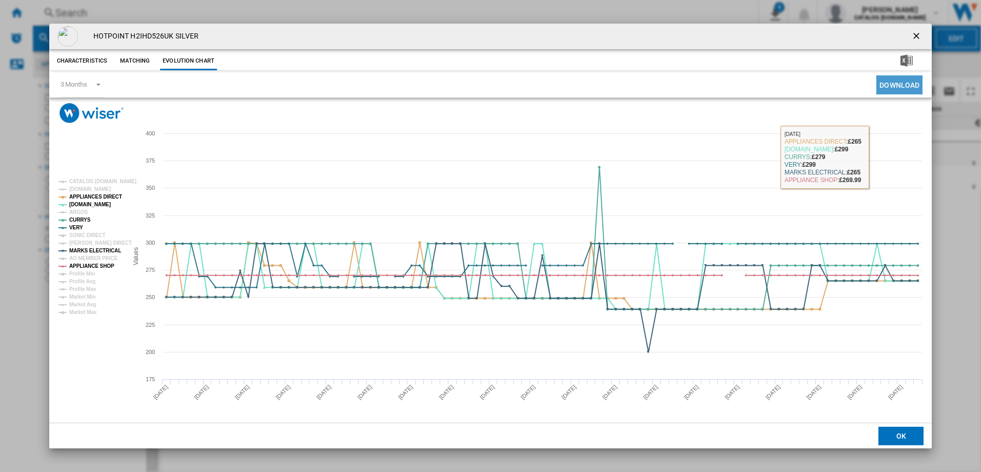
click at [900, 83] on button "Download" at bounding box center [899, 84] width 46 height 19
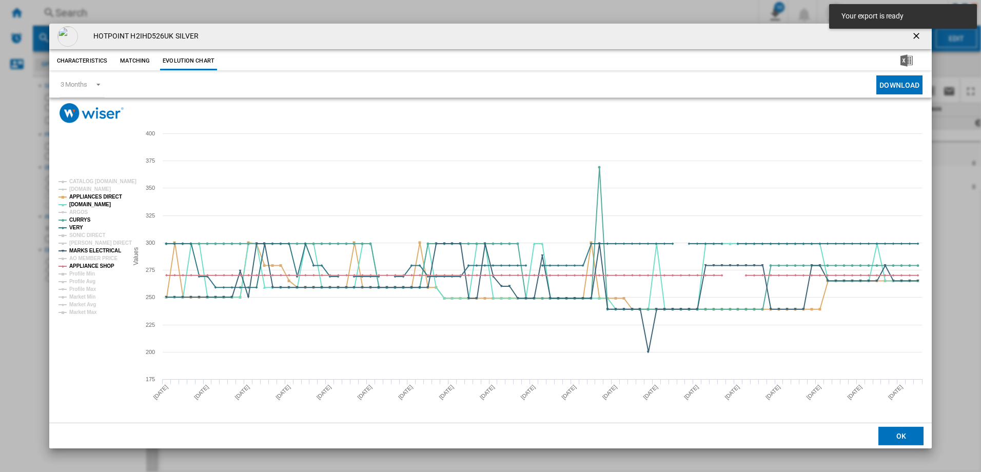
click at [919, 36] on ng-md-icon "getI18NText('BUTTONS.CLOSE_DIALOG')" at bounding box center [917, 37] width 12 height 12
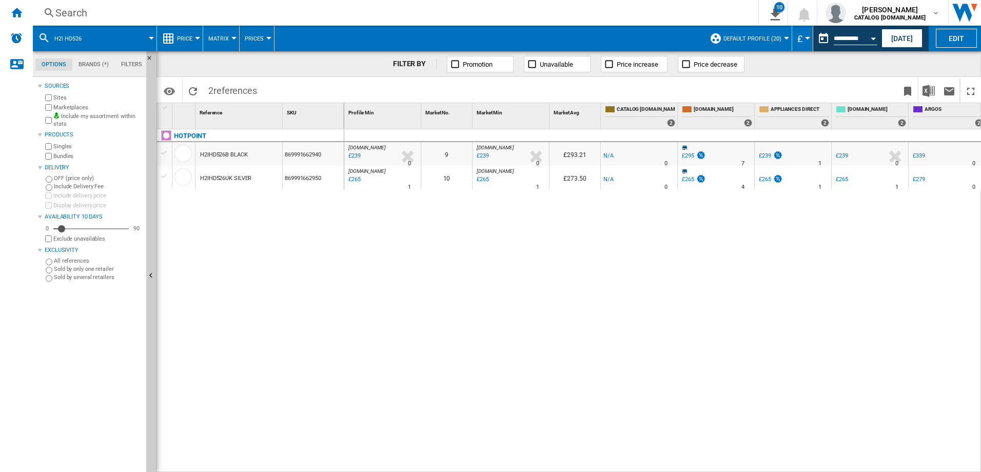
click at [159, 8] on div "Search" at bounding box center [393, 13] width 676 height 14
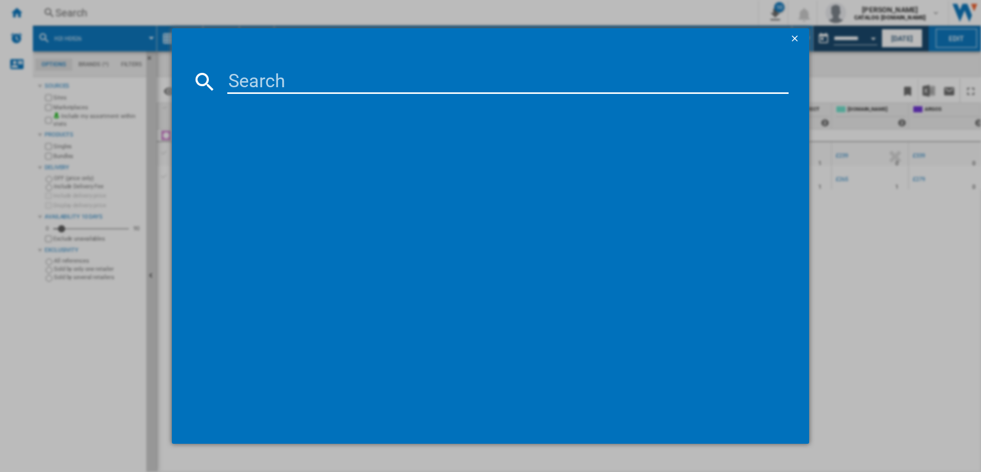
type input "HDIC 3B+26 C W UK"
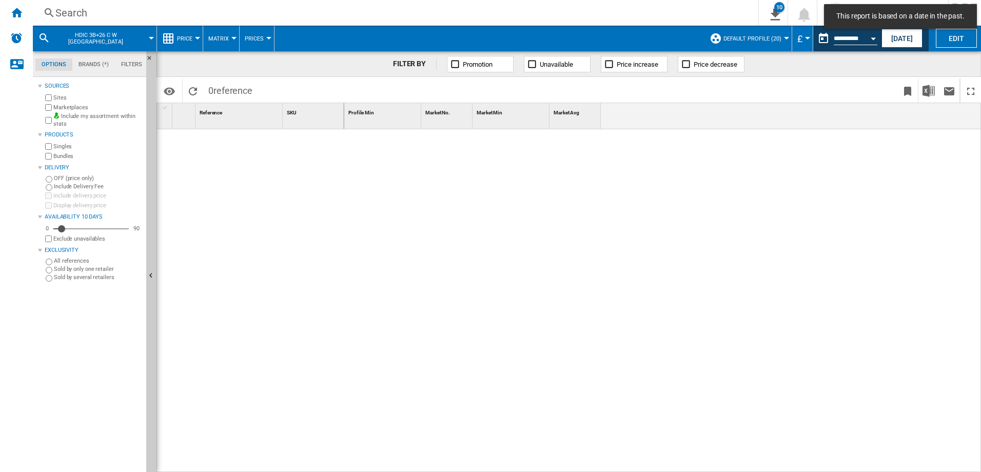
click at [123, 14] on div "Search" at bounding box center [393, 13] width 676 height 14
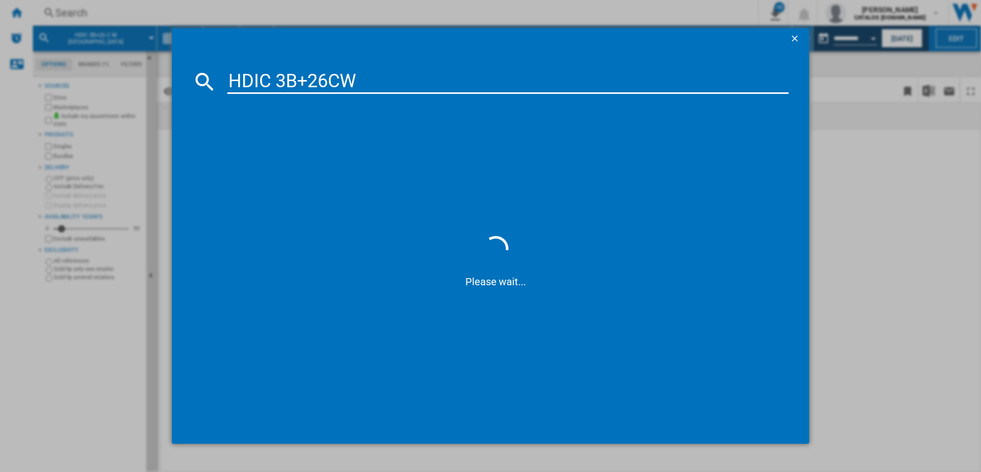
type input "HDIC3B+26CW"
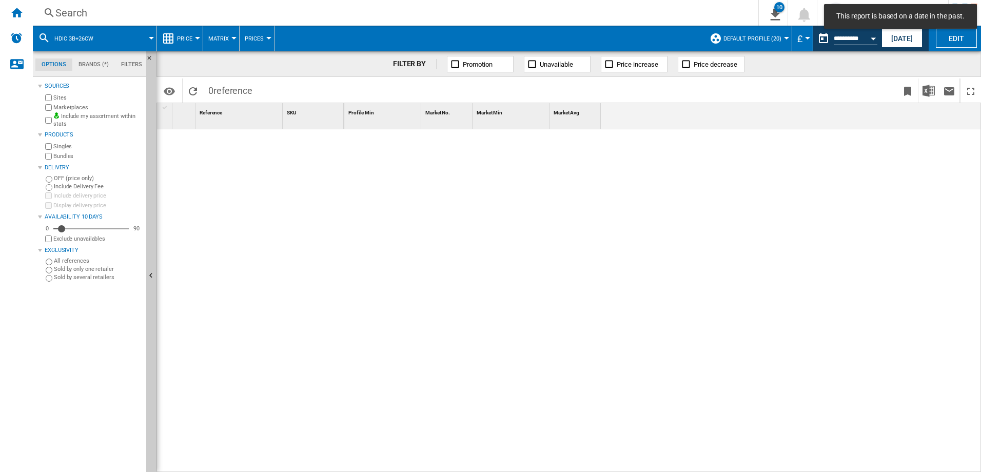
click at [120, 20] on div "Search Search 0 10 HOTPOINT H2IHD526UK SILVER-Price chart INDESIT D2IHL326 WHIT…" at bounding box center [507, 13] width 948 height 26
click at [118, 11] on div "Search" at bounding box center [393, 13] width 676 height 14
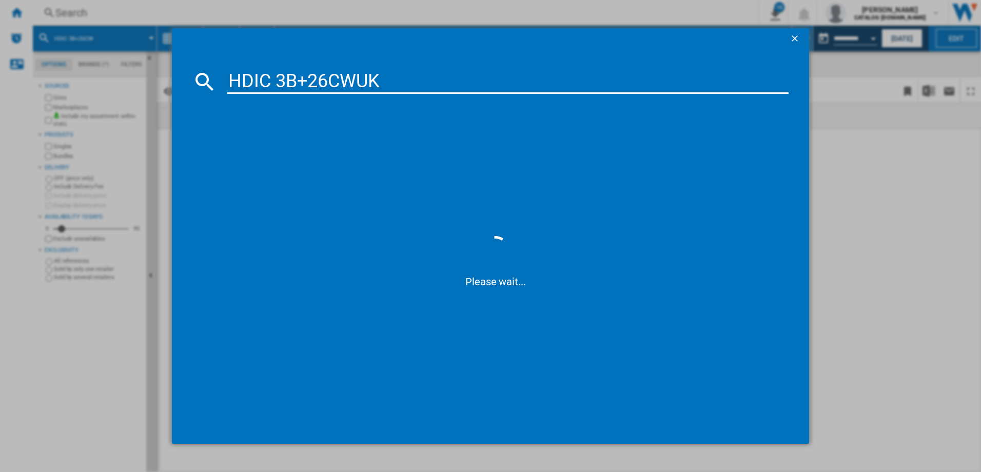
type input "HDIC3B+26CWUK"
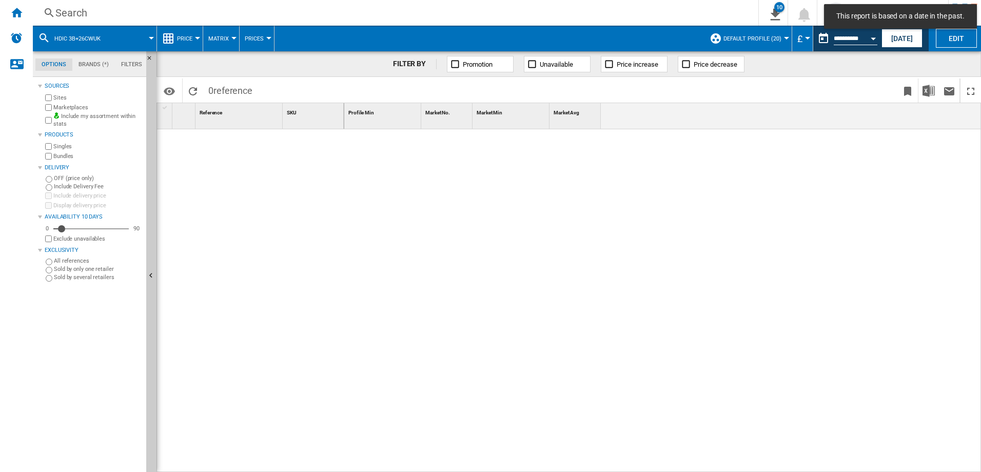
click at [121, 9] on div "Search" at bounding box center [393, 13] width 676 height 14
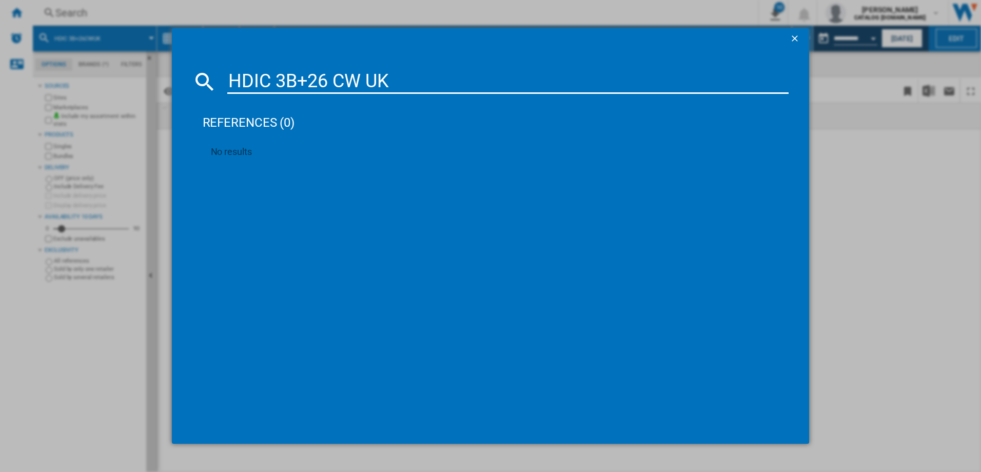
type input "HDIC 3B+26CW UK"
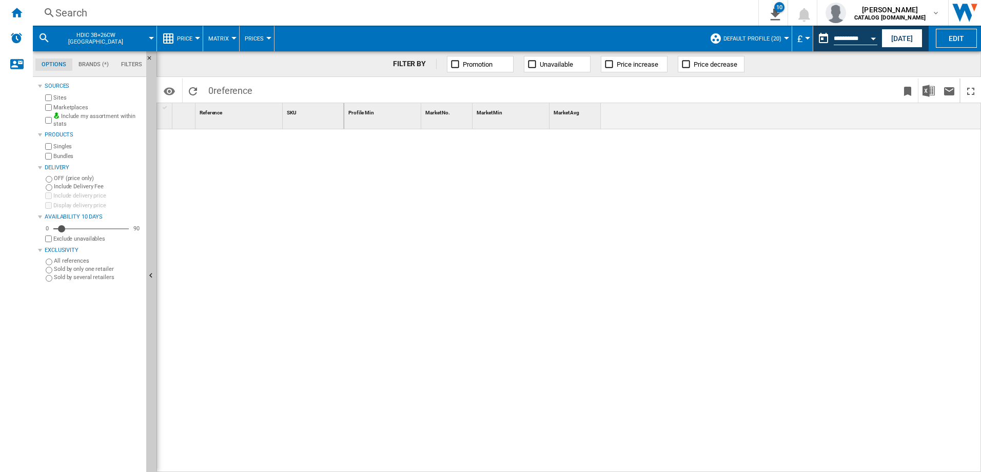
click at [464, 214] on div at bounding box center [662, 300] width 637 height 343
click at [132, 16] on div "Search" at bounding box center [393, 13] width 676 height 14
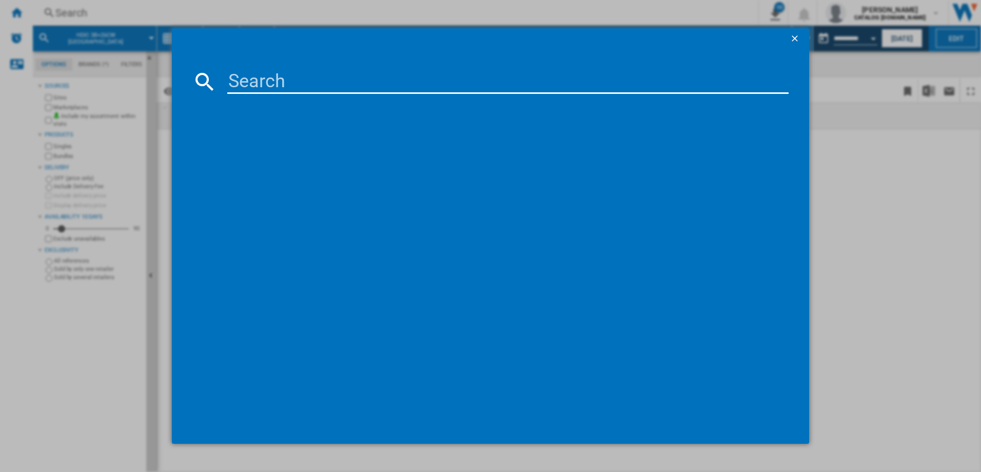
type input "H3B L626 B UK"
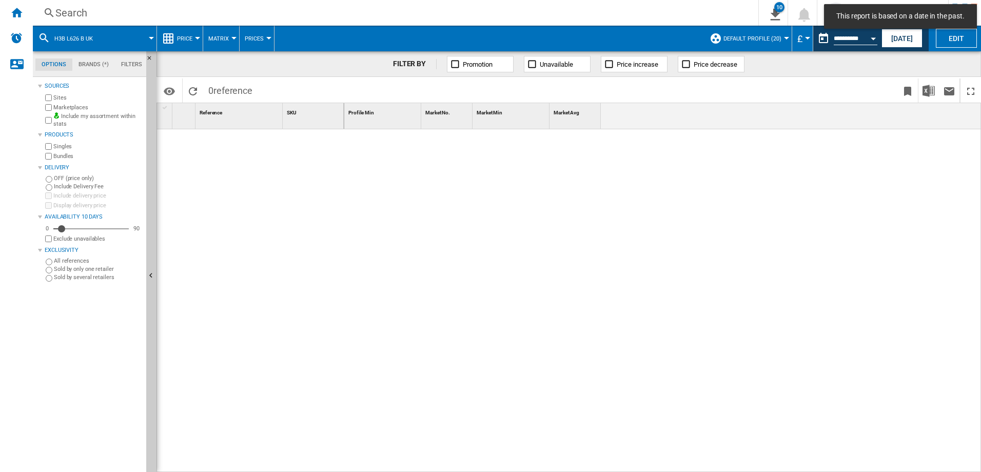
click at [124, 13] on div "Search" at bounding box center [393, 13] width 676 height 14
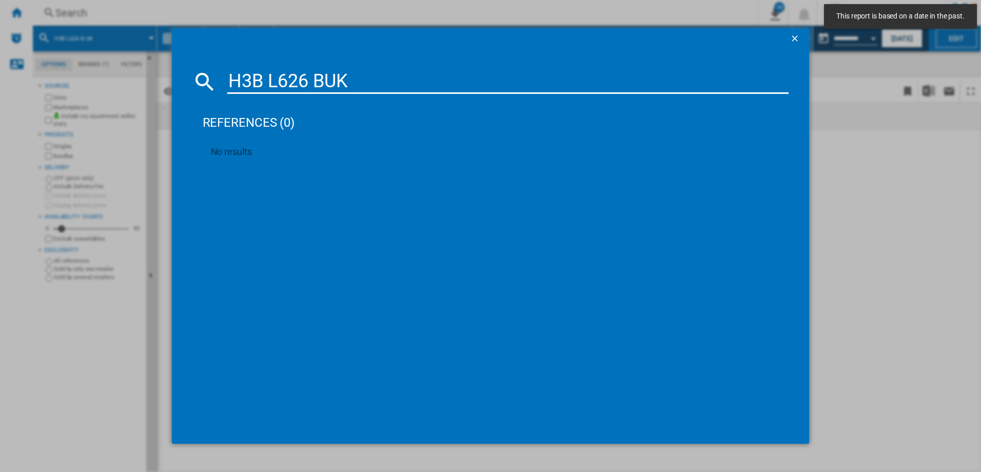
type input "H3B L626BUK"
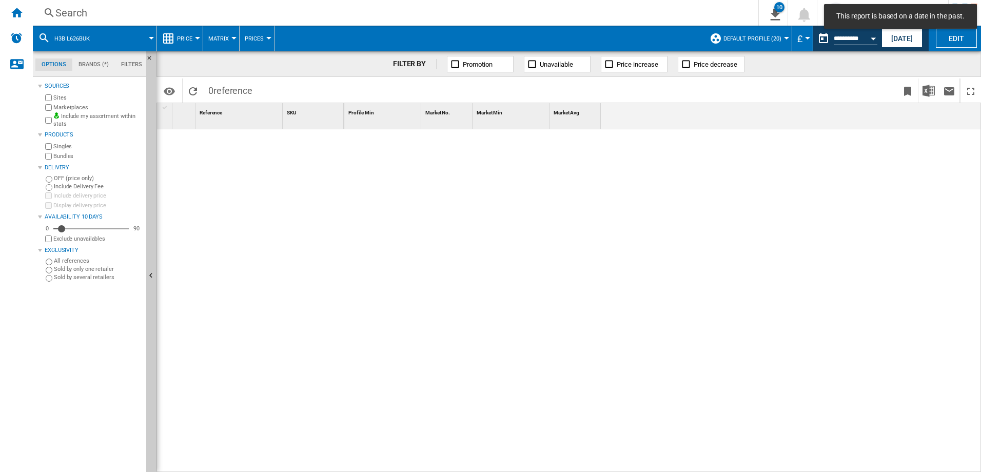
click at [129, 13] on div "Search" at bounding box center [393, 13] width 676 height 14
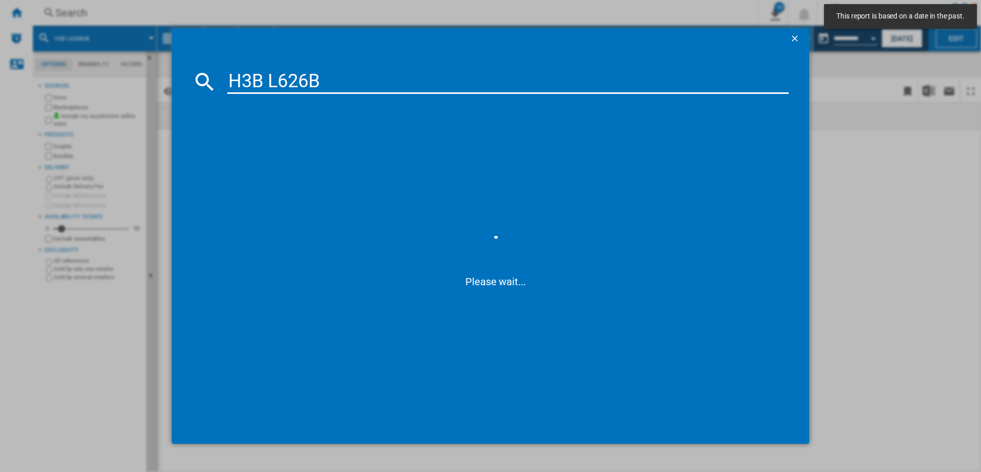
type input "H3BL626B"
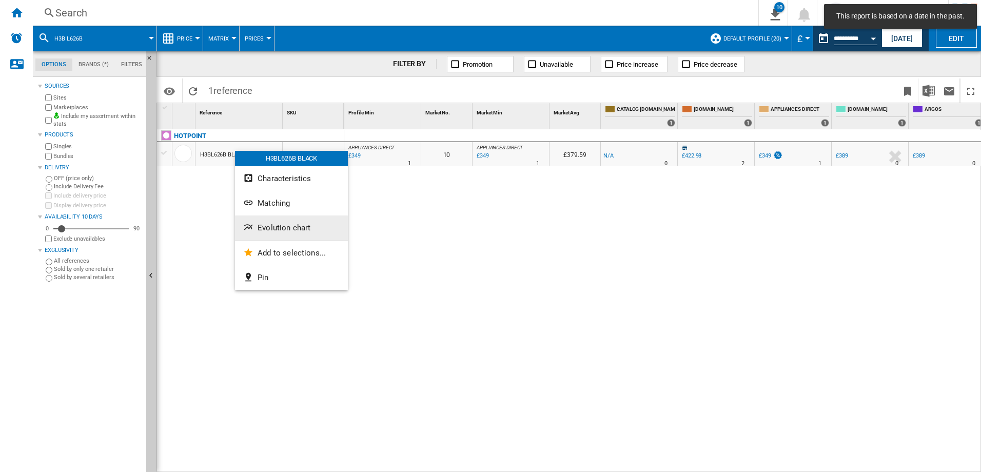
click at [298, 231] on span "Evolution chart" at bounding box center [283, 227] width 53 height 9
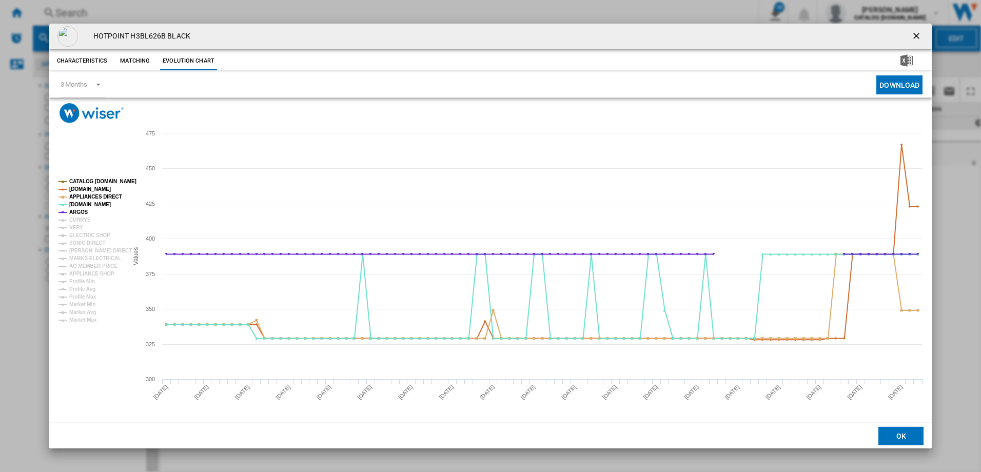
click at [99, 178] on tspan "CATALOG [DOMAIN_NAME]" at bounding box center [102, 181] width 67 height 6
click at [91, 184] on tspan "CATALOG [DOMAIN_NAME]" at bounding box center [102, 181] width 67 height 6
click at [97, 180] on tspan "CATALOG [DOMAIN_NAME]" at bounding box center [102, 181] width 67 height 6
click at [86, 184] on tspan "CATALOG [DOMAIN_NAME]" at bounding box center [102, 181] width 67 height 6
click at [96, 180] on tspan "CATALOG [DOMAIN_NAME]" at bounding box center [102, 181] width 67 height 6
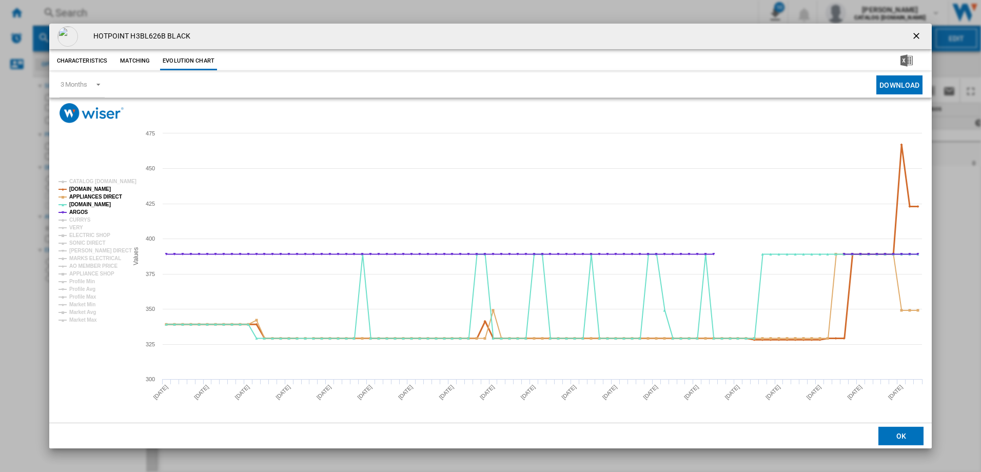
click at [90, 188] on tspan "[DOMAIN_NAME]" at bounding box center [90, 189] width 42 height 6
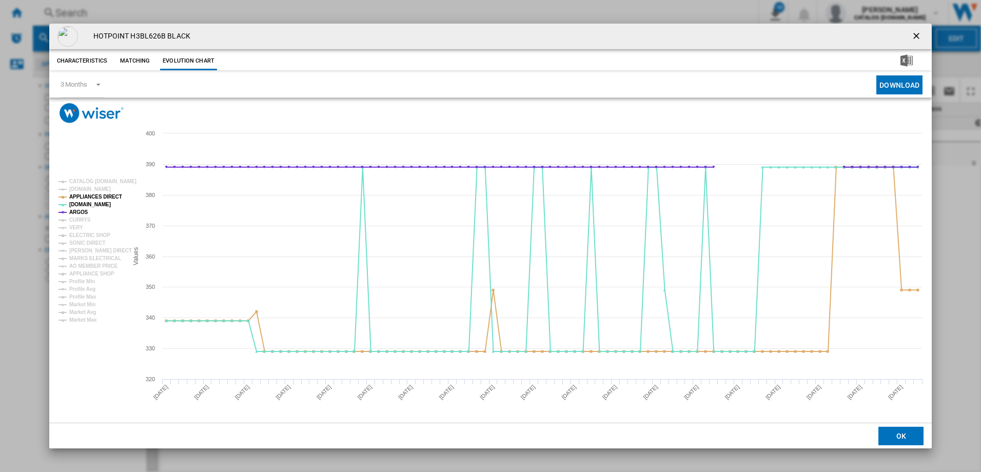
click at [86, 210] on rect "Product popup" at bounding box center [88, 250] width 69 height 152
click at [83, 211] on tspan "ARGOS" at bounding box center [78, 212] width 19 height 6
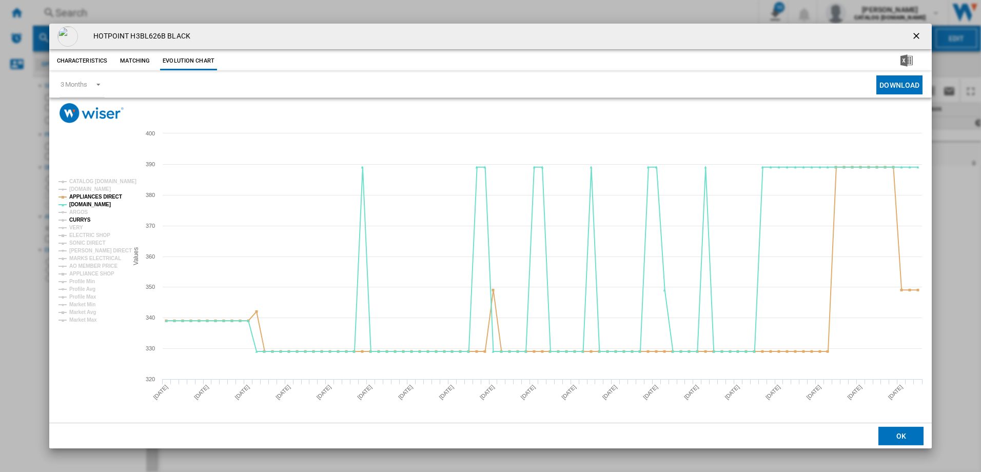
click at [86, 222] on tspan "CURRYS" at bounding box center [80, 220] width 22 height 6
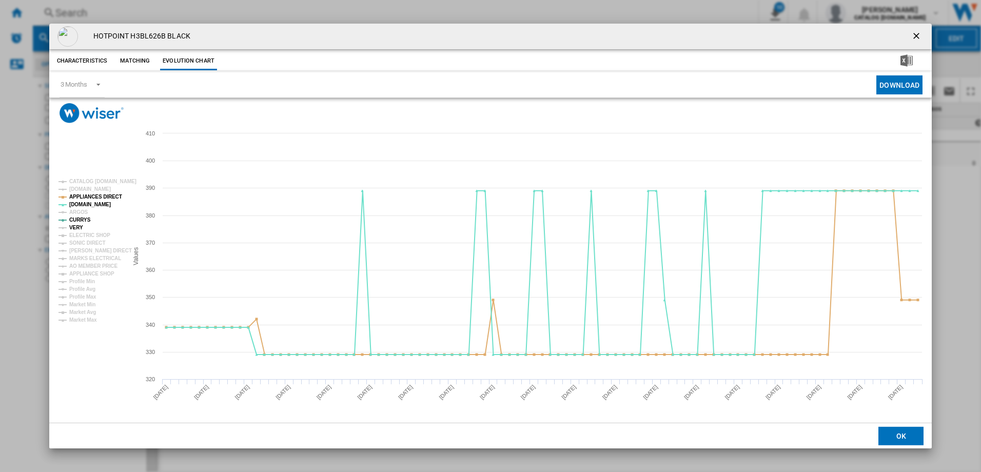
click at [71, 225] on tspan "VERY" at bounding box center [76, 228] width 14 height 6
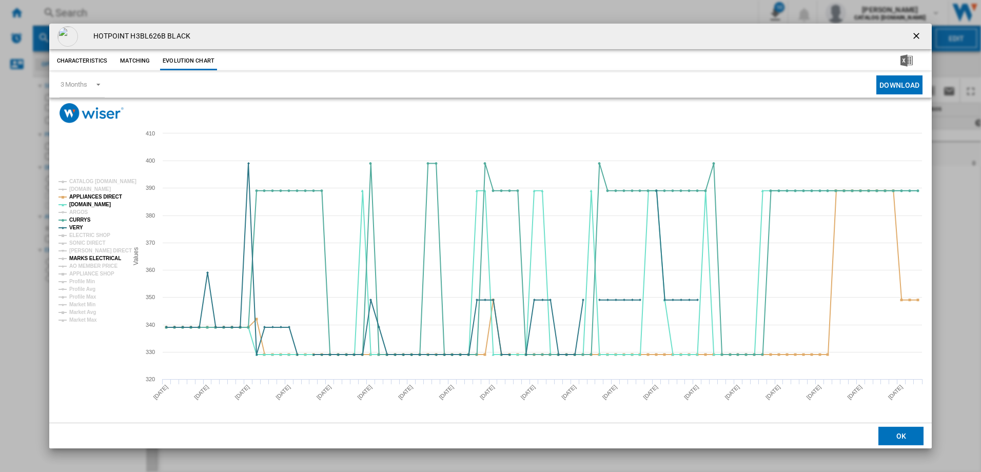
click at [106, 261] on tspan "MARKS ELECTRICAL" at bounding box center [95, 258] width 52 height 6
click at [91, 274] on tspan "APPLIANCE SHOP" at bounding box center [91, 274] width 45 height 6
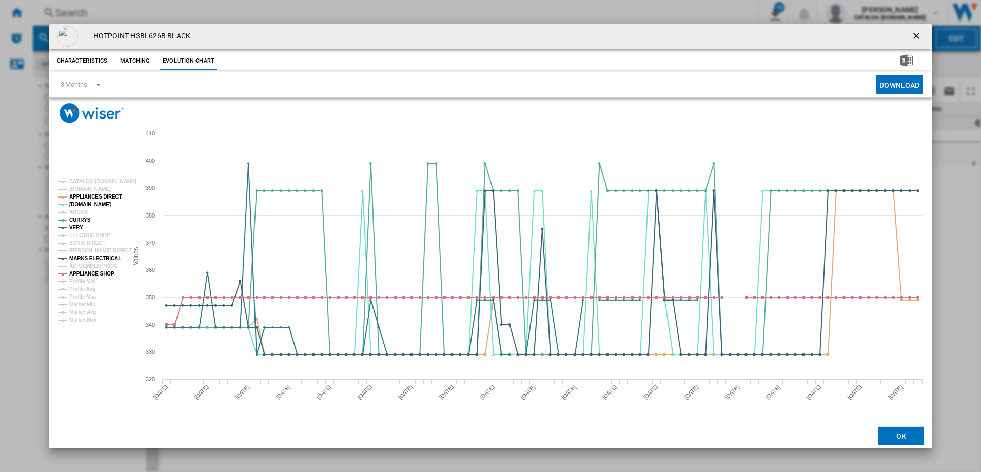
click at [887, 78] on button "Download" at bounding box center [899, 84] width 46 height 19
click at [947, 98] on div "HOTPOINT H3BL626B BLACK Characteristics Matching Evolution chart price -£1 deli…" at bounding box center [490, 236] width 981 height 472
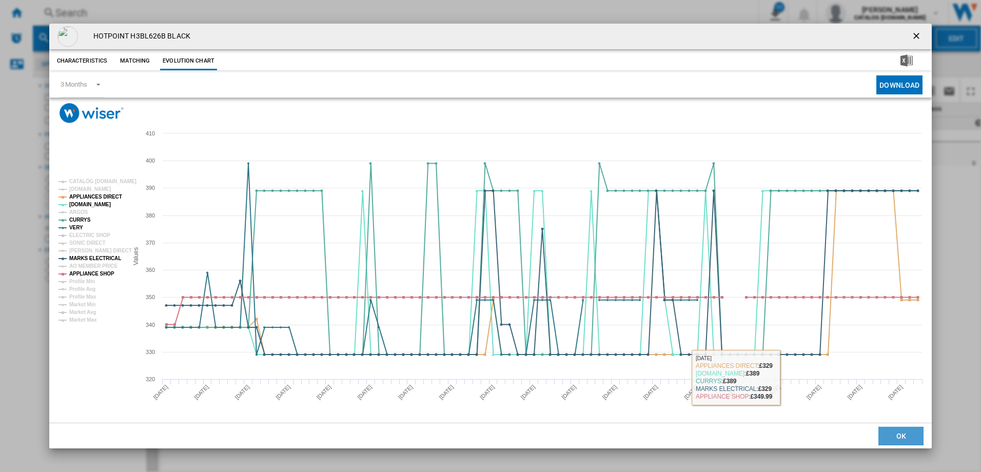
click at [893, 428] on button "OK" at bounding box center [900, 436] width 45 height 18
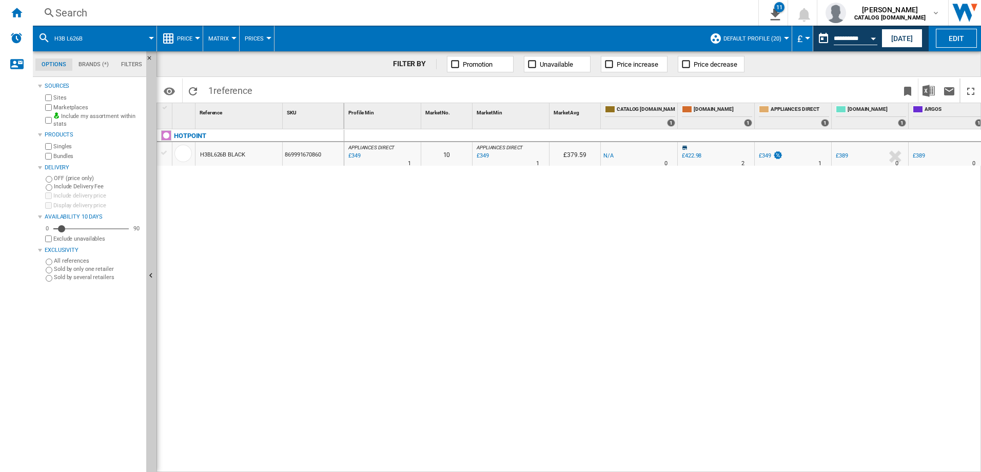
click at [263, 15] on div "Search" at bounding box center [393, 13] width 676 height 14
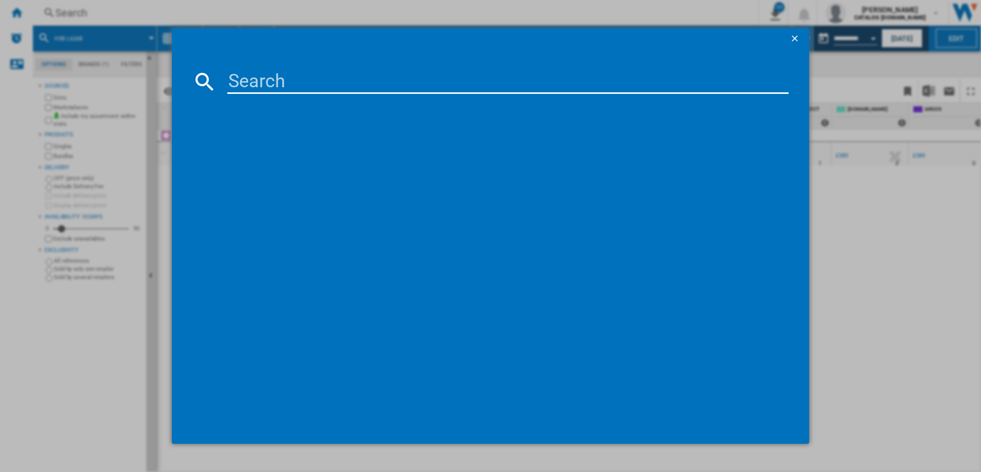
type input "DIO 3T131 FE UK"
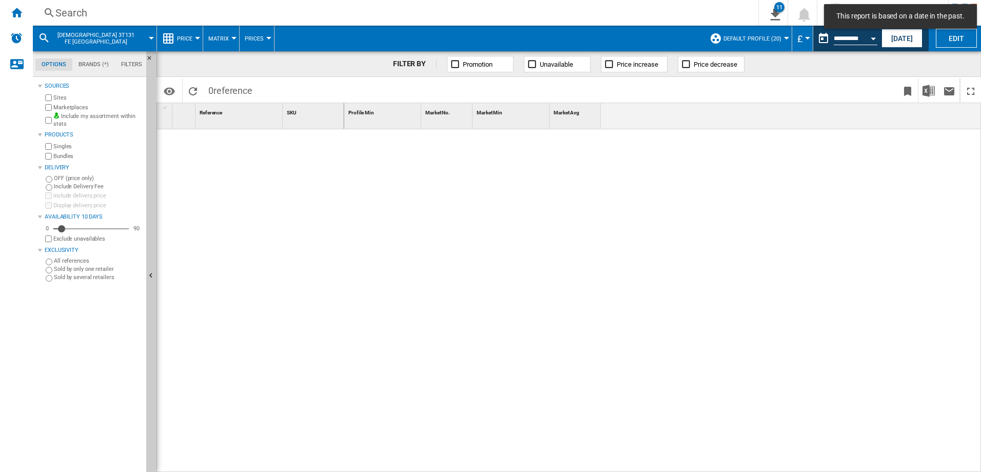
click at [120, 15] on div "Search" at bounding box center [393, 13] width 676 height 14
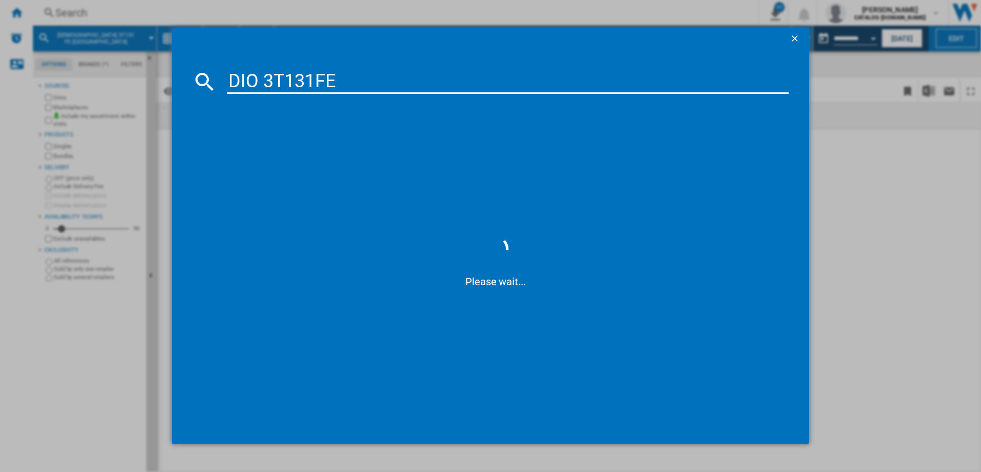
type input "DIO3T131FE"
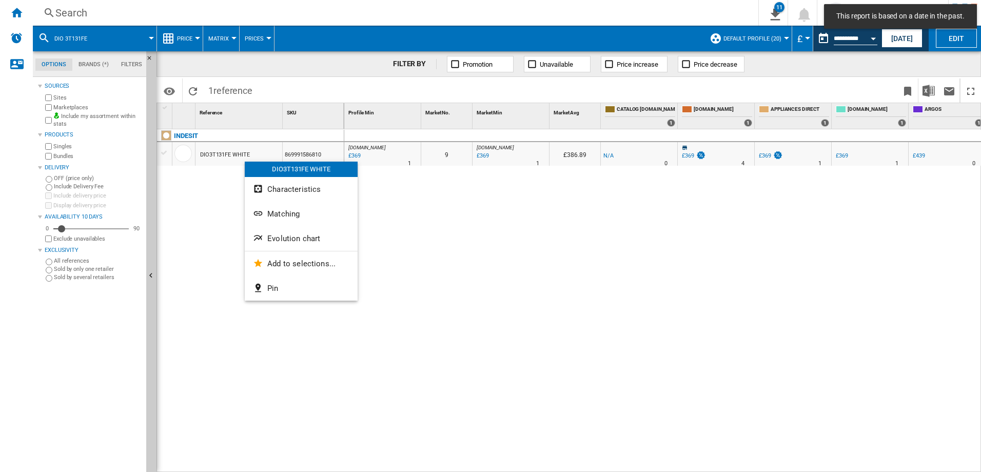
click at [277, 244] on button "Evolution chart" at bounding box center [301, 238] width 113 height 25
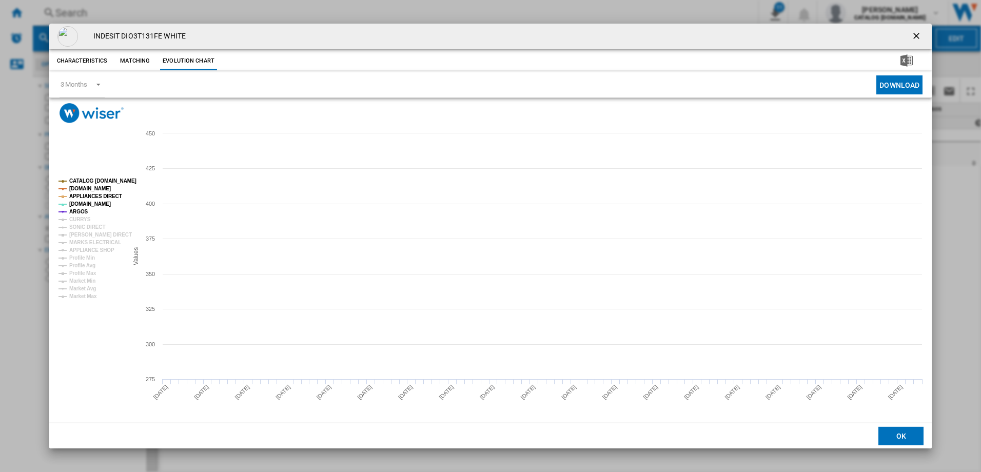
click at [100, 181] on tspan "CATALOG [DOMAIN_NAME]" at bounding box center [102, 181] width 67 height 6
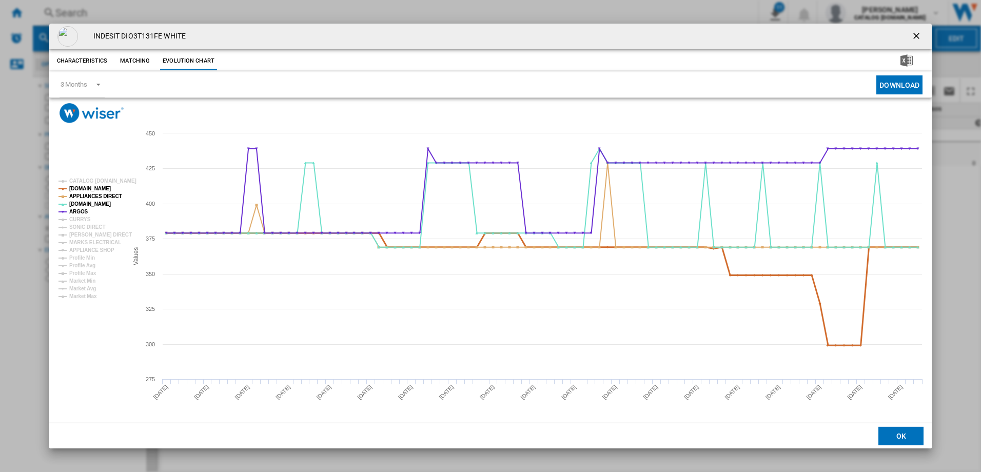
click at [98, 189] on tspan "[DOMAIN_NAME]" at bounding box center [90, 189] width 42 height 6
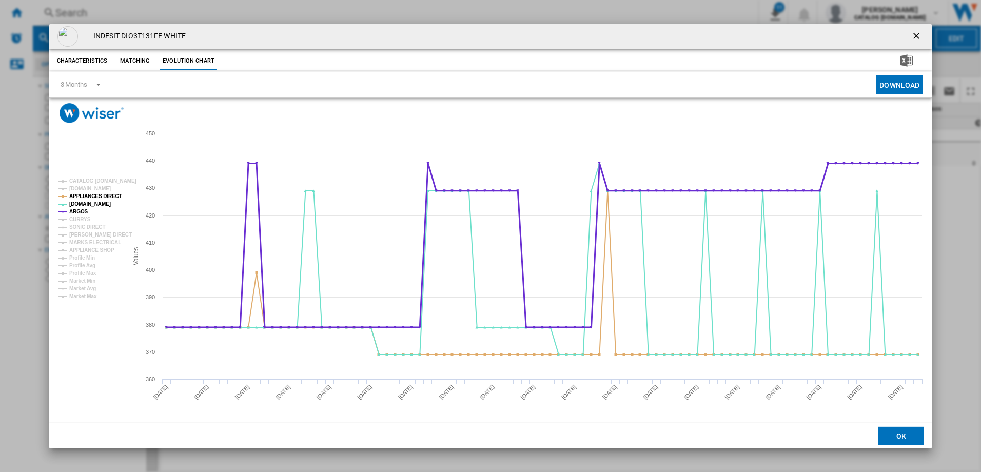
click at [82, 210] on tspan "ARGOS" at bounding box center [78, 212] width 19 height 6
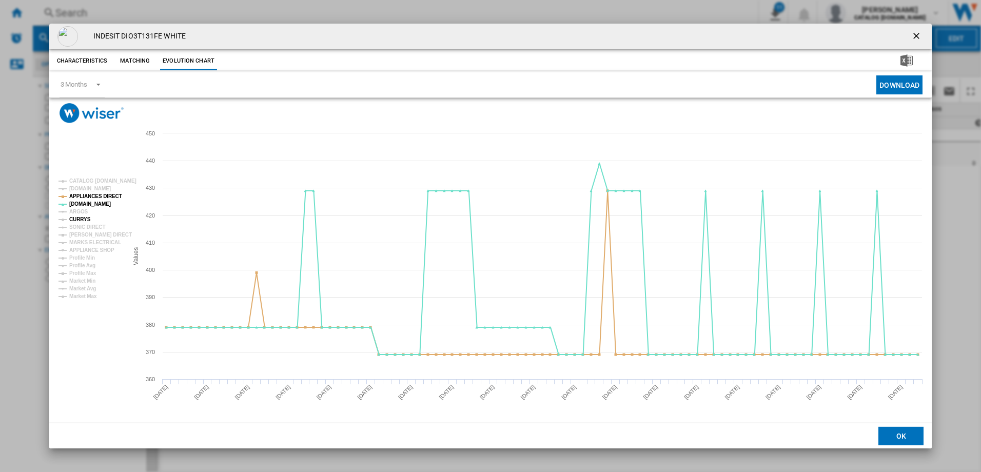
click at [82, 218] on tspan "CURRYS" at bounding box center [80, 219] width 22 height 6
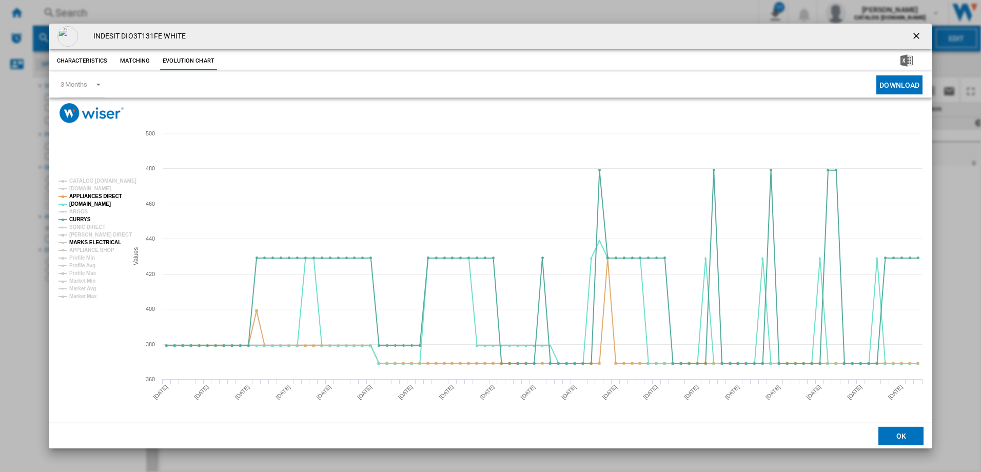
click at [101, 242] on tspan "MARKS ELECTRICAL" at bounding box center [95, 243] width 52 height 6
click at [96, 248] on tspan "APPLIANCE SHOP" at bounding box center [91, 250] width 45 height 6
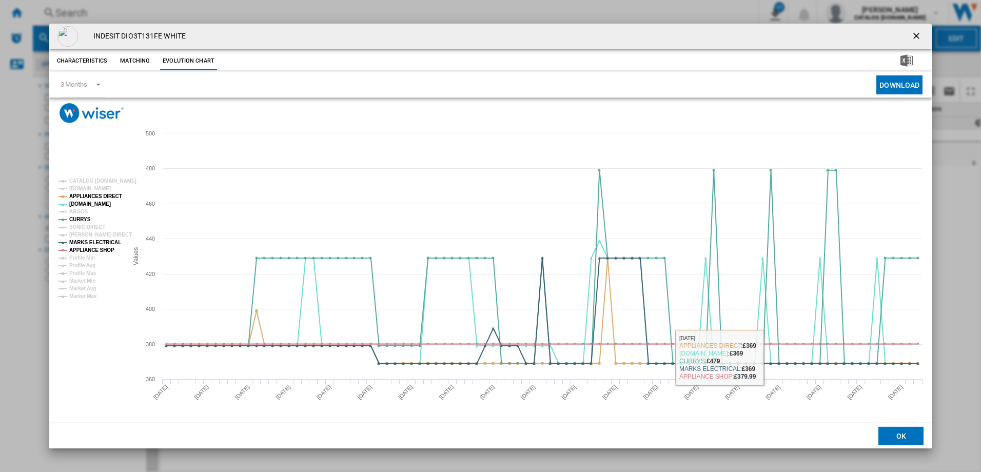
click at [894, 429] on button "OK" at bounding box center [900, 436] width 45 height 18
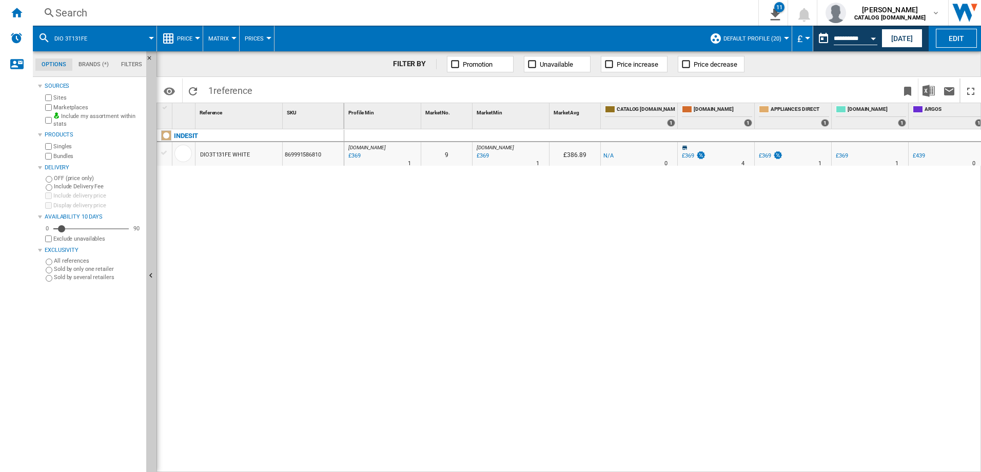
click at [190, 12] on div "Search" at bounding box center [393, 13] width 676 height 14
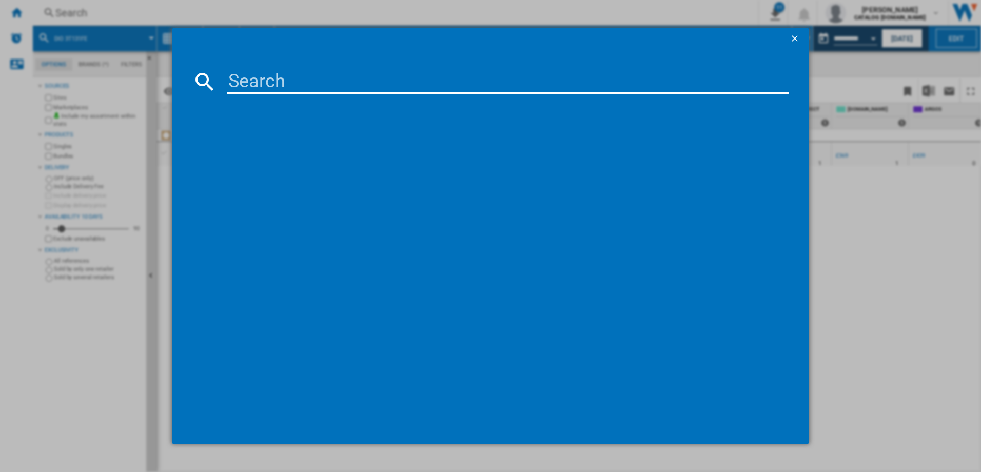
type input "H7IC16M6 UK"
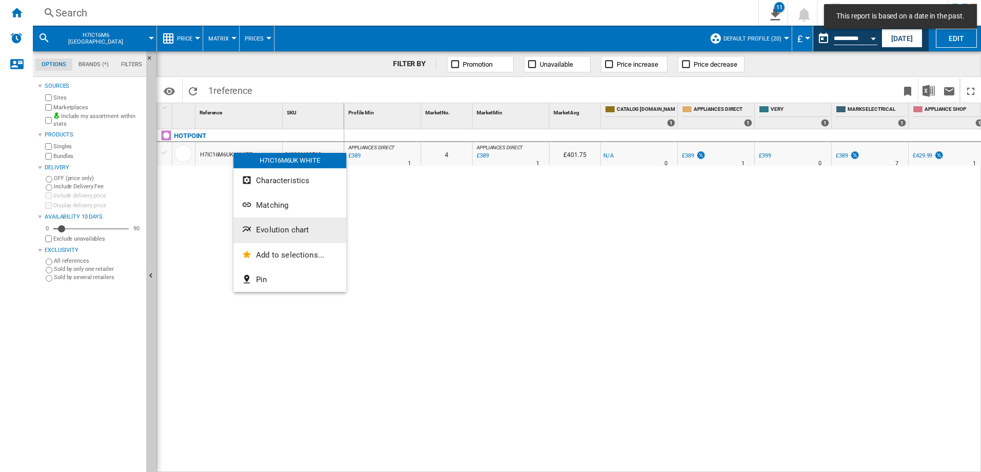
click at [285, 232] on span "Evolution chart" at bounding box center [282, 229] width 53 height 9
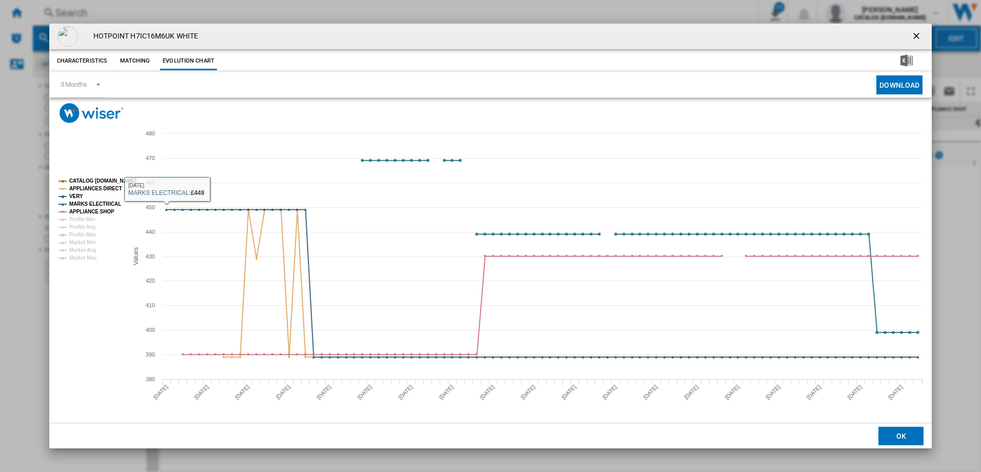
click at [90, 182] on tspan "CATALOG [DOMAIN_NAME]" at bounding box center [102, 181] width 67 height 6
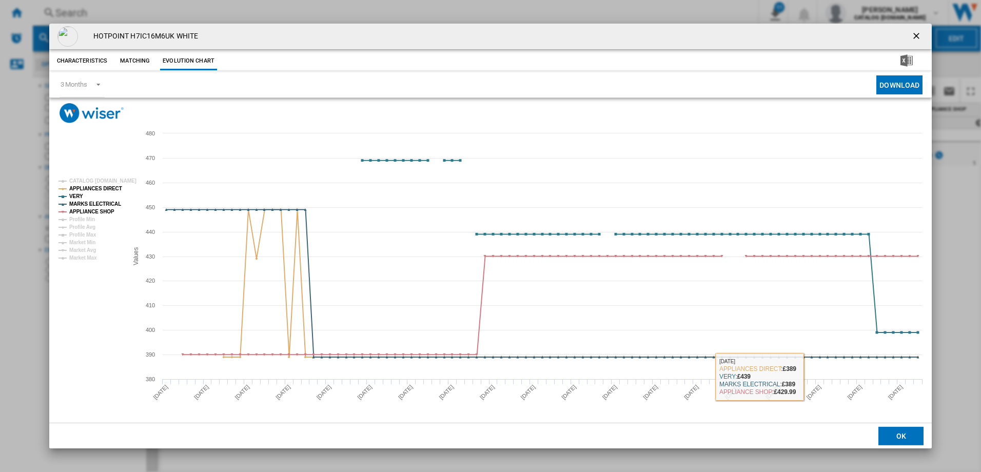
click at [888, 425] on md-dialog-actions "OK" at bounding box center [490, 436] width 883 height 26
click at [898, 431] on button "OK" at bounding box center [900, 436] width 45 height 18
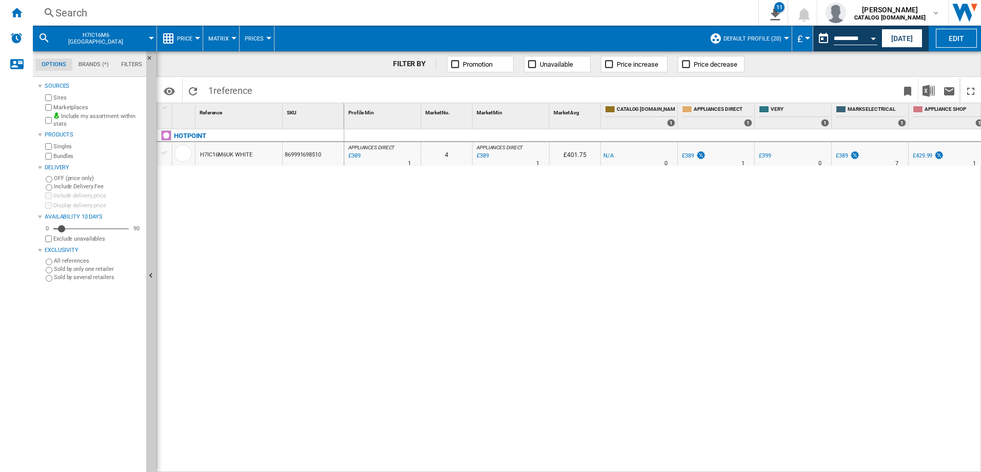
click at [108, 13] on div "Search" at bounding box center [393, 13] width 676 height 14
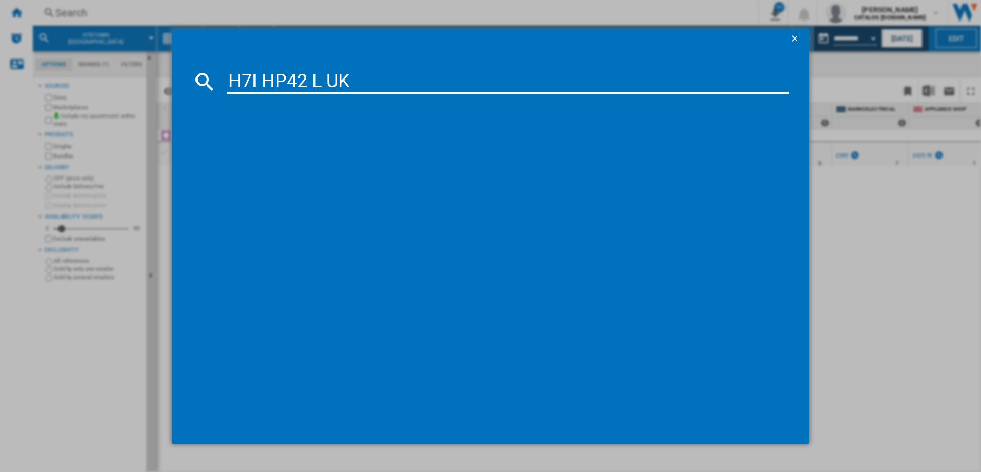
type input "H7I HP42 L UK"
click at [399, 85] on input "H7I HP42 L UK" at bounding box center [508, 81] width 562 height 25
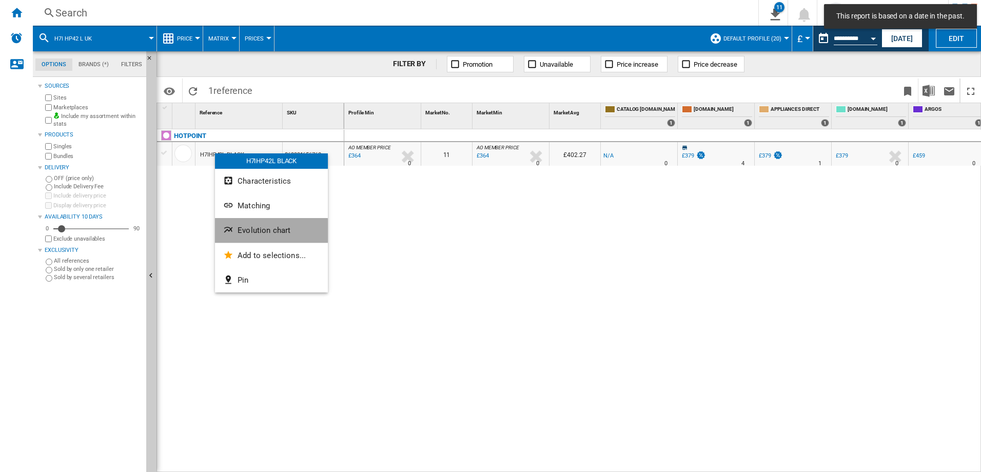
click at [255, 237] on button "Evolution chart" at bounding box center [271, 230] width 113 height 25
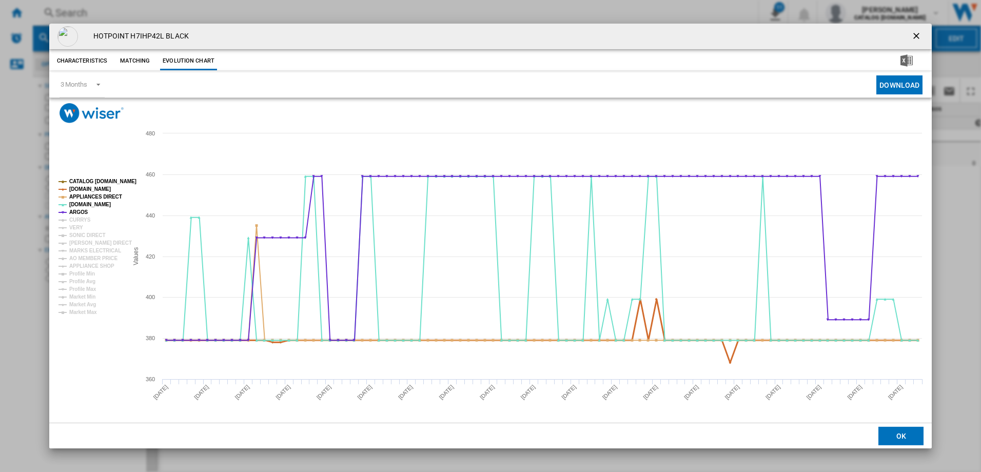
click at [103, 192] on tspan "[DOMAIN_NAME]" at bounding box center [90, 189] width 42 height 6
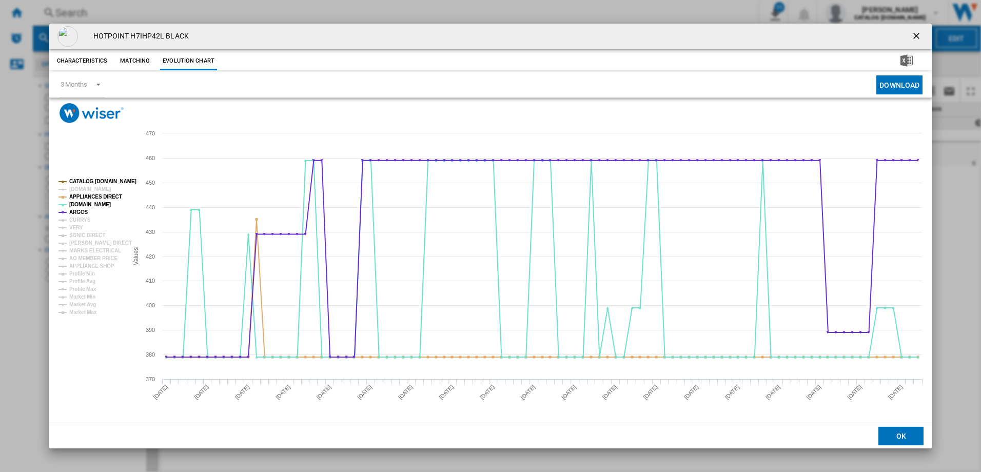
click at [108, 182] on tspan "CATALOG [DOMAIN_NAME]" at bounding box center [102, 181] width 67 height 6
click at [79, 212] on tspan "ARGOS" at bounding box center [78, 212] width 19 height 6
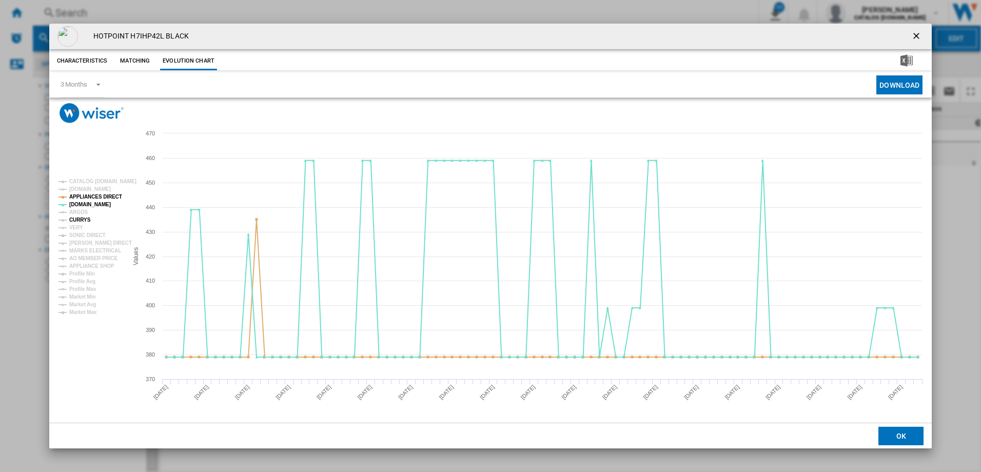
click at [85, 219] on tspan "CURRYS" at bounding box center [80, 220] width 22 height 6
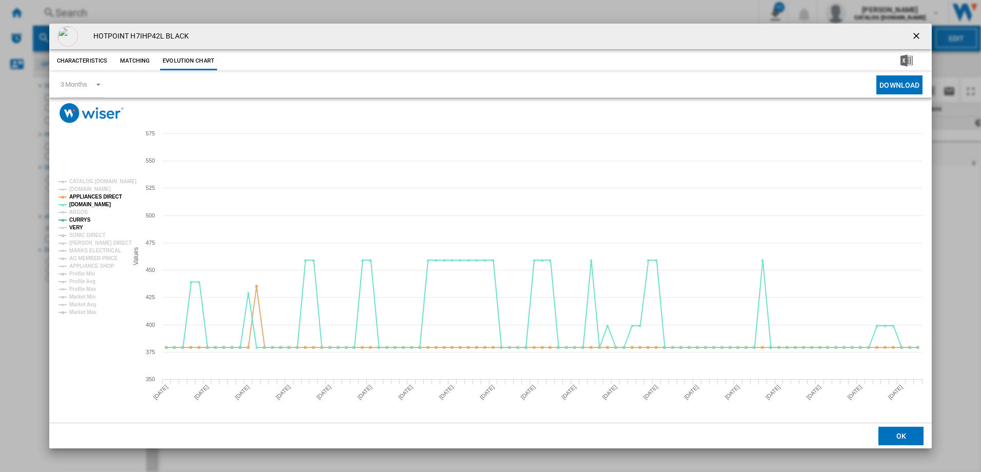
click at [81, 225] on tspan "VERY" at bounding box center [76, 228] width 14 height 6
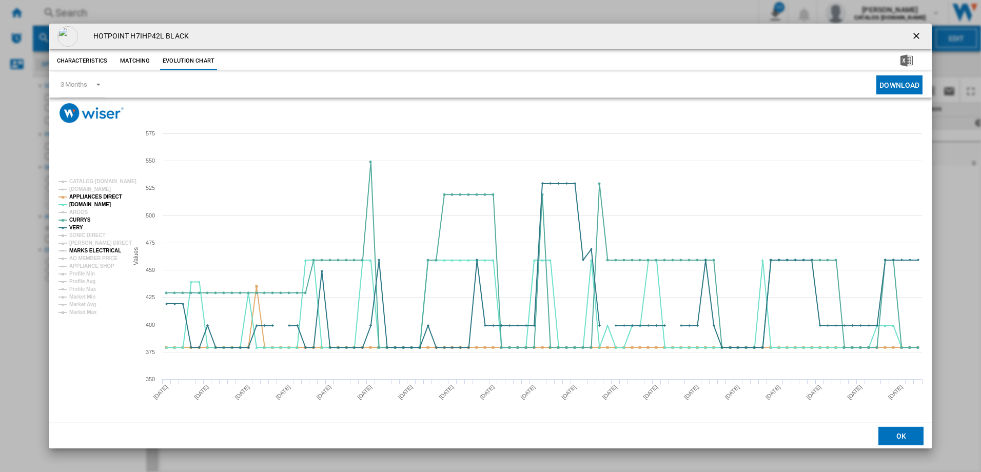
click at [104, 250] on tspan "MARKS ELECTRICAL" at bounding box center [95, 251] width 52 height 6
click at [101, 264] on tspan "APPLIANCE SHOP" at bounding box center [91, 266] width 45 height 6
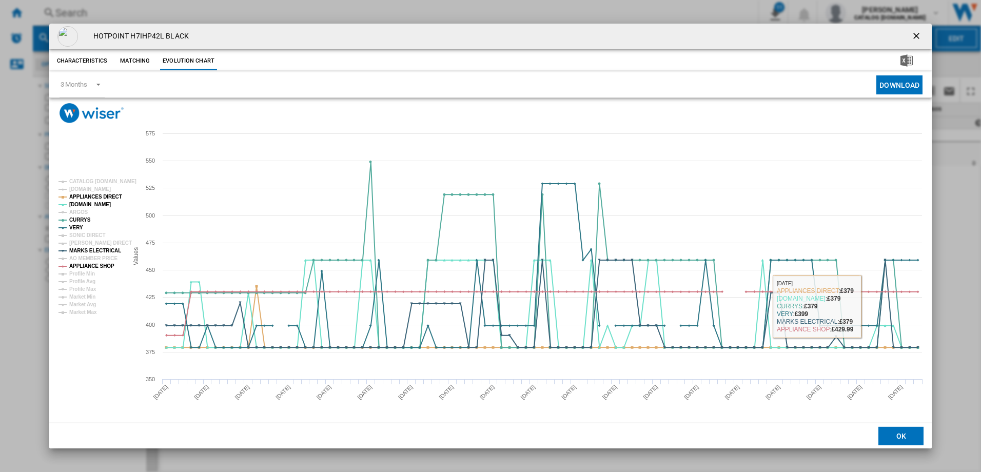
drag, startPoint x: 894, startPoint y: 438, endPoint x: 864, endPoint y: 45, distance: 394.5
click at [864, 45] on div "HOTPOINT H7IHP42L BLACK Characteristics Matching Evolution chart price -£1 deli…" at bounding box center [490, 236] width 883 height 425
click at [900, 82] on button "Download" at bounding box center [899, 84] width 46 height 19
click at [901, 436] on button "OK" at bounding box center [900, 436] width 45 height 18
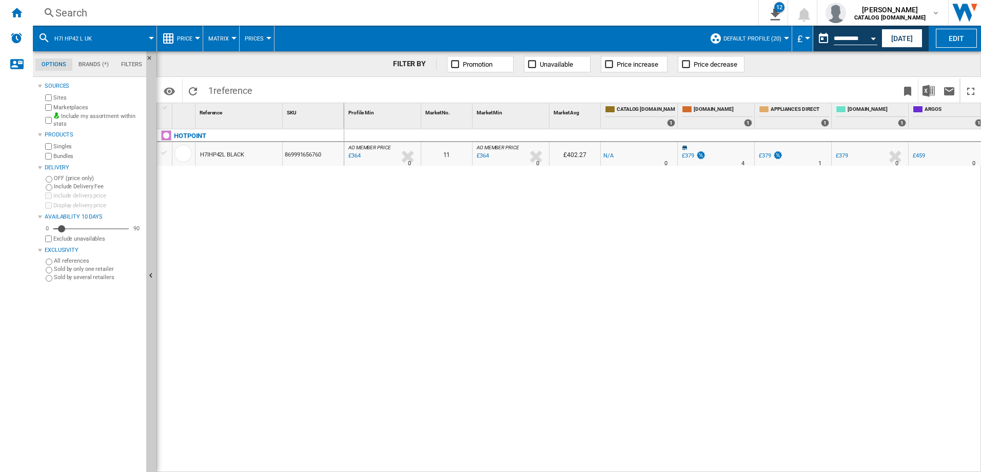
click at [180, 5] on div "Search Search 0 12 HOTPOINT H7IHP42L BLACK-Price chart HOTPOINT H3BL626B BLACK-…" at bounding box center [507, 13] width 948 height 26
click at [182, 11] on div "Search" at bounding box center [393, 13] width 676 height 14
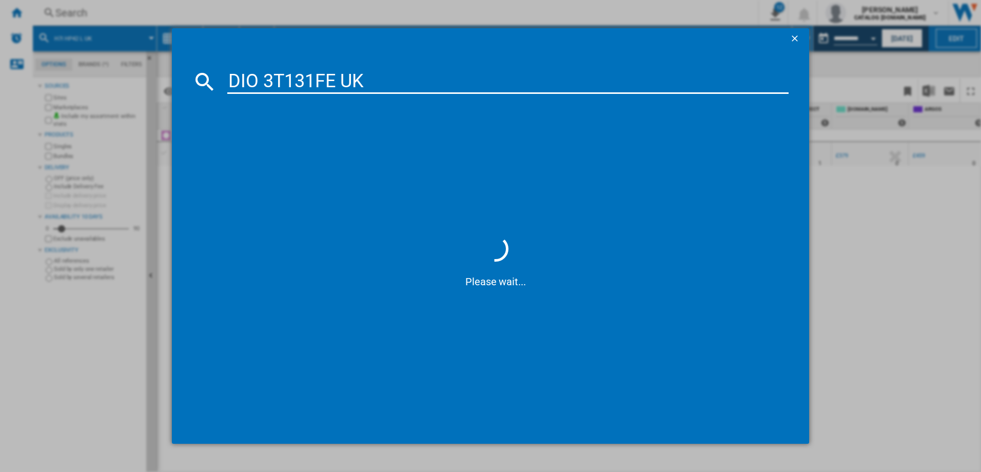
type input "DIO3T131FE UK"
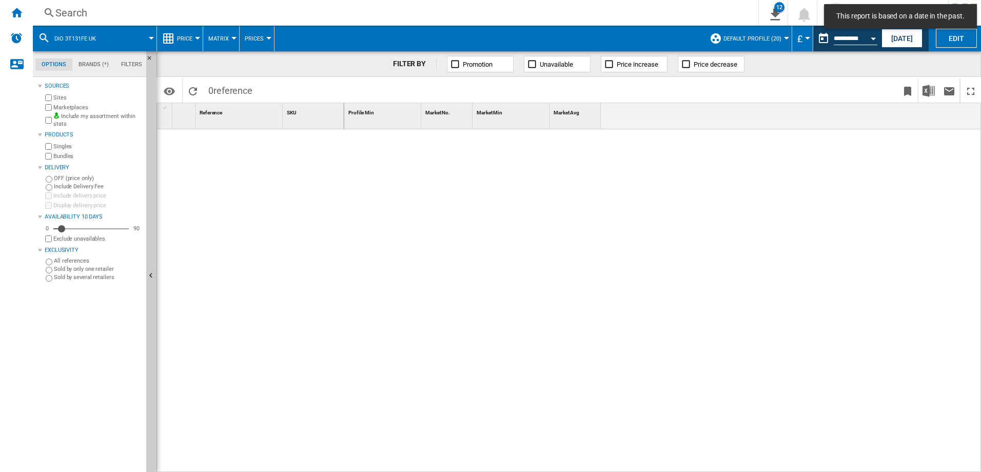
click at [132, 11] on div "Search" at bounding box center [393, 13] width 676 height 14
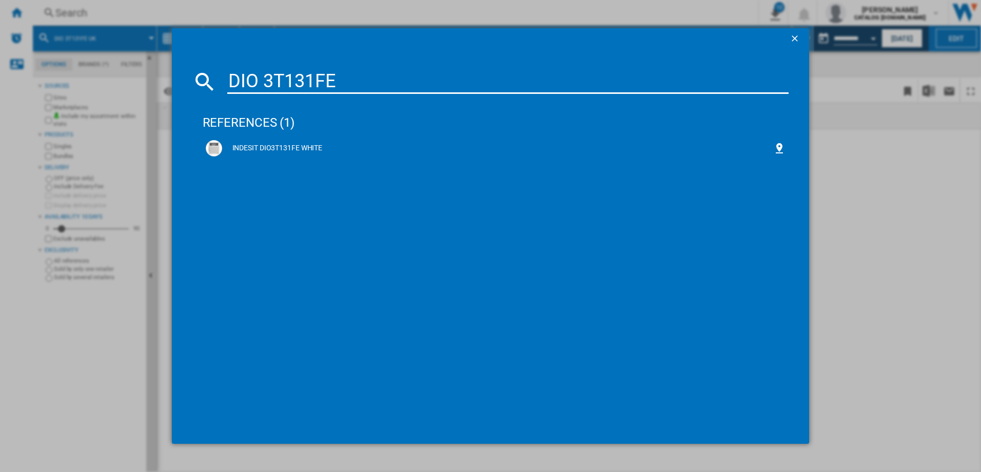
type input "DIO3T131FE"
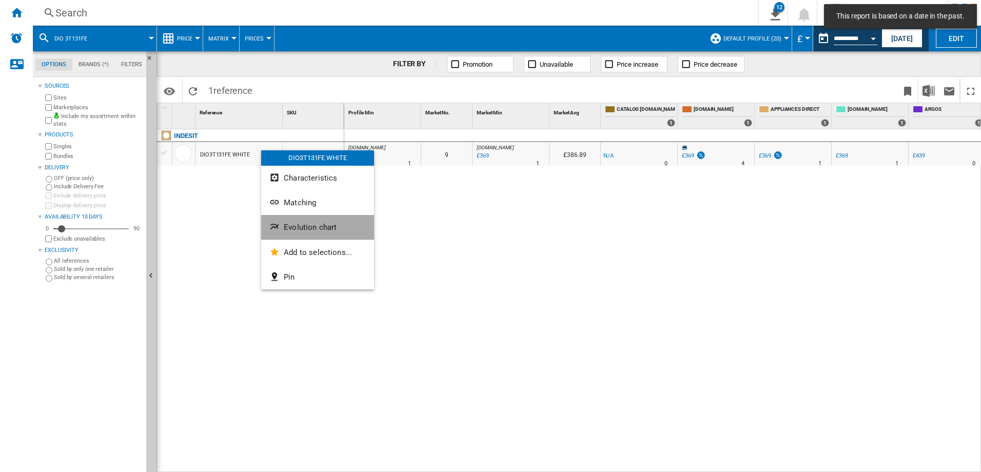
click at [314, 234] on button "Evolution chart" at bounding box center [317, 227] width 113 height 25
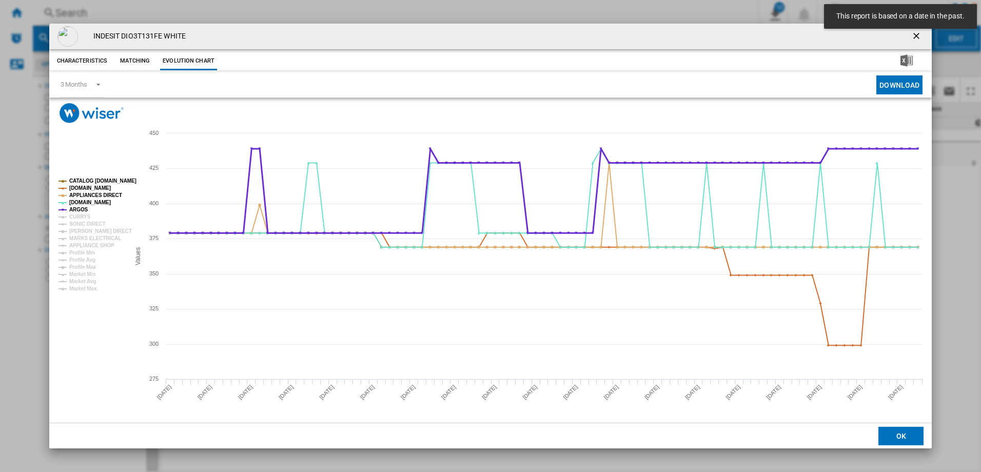
click at [76, 207] on tspan "ARGOS" at bounding box center [78, 210] width 19 height 6
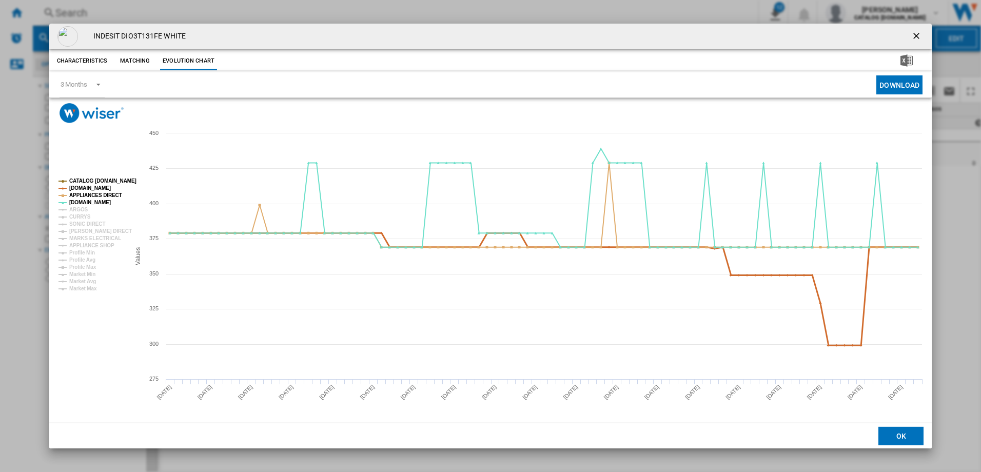
click at [107, 187] on tspan "[DOMAIN_NAME]" at bounding box center [90, 188] width 42 height 6
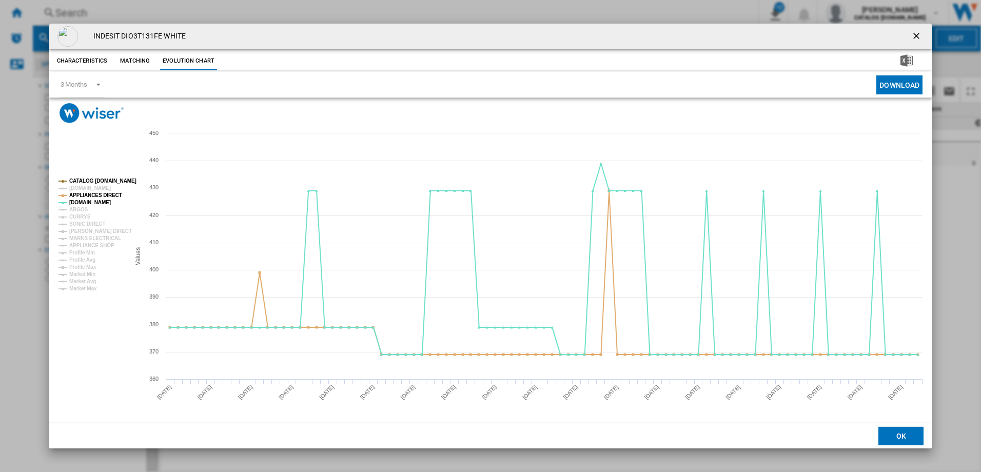
click at [107, 180] on tspan "CATALOG [DOMAIN_NAME]" at bounding box center [102, 181] width 67 height 6
click at [82, 216] on tspan "CURRYS" at bounding box center [80, 217] width 22 height 6
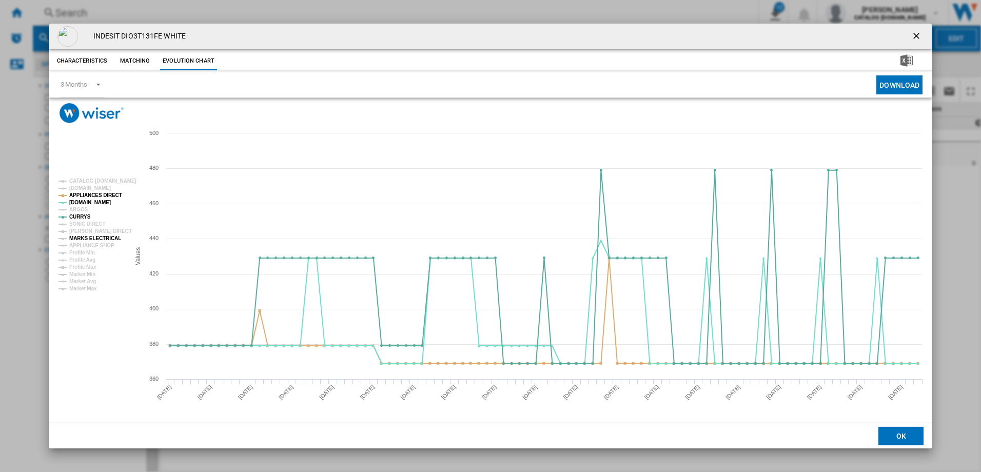
click at [97, 238] on tspan "MARKS ELECTRICAL" at bounding box center [95, 238] width 52 height 6
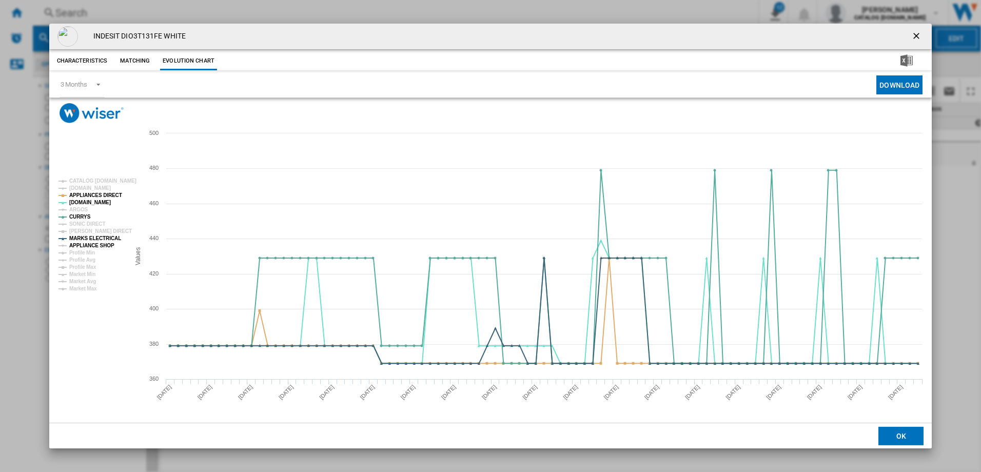
click at [101, 245] on tspan "APPLIANCE SHOP" at bounding box center [91, 246] width 45 height 6
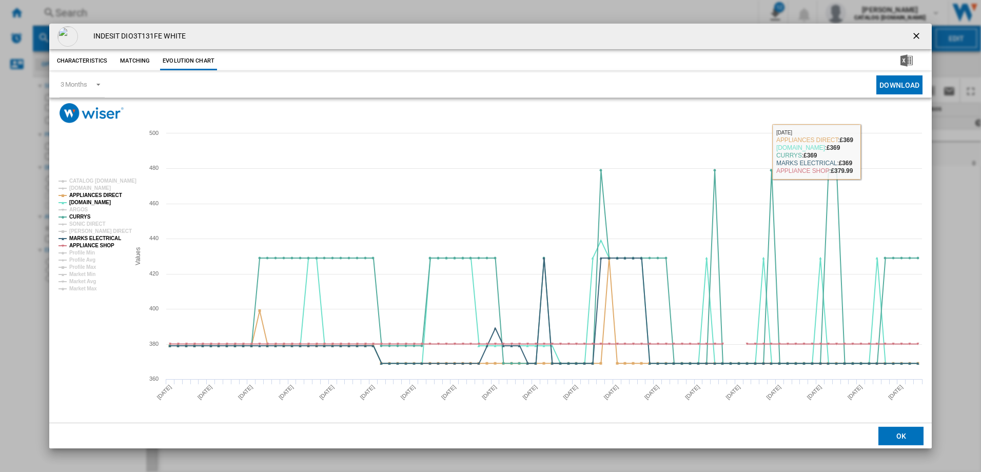
click at [905, 87] on button "Download" at bounding box center [899, 84] width 46 height 19
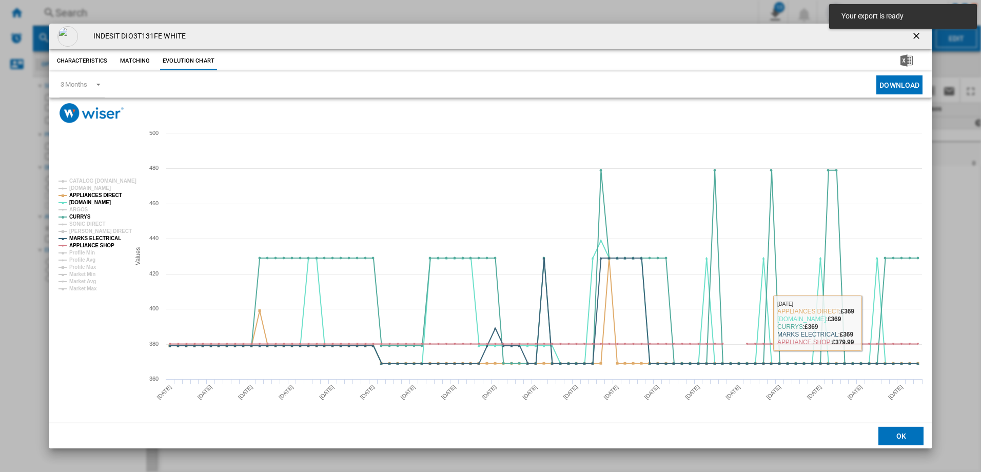
drag, startPoint x: 905, startPoint y: 434, endPoint x: 966, endPoint y: 393, distance: 73.5
click at [905, 434] on button "OK" at bounding box center [900, 436] width 45 height 18
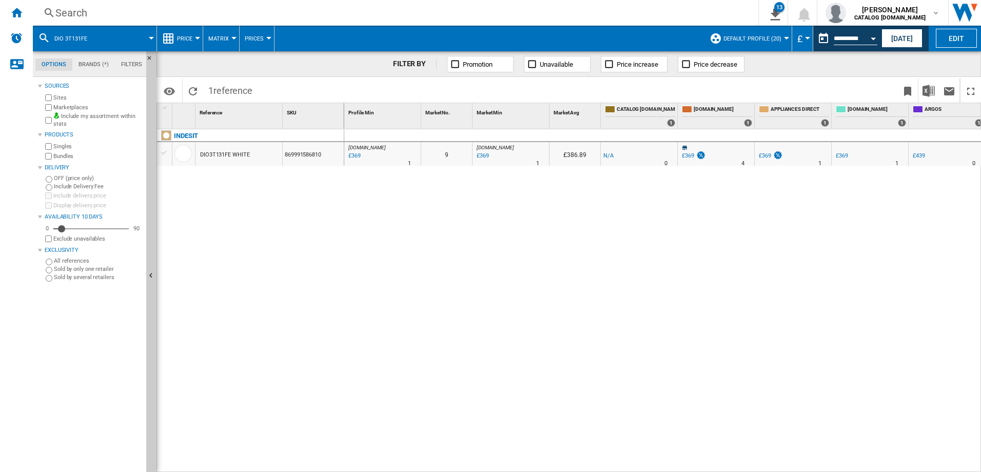
click at [121, 9] on div "Search" at bounding box center [393, 13] width 676 height 14
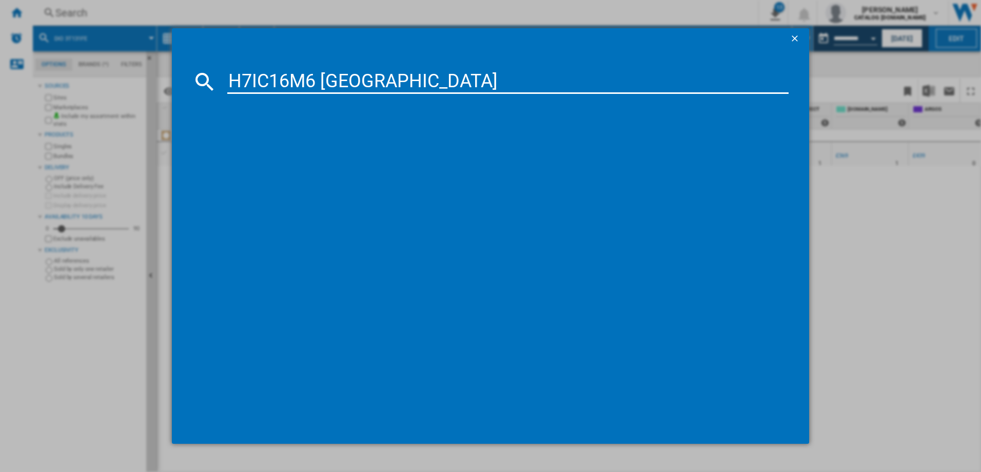
type input "H7IC16M6 UK"
click at [364, 86] on input "H7IC16M6 UK" at bounding box center [508, 81] width 562 height 25
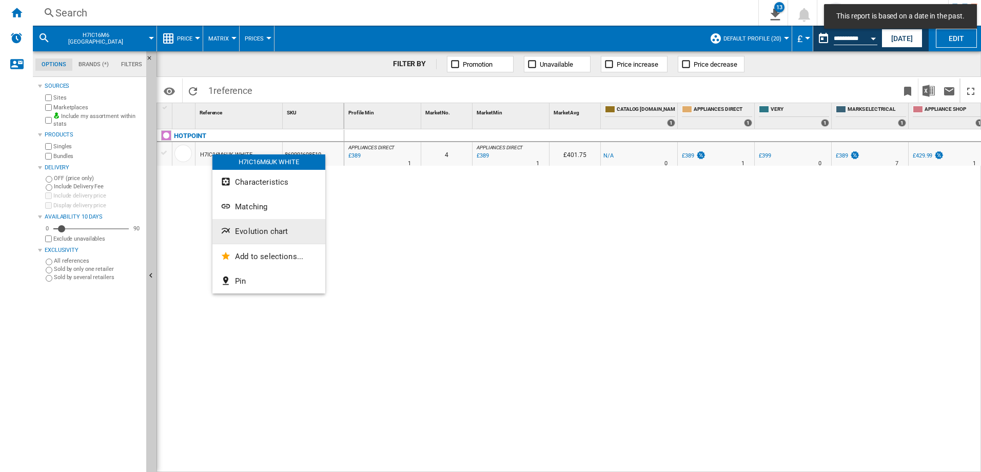
click at [267, 241] on button "Evolution chart" at bounding box center [268, 231] width 113 height 25
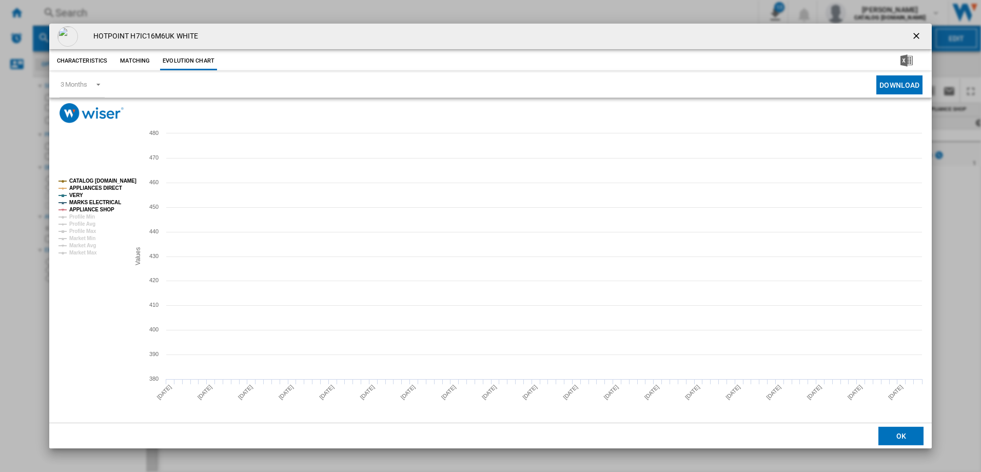
click at [98, 178] on tspan "CATALOG [DOMAIN_NAME]" at bounding box center [102, 181] width 67 height 6
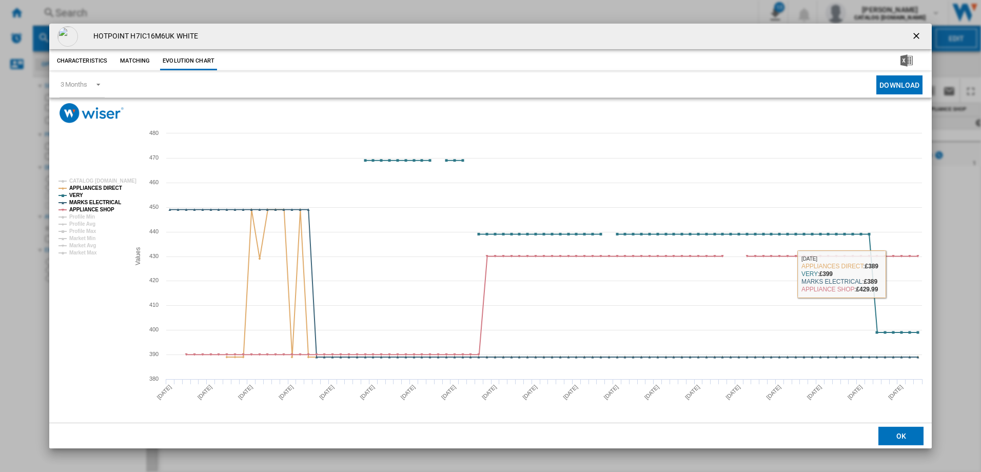
drag, startPoint x: 903, startPoint y: 81, endPoint x: 813, endPoint y: 141, distance: 108.4
click at [904, 81] on button "Download" at bounding box center [899, 84] width 46 height 19
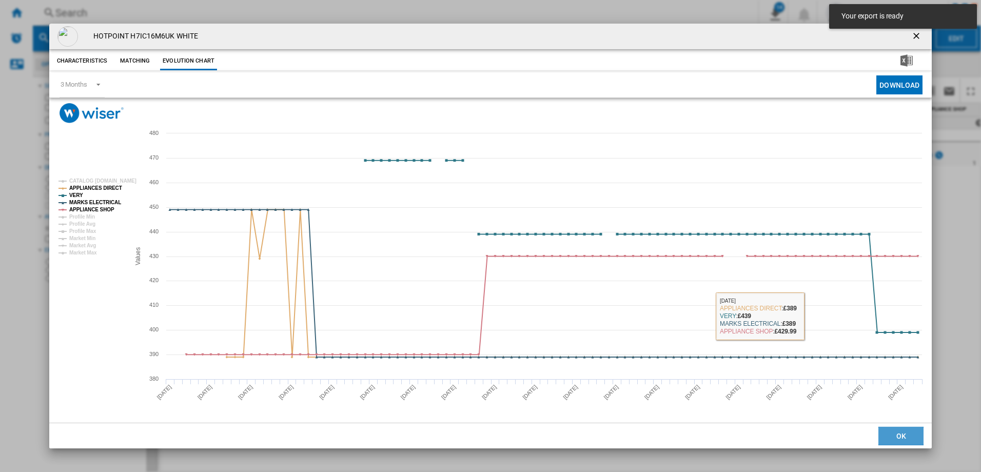
click at [906, 441] on button "OK" at bounding box center [900, 436] width 45 height 18
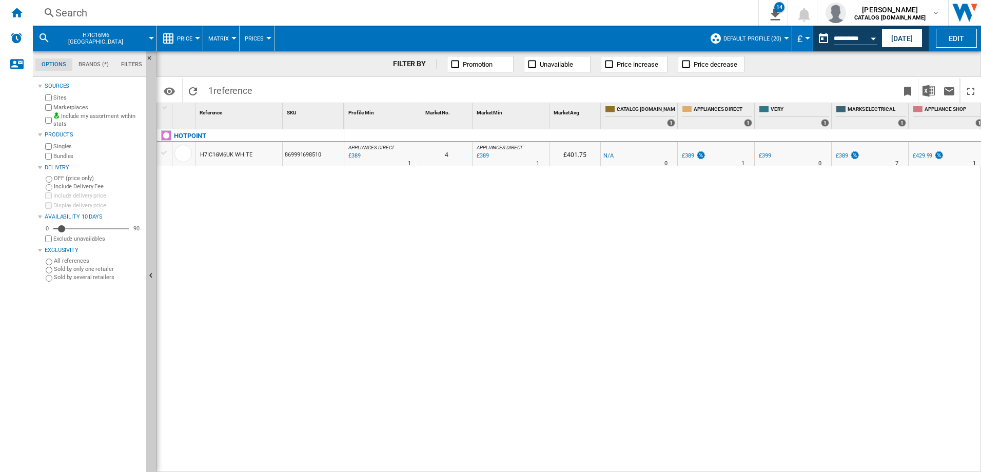
drag, startPoint x: 393, startPoint y: 296, endPoint x: 369, endPoint y: 277, distance: 30.4
click at [393, 296] on div "0 APPLIANCES DIRECT : -1.0 % £389 % N/A 1 APPLIANCES DIRECT : 4 APPLIANCES DIRE…" at bounding box center [662, 300] width 637 height 343
click at [129, 7] on div "Search" at bounding box center [393, 13] width 676 height 14
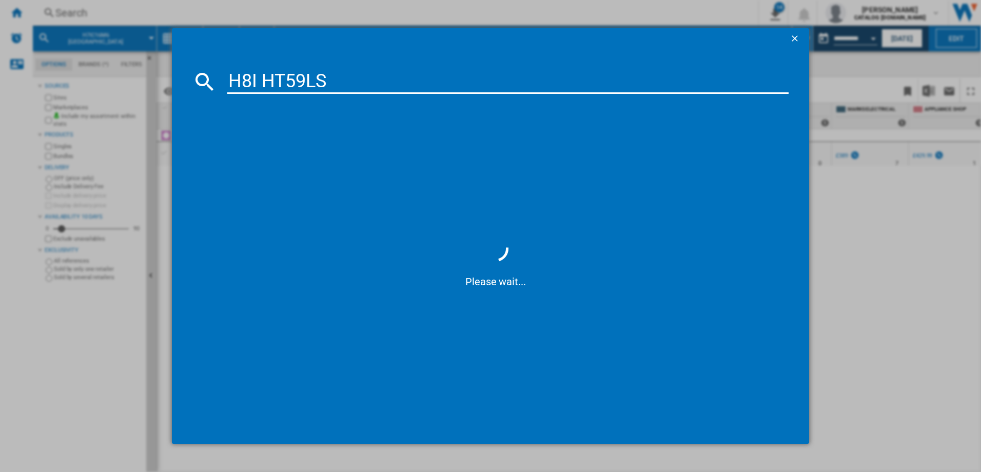
type input "H8IHT59LS"
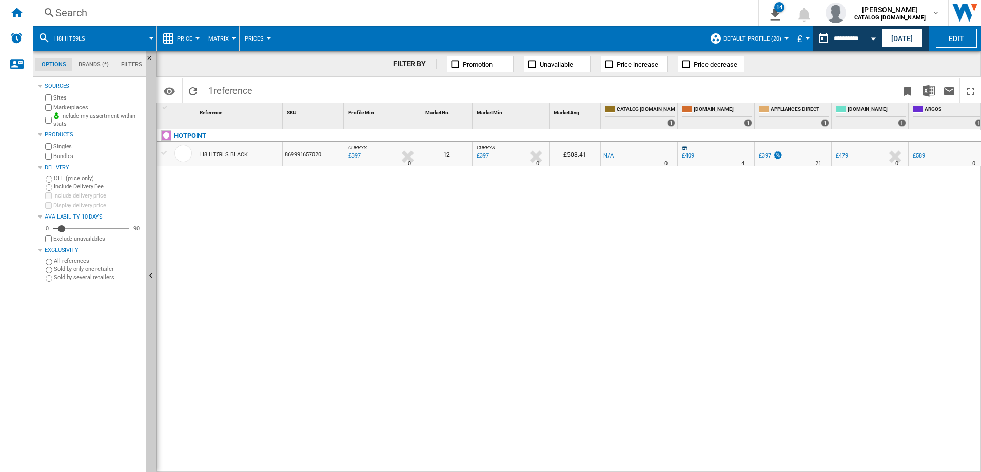
drag, startPoint x: 269, startPoint y: 225, endPoint x: 265, endPoint y: 194, distance: 30.5
click at [269, 225] on div "HOTPOINT H8IHT59LS BLACK 869991657020" at bounding box center [250, 297] width 187 height 337
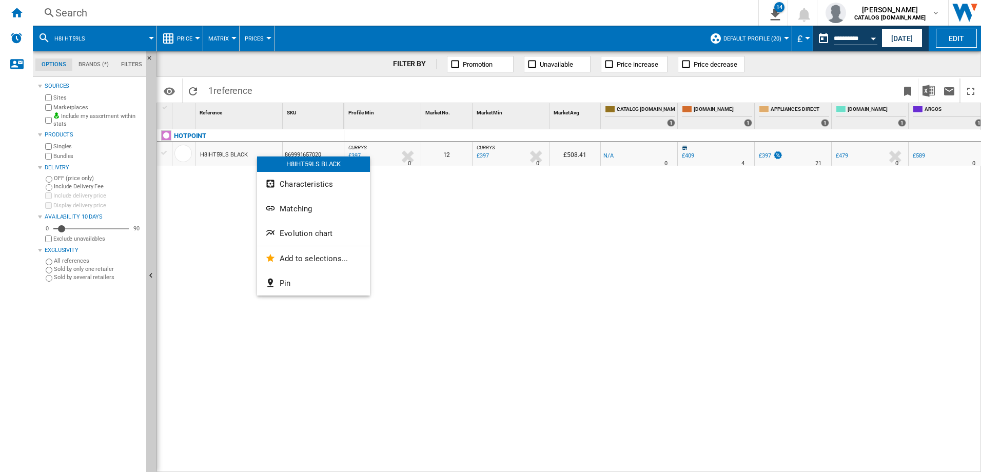
click at [214, 256] on div at bounding box center [490, 236] width 981 height 472
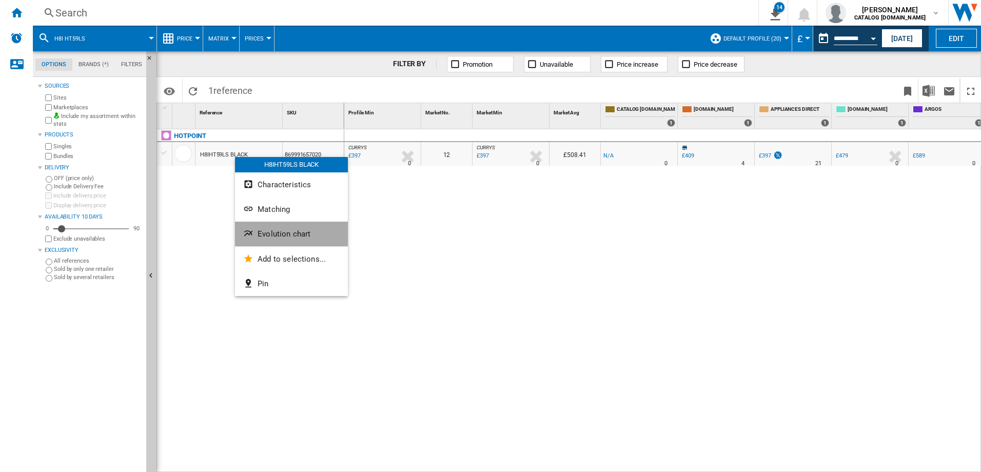
click at [290, 236] on span "Evolution chart" at bounding box center [283, 233] width 53 height 9
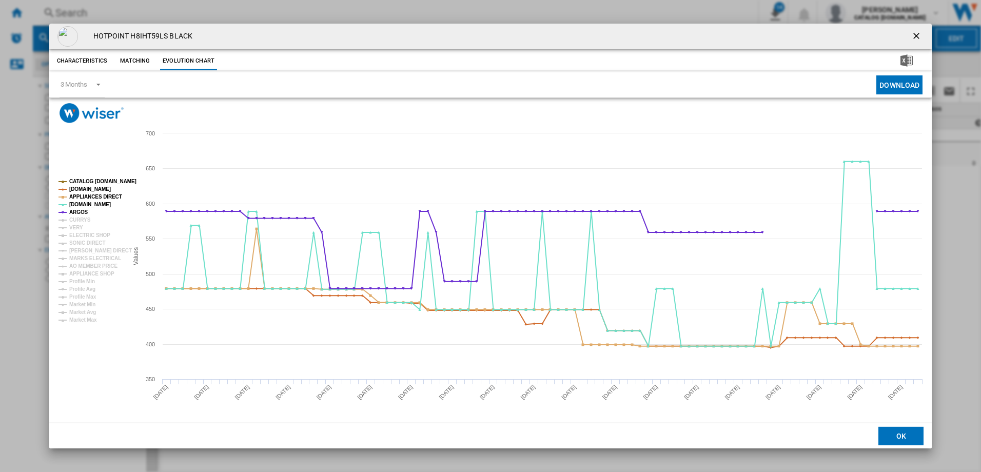
click at [100, 178] on tspan "CATALOG [DOMAIN_NAME]" at bounding box center [102, 181] width 67 height 6
click at [94, 186] on tspan "[DOMAIN_NAME]" at bounding box center [90, 189] width 42 height 6
click at [81, 210] on tspan "ARGOS" at bounding box center [78, 212] width 19 height 6
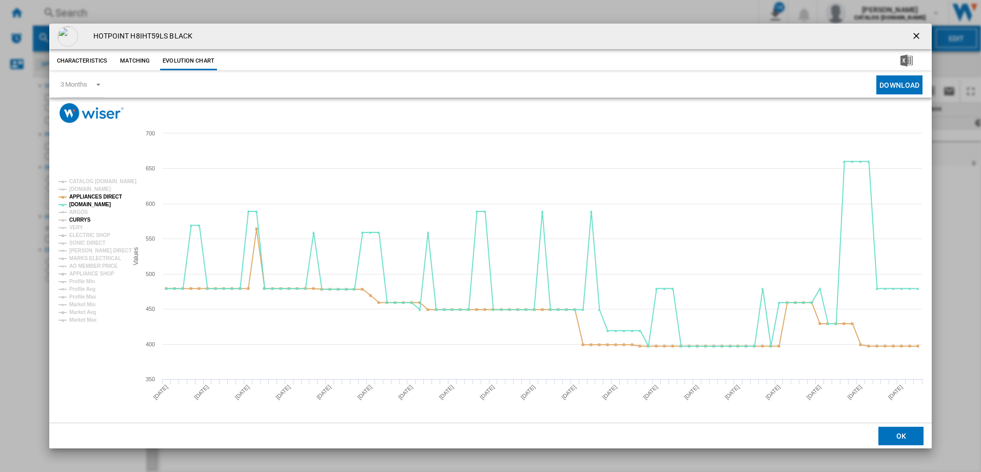
click at [77, 221] on tspan "CURRYS" at bounding box center [80, 220] width 22 height 6
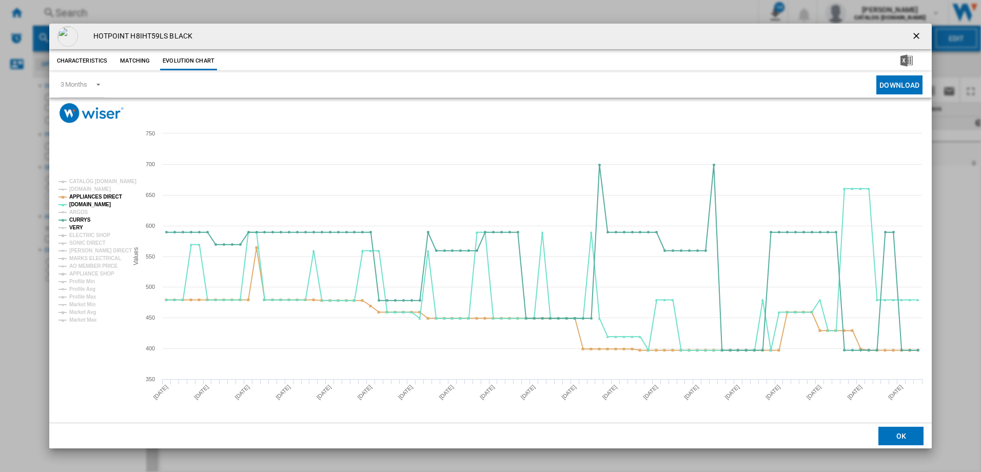
click at [75, 225] on tspan "VERY" at bounding box center [76, 228] width 14 height 6
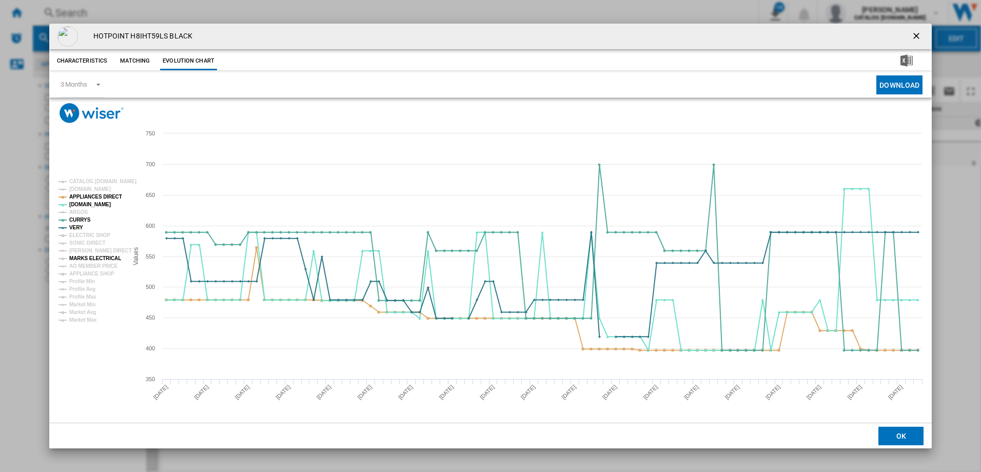
click at [101, 259] on tspan "MARKS ELECTRICAL" at bounding box center [95, 258] width 52 height 6
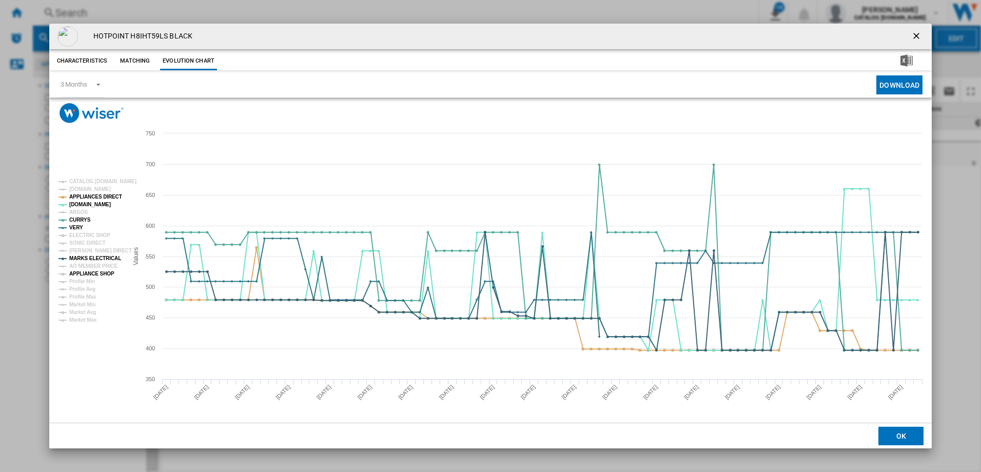
click at [98, 272] on tspan "APPLIANCE SHOP" at bounding box center [91, 274] width 45 height 6
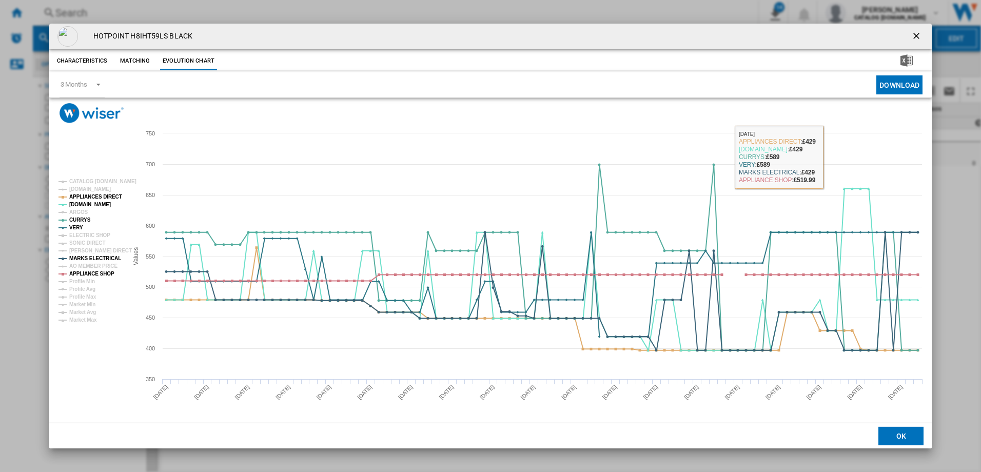
click at [890, 98] on div "Please wait... Created with Highcharts 5.0.14 Values 350 400 450 500 550 600 65…" at bounding box center [490, 260] width 883 height 325
click at [899, 87] on button "Download" at bounding box center [899, 84] width 46 height 19
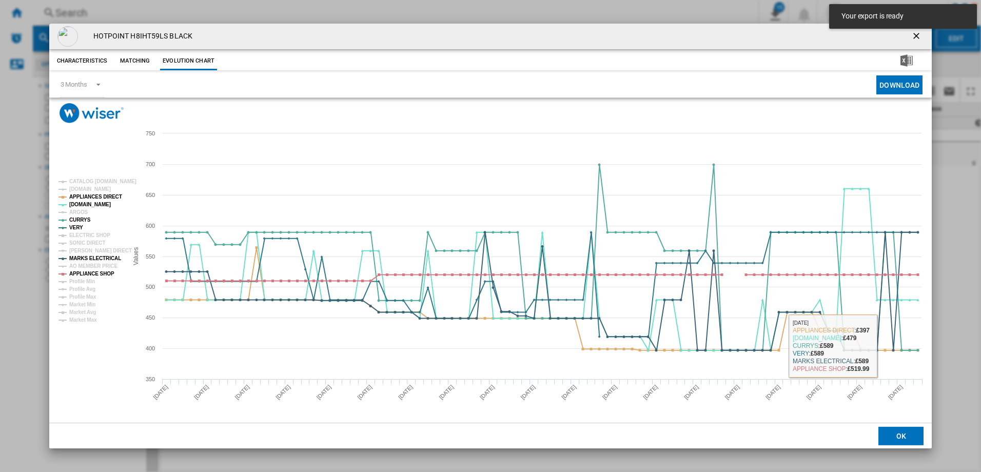
click at [912, 431] on button "OK" at bounding box center [900, 436] width 45 height 18
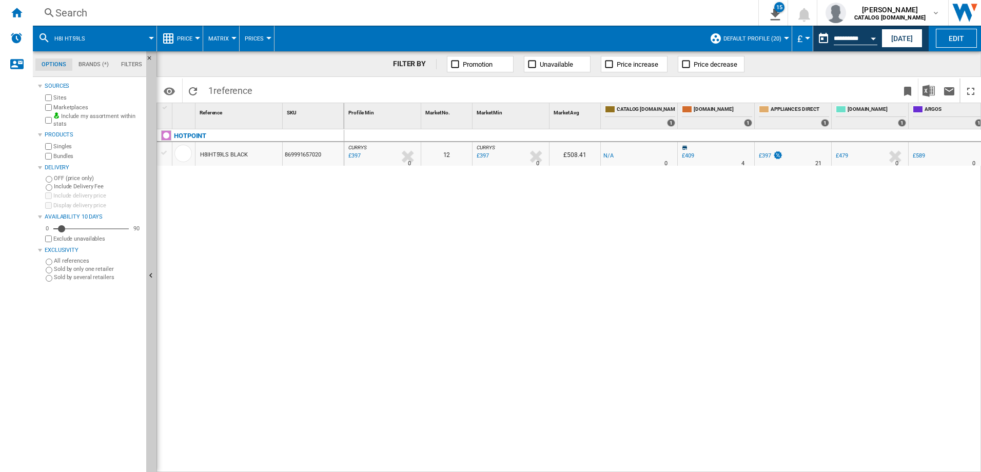
click at [139, 6] on div "Search" at bounding box center [393, 13] width 676 height 14
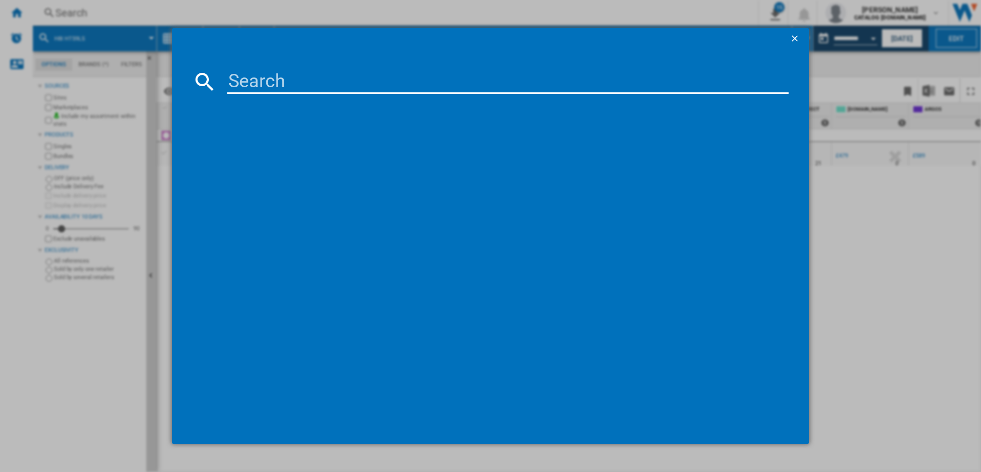
type input "H8IA15M4TU UK"
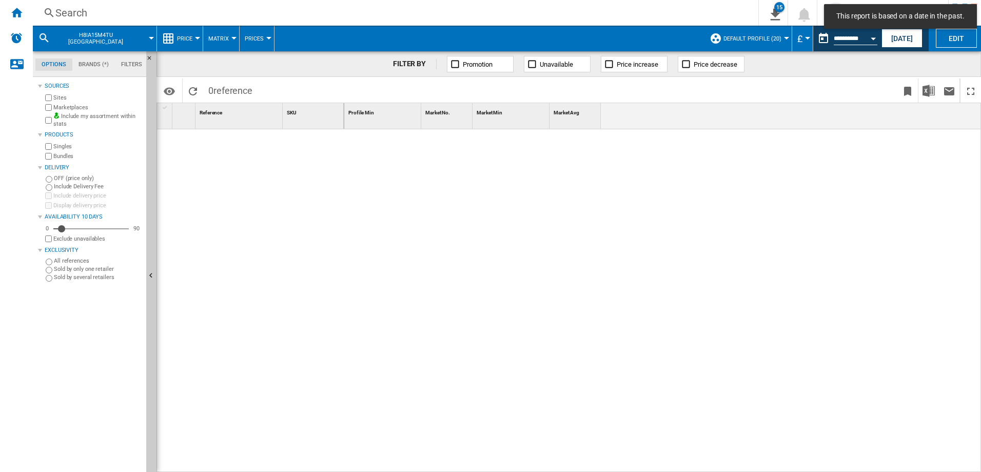
click at [130, 11] on div "Search" at bounding box center [393, 13] width 676 height 14
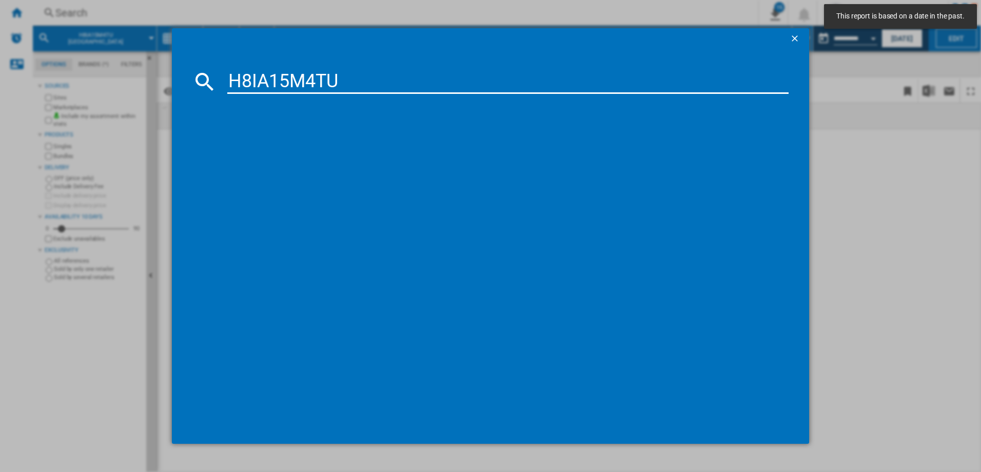
type input "H8IA15M4TU"
click at [352, 76] on input "H8IA15M4TU" at bounding box center [508, 81] width 562 height 25
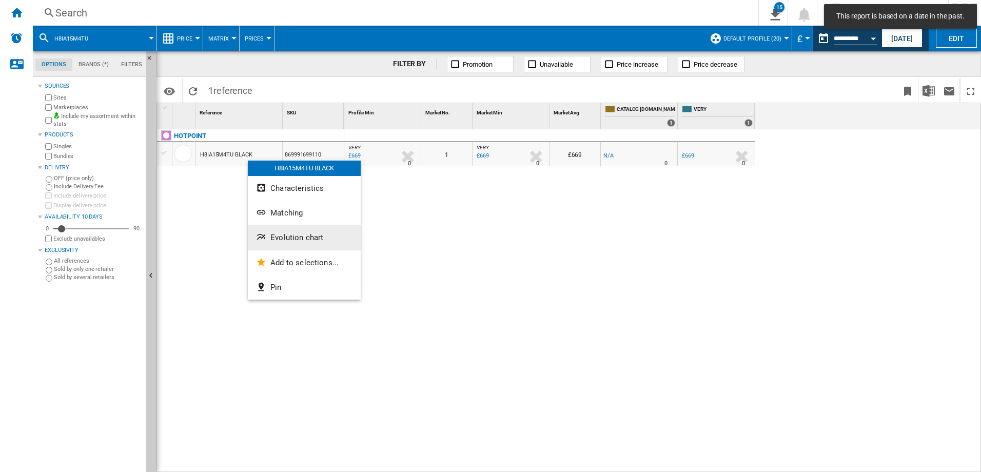
click at [297, 234] on span "Evolution chart" at bounding box center [296, 237] width 53 height 9
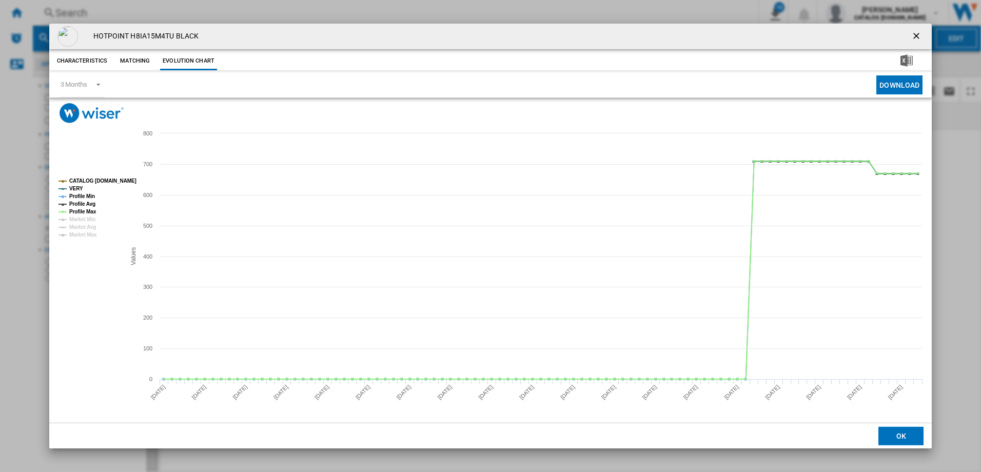
click at [99, 180] on tspan "CATALOG [DOMAIN_NAME]" at bounding box center [102, 181] width 67 height 6
click at [78, 195] on tspan "Profile Min" at bounding box center [82, 196] width 26 height 6
click at [84, 203] on tspan "Profile Avg" at bounding box center [82, 204] width 26 height 6
click at [84, 209] on tspan "Profile Max" at bounding box center [82, 212] width 27 height 6
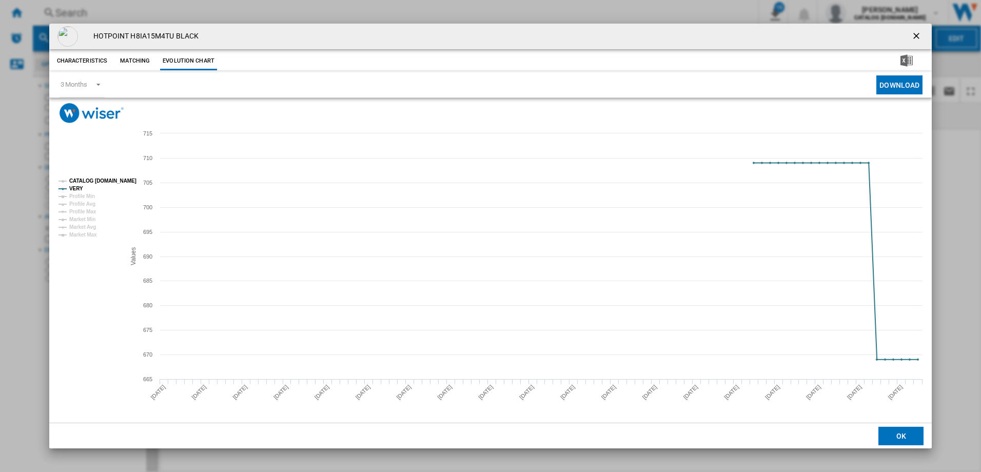
click at [90, 180] on tspan "CATALOG [DOMAIN_NAME]" at bounding box center [102, 181] width 67 height 6
click at [93, 182] on tspan "CATALOG [DOMAIN_NAME]" at bounding box center [102, 181] width 67 height 6
click at [885, 86] on button "Download" at bounding box center [899, 84] width 46 height 19
click at [914, 434] on button "OK" at bounding box center [900, 436] width 45 height 18
